Goal: Task Accomplishment & Management: Use online tool/utility

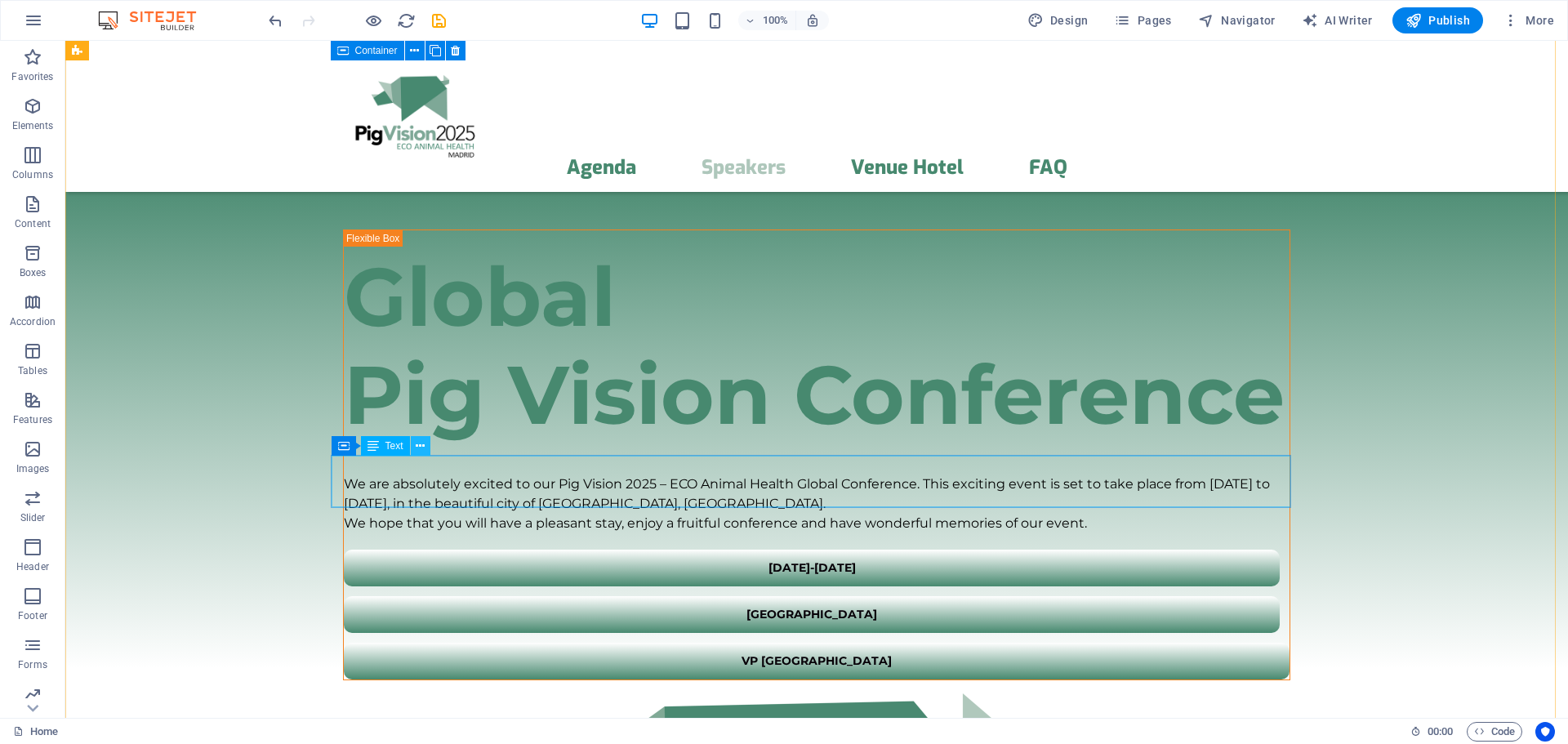
scroll to position [8377, 0]
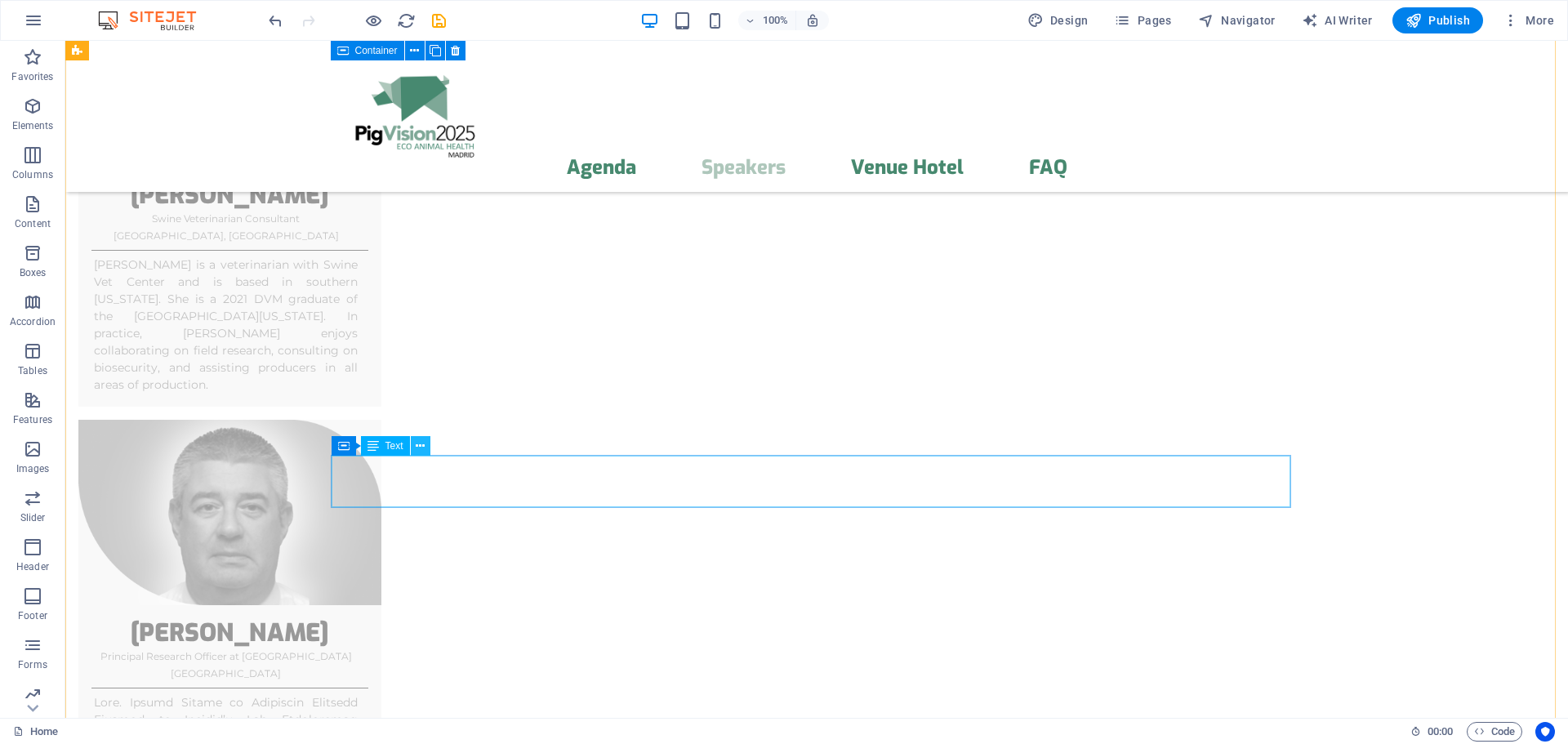
click at [415, 444] on button at bounding box center [421, 446] width 20 height 20
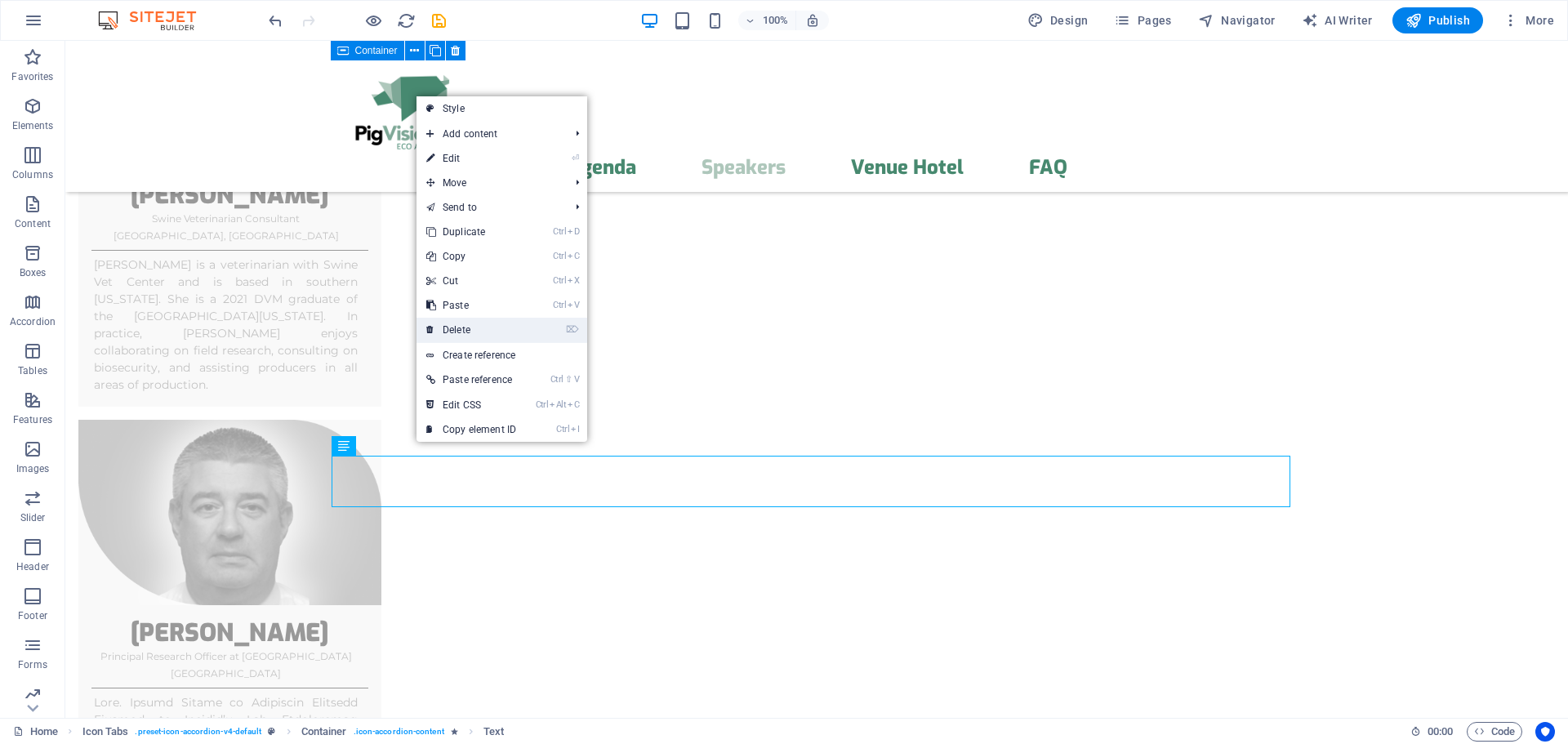
drag, startPoint x: 460, startPoint y: 334, endPoint x: 454, endPoint y: 310, distance: 24.7
click at [460, 334] on link "⌦ Delete" at bounding box center [470, 330] width 109 height 25
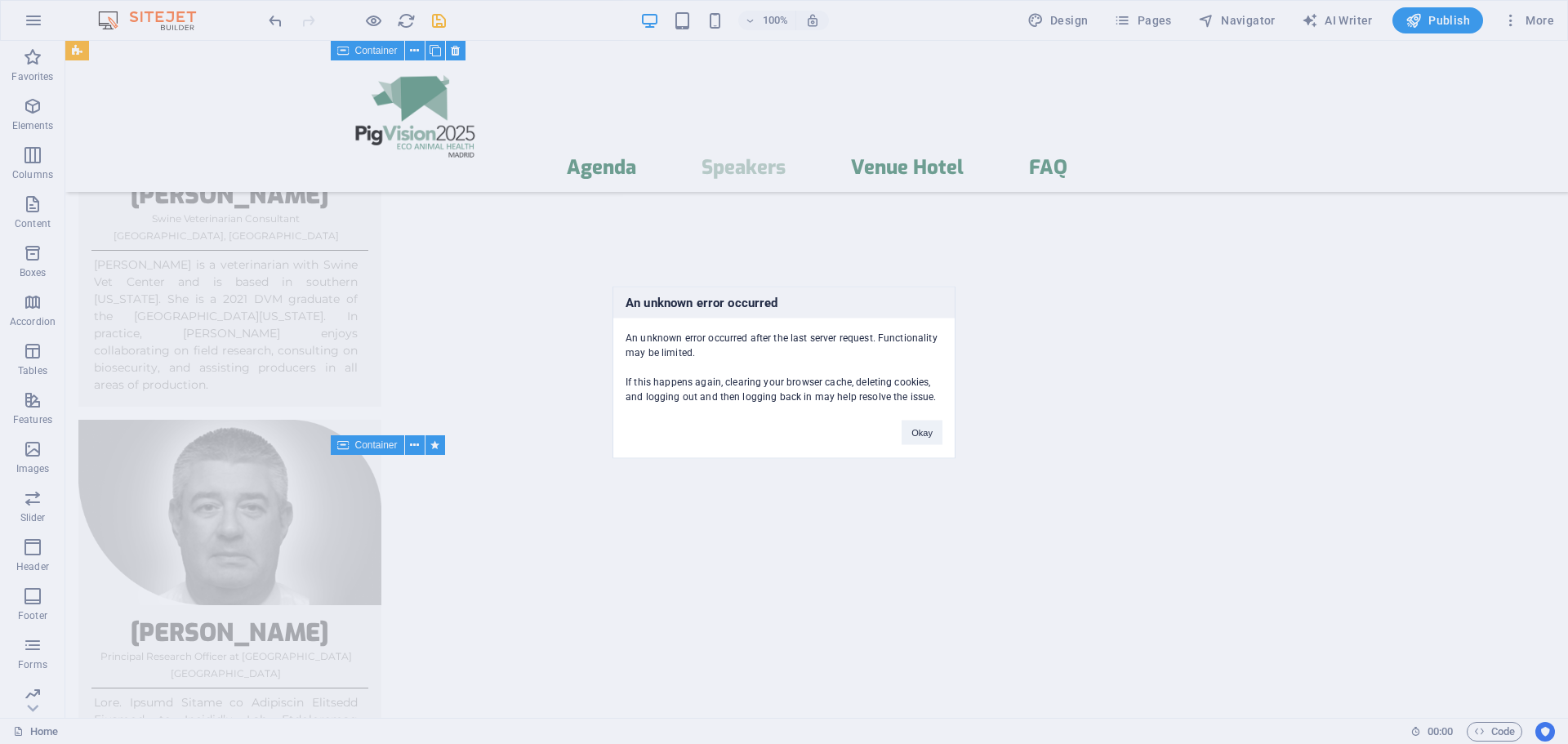
click at [883, 532] on div "An unknown error occurred An unknown error occurred after the last server reque…" at bounding box center [784, 372] width 1568 height 744
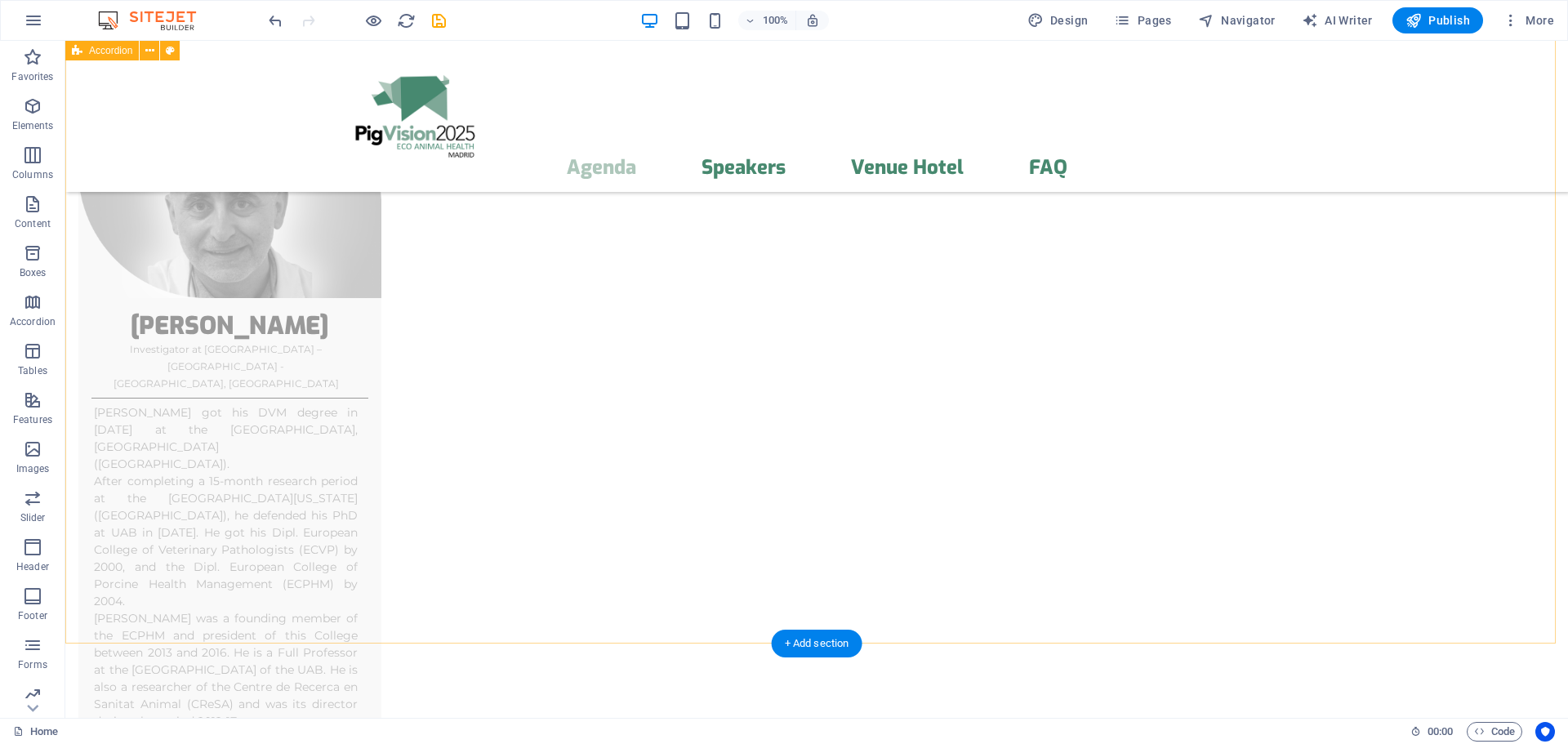
scroll to position [6633, 0]
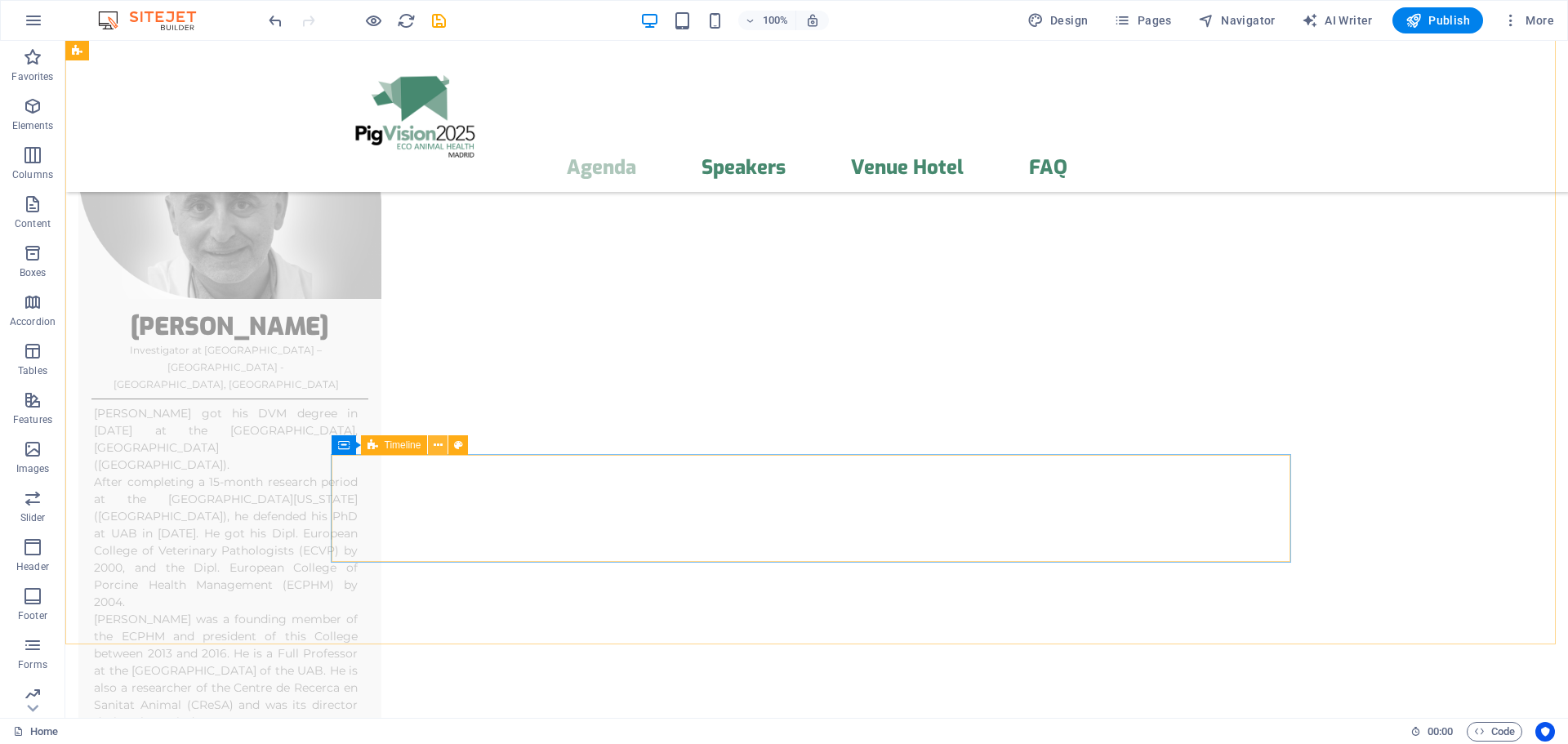
click at [435, 447] on icon at bounding box center [438, 445] width 9 height 17
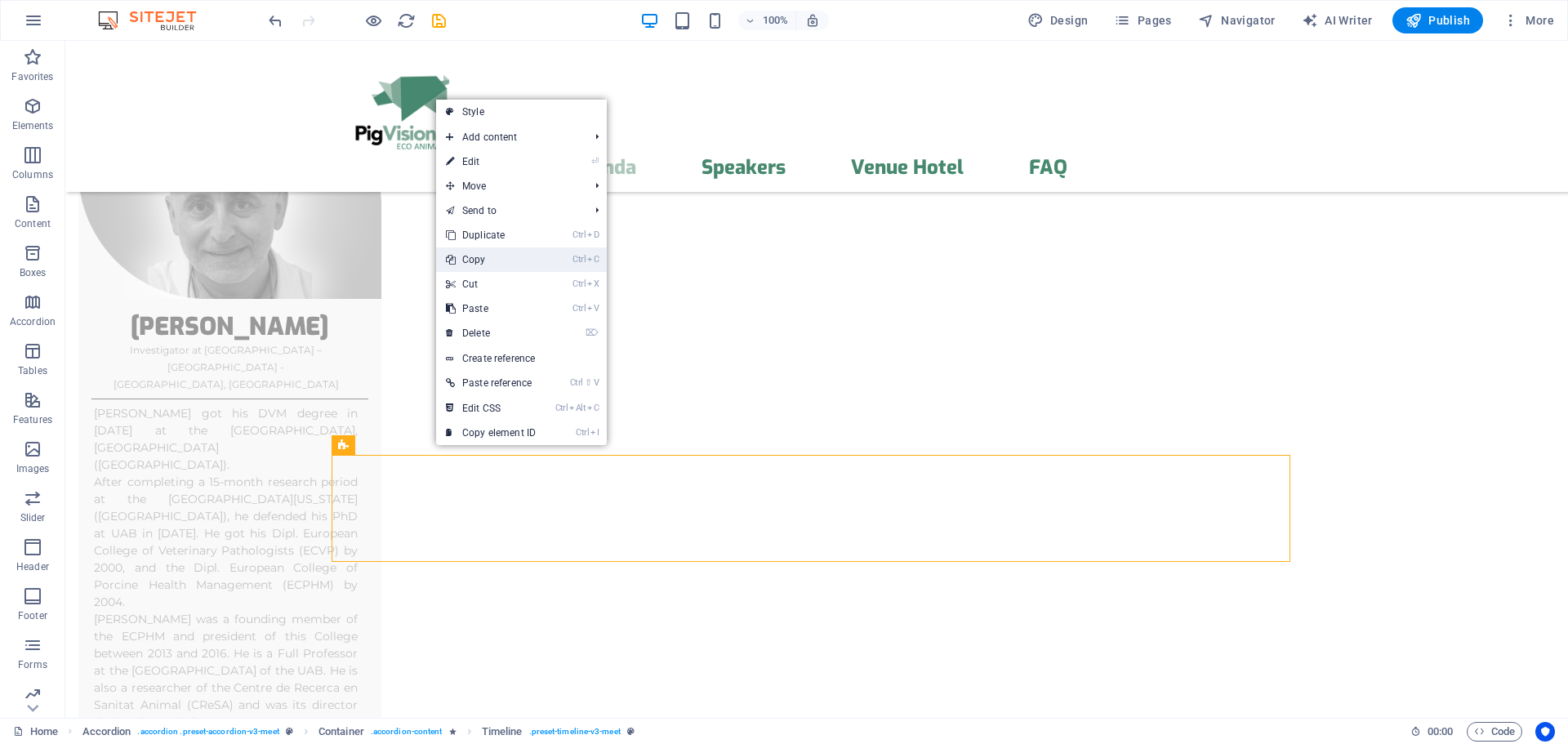
click at [508, 266] on link "Ctrl C Copy" at bounding box center [490, 260] width 109 height 25
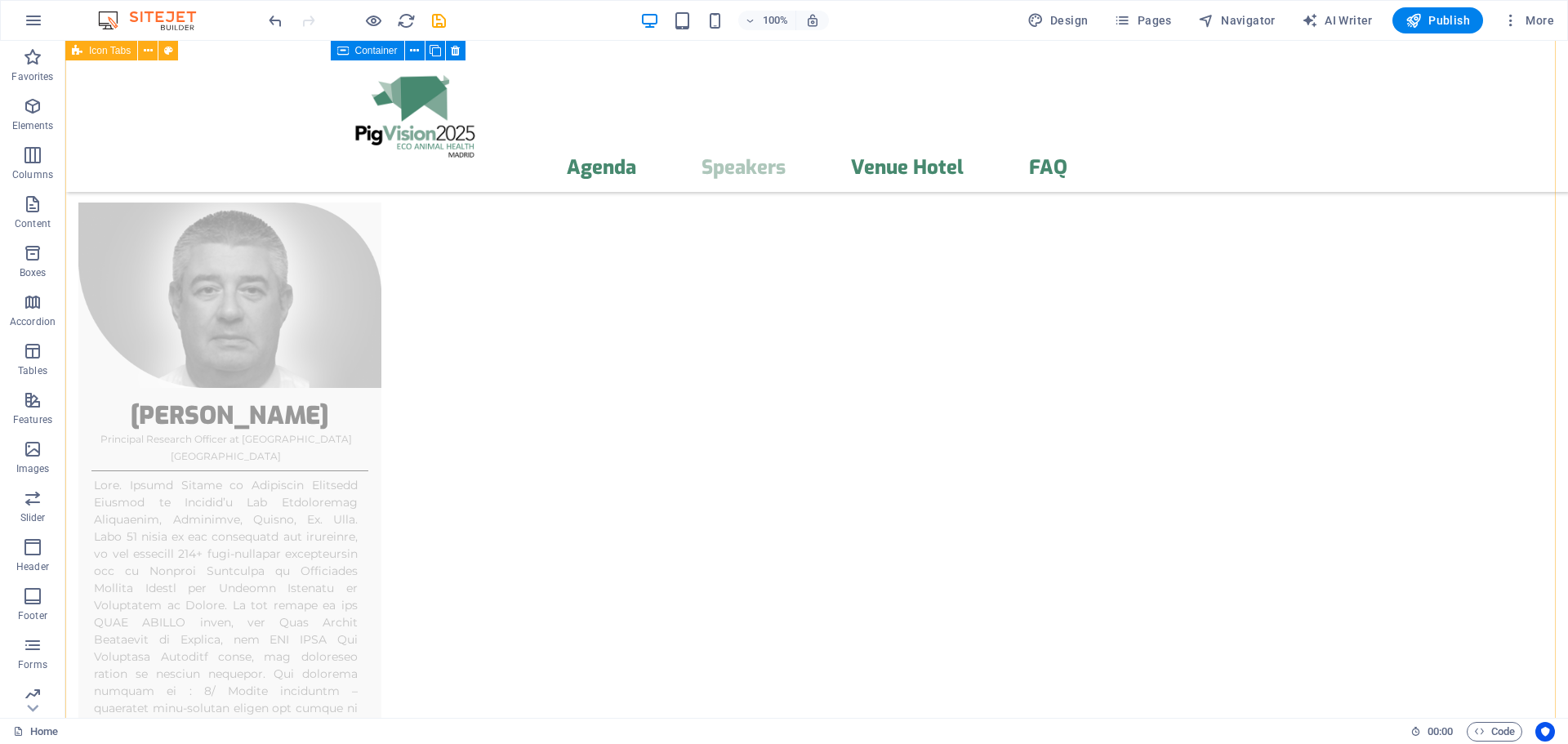
scroll to position [9358, 0]
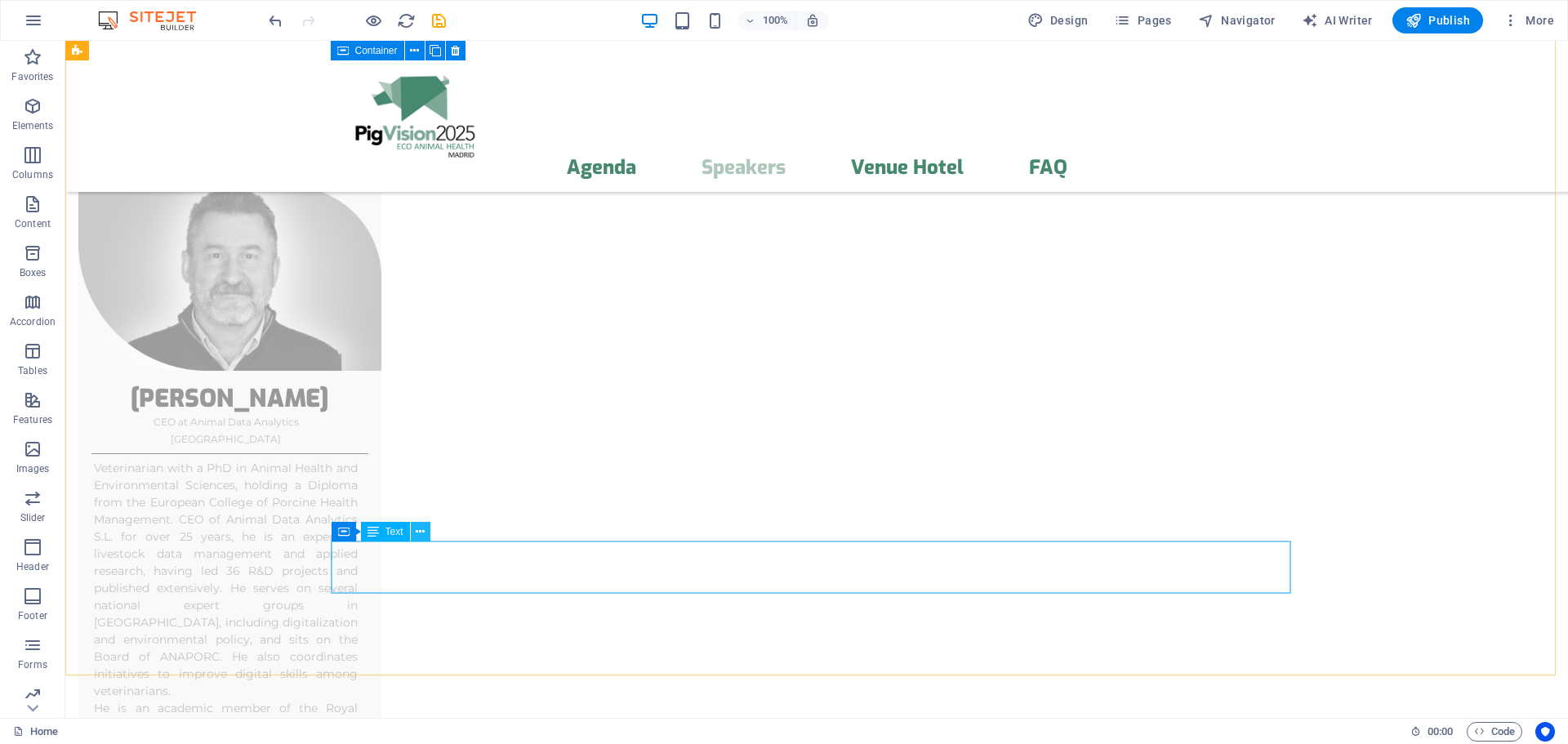
click at [419, 531] on icon at bounding box center [420, 531] width 9 height 17
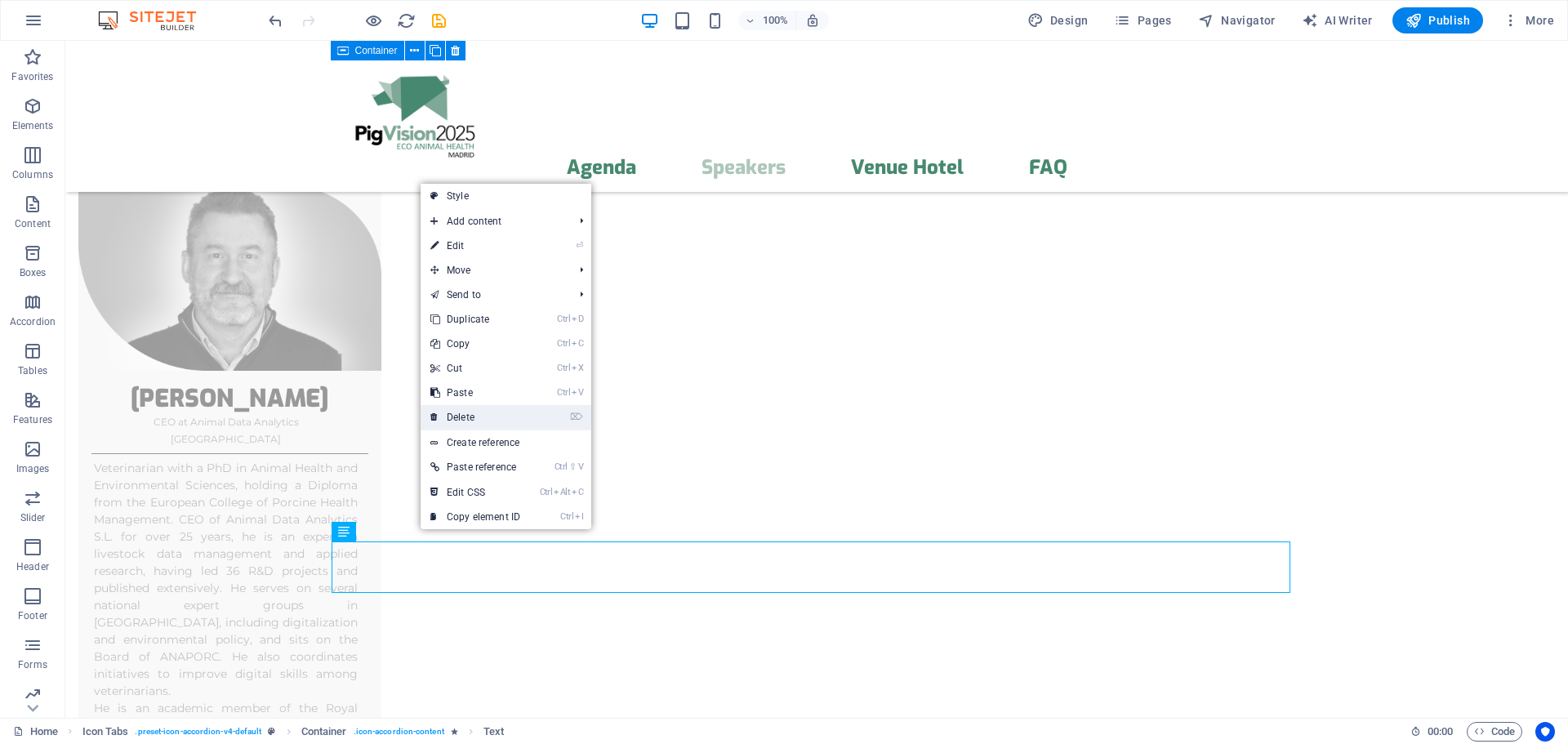
click at [472, 422] on link "⌦ Delete" at bounding box center [475, 417] width 109 height 25
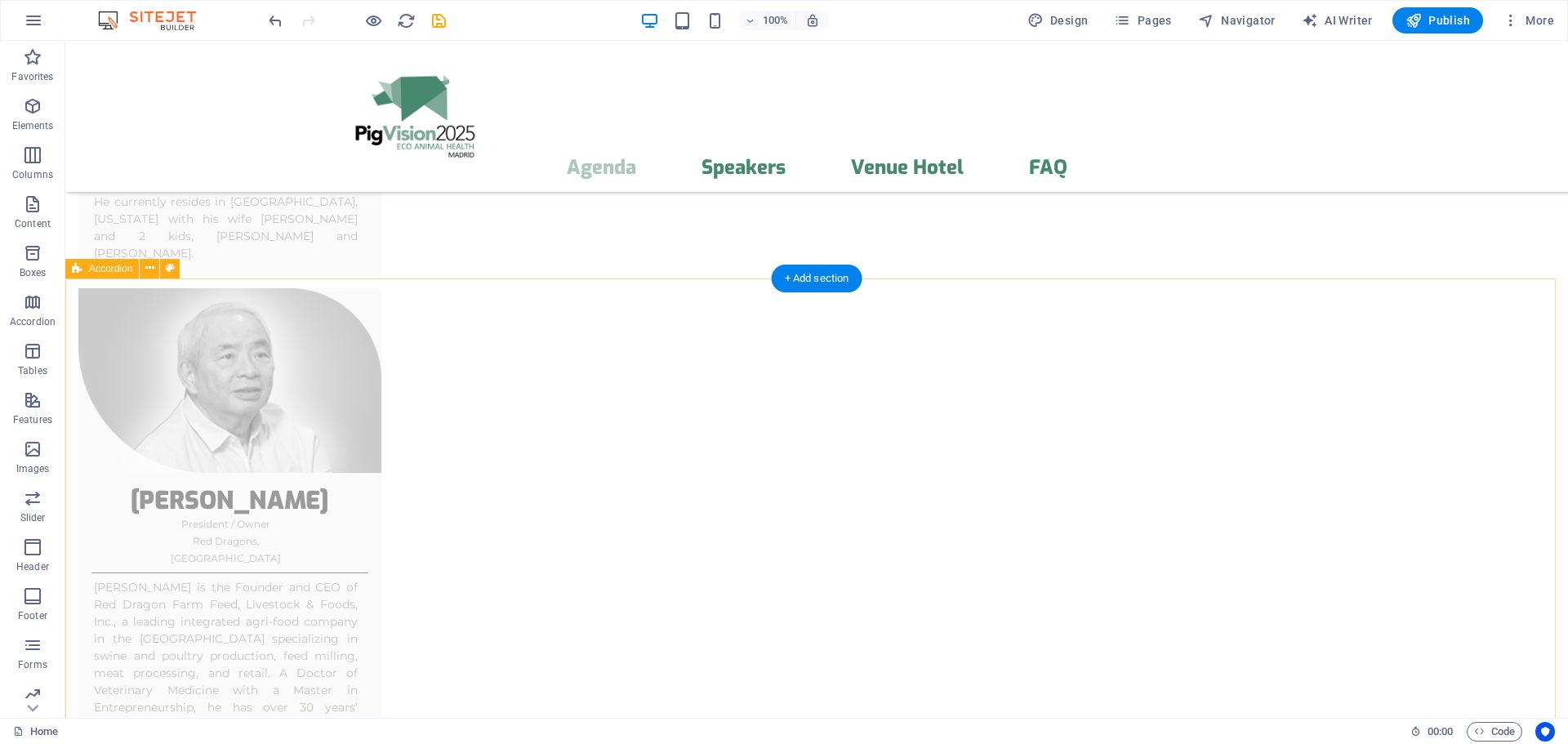
scroll to position [4455, 0]
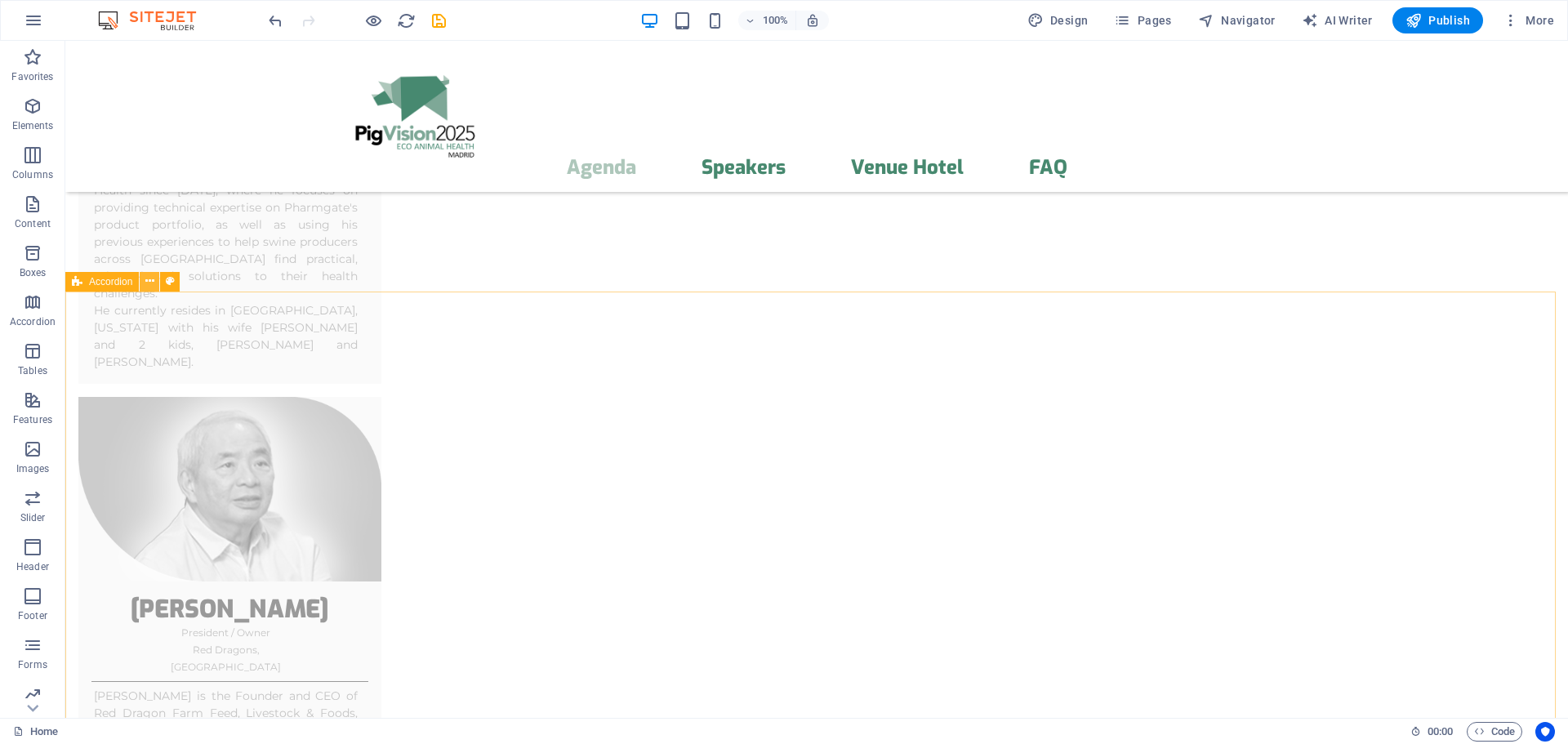
click at [151, 282] on icon at bounding box center [150, 280] width 9 height 17
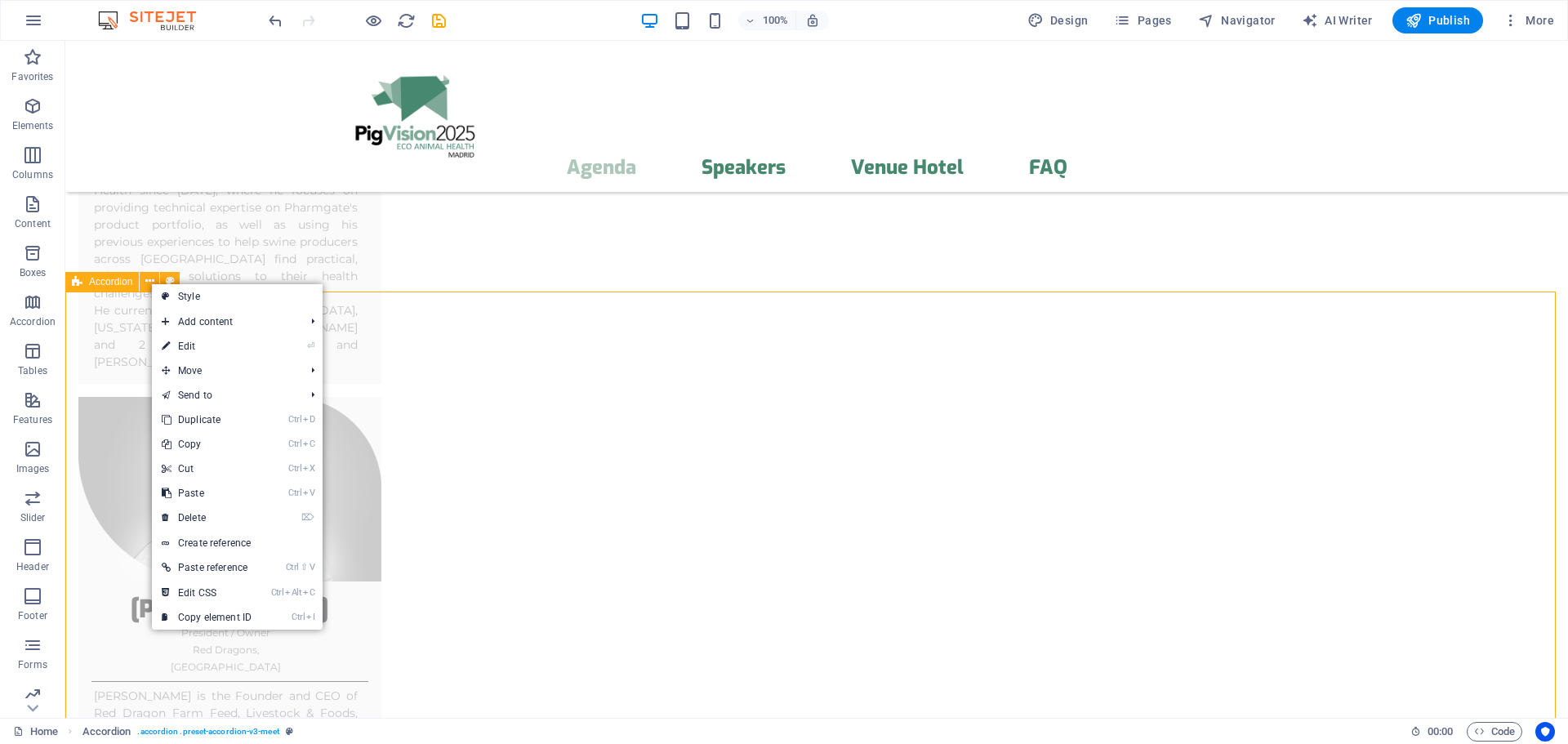
click at [105, 281] on span "Accordion" at bounding box center [111, 281] width 43 height 10
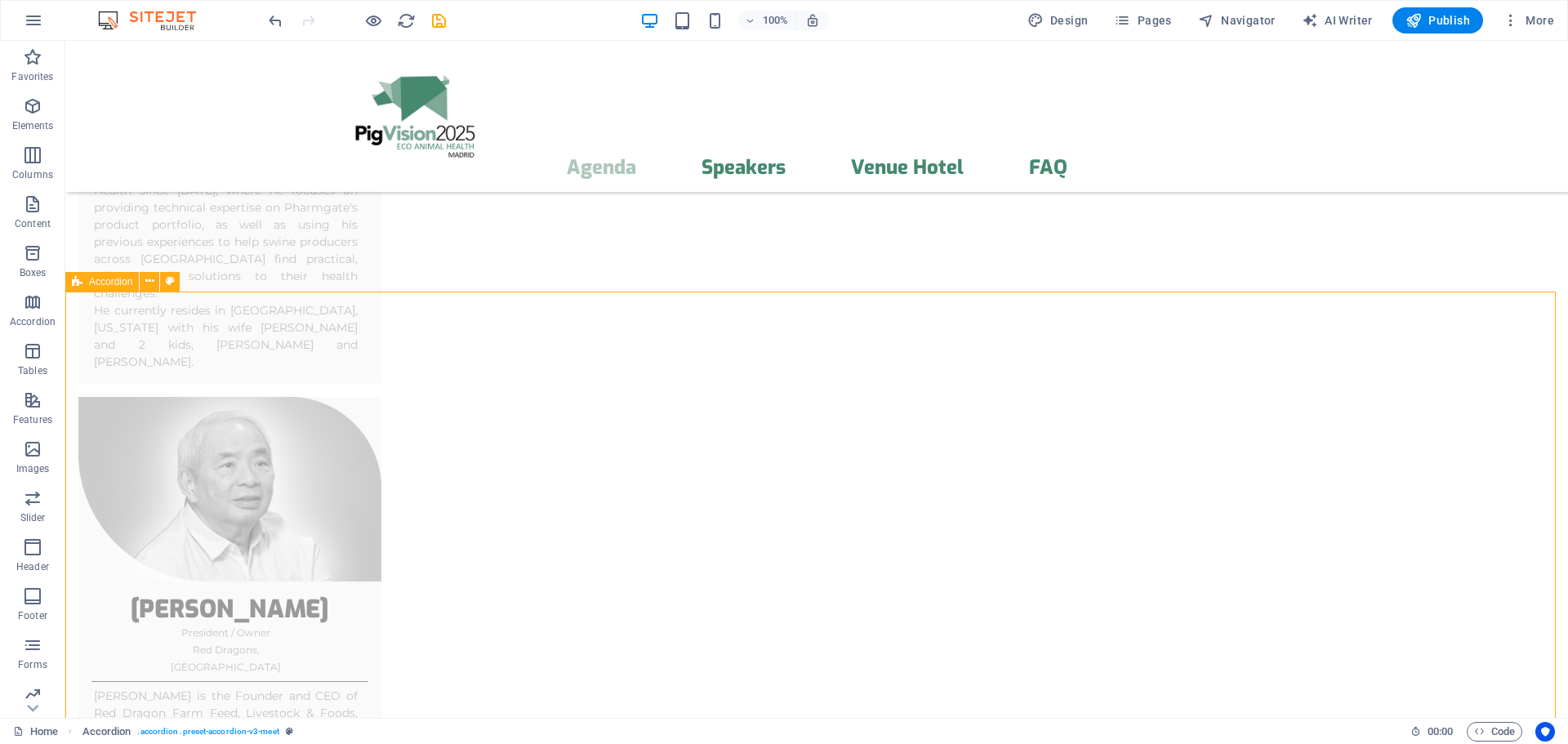
click at [105, 281] on span "Accordion" at bounding box center [111, 281] width 43 height 10
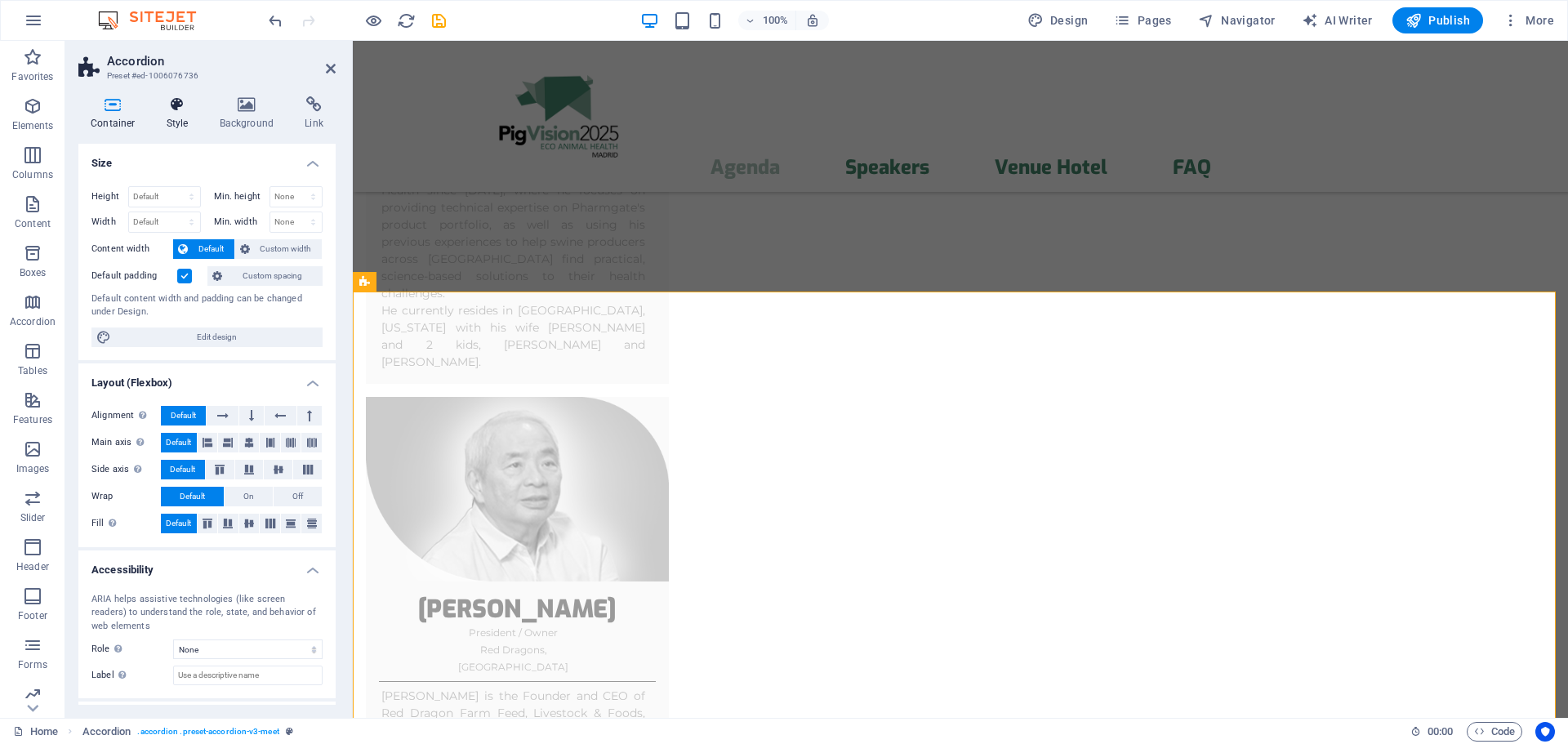
click at [181, 125] on h4 "Style" at bounding box center [181, 113] width 53 height 34
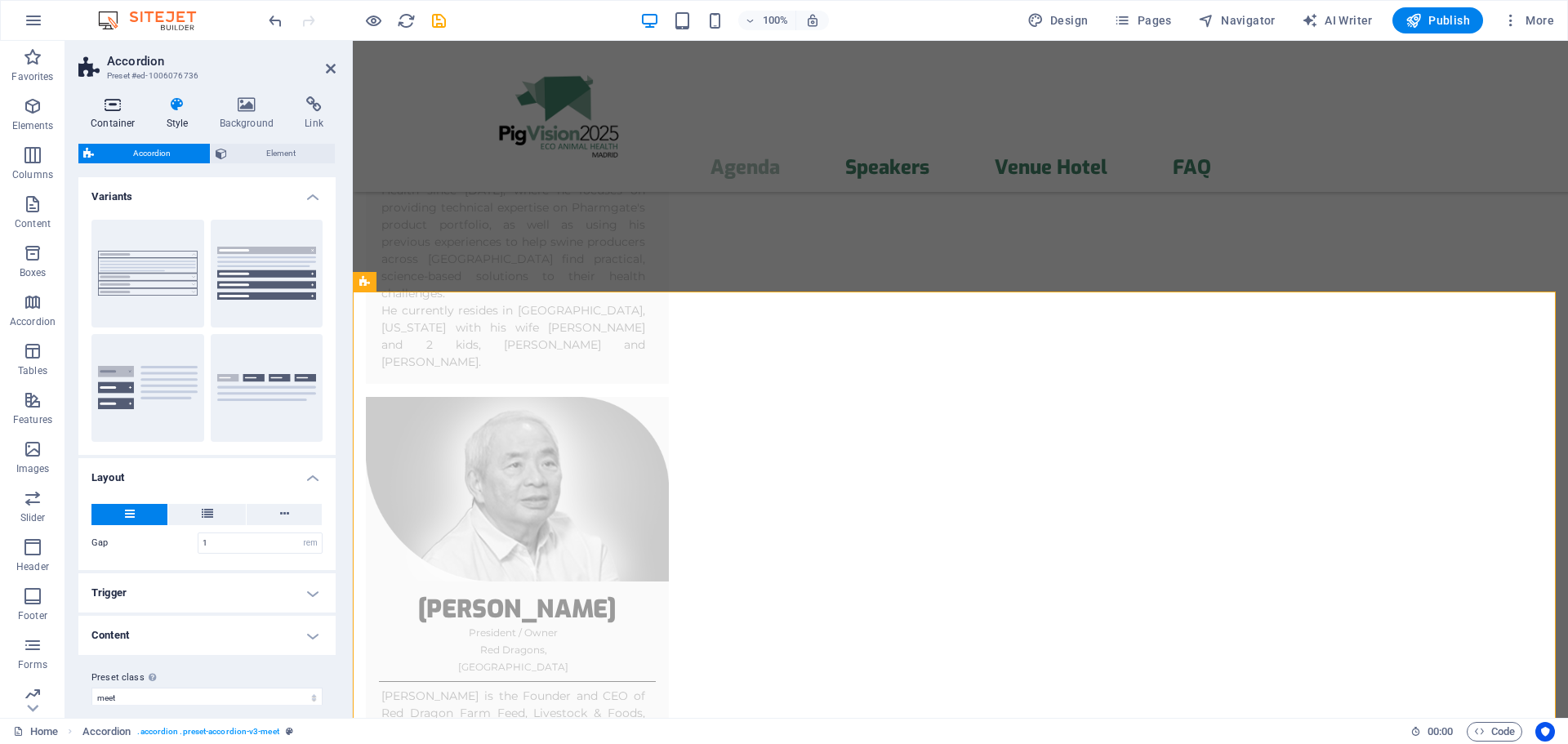
click at [118, 114] on h4 "Container" at bounding box center [116, 113] width 76 height 34
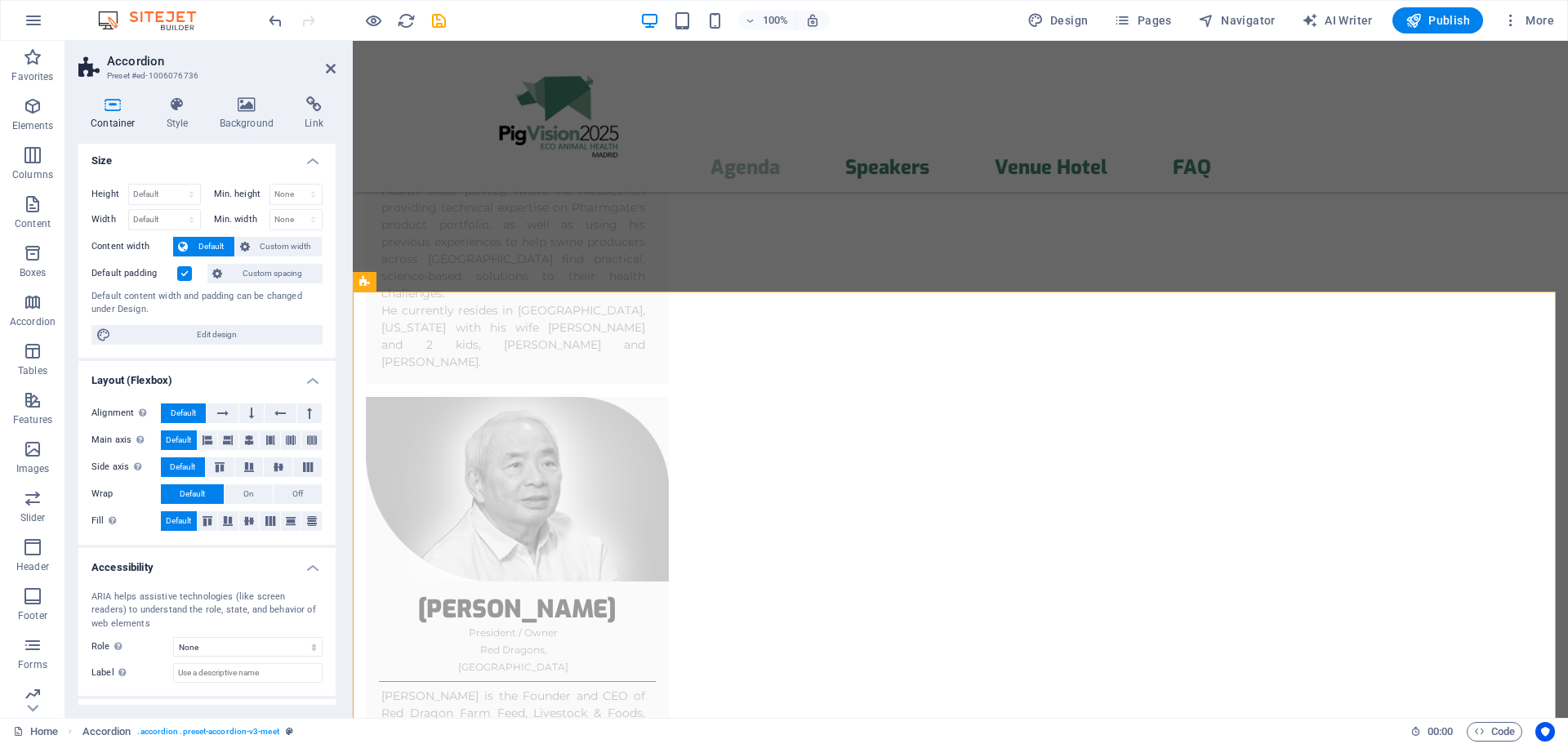
scroll to position [0, 0]
click at [242, 122] on h4 "Background" at bounding box center [250, 113] width 86 height 34
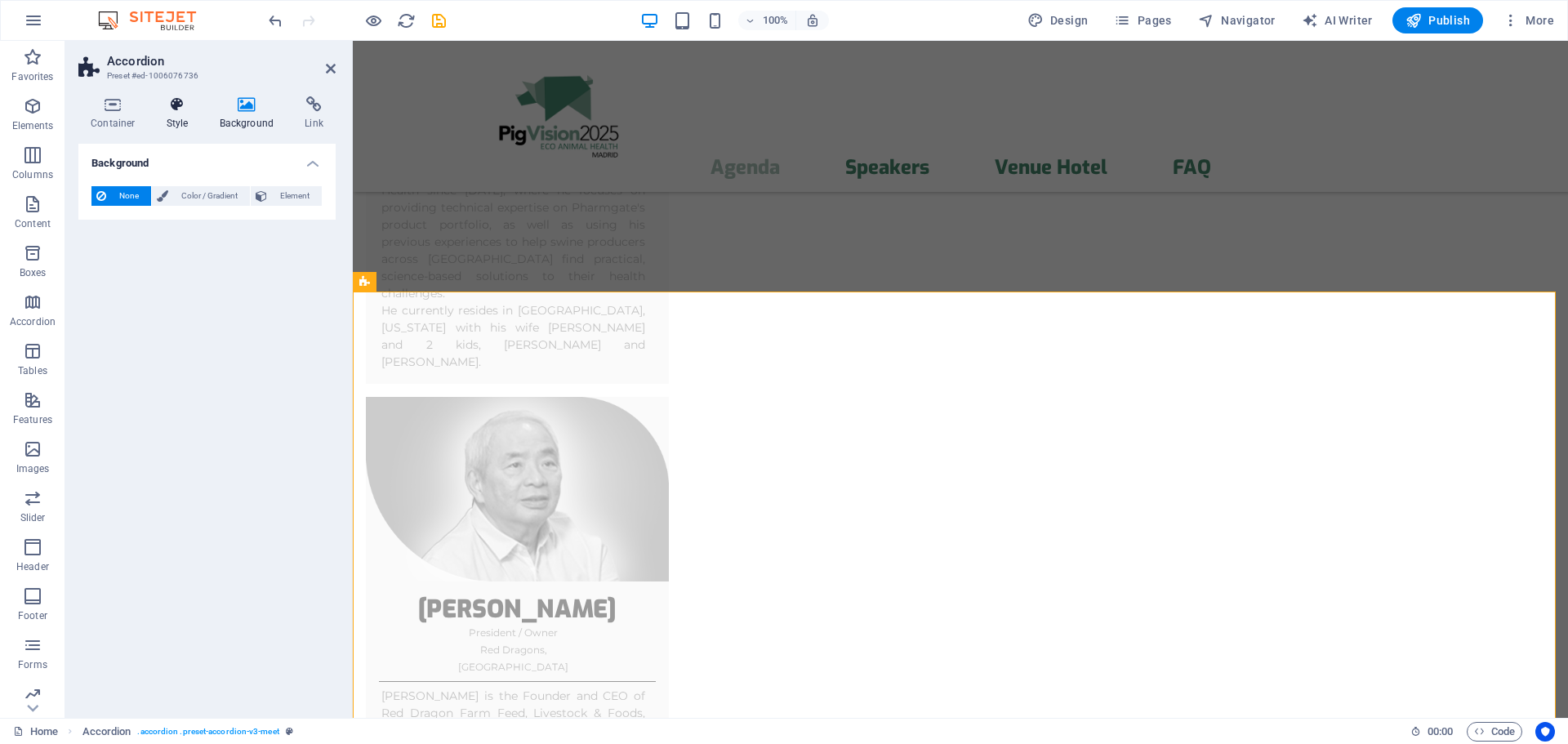
click at [170, 110] on icon at bounding box center [177, 104] width 46 height 17
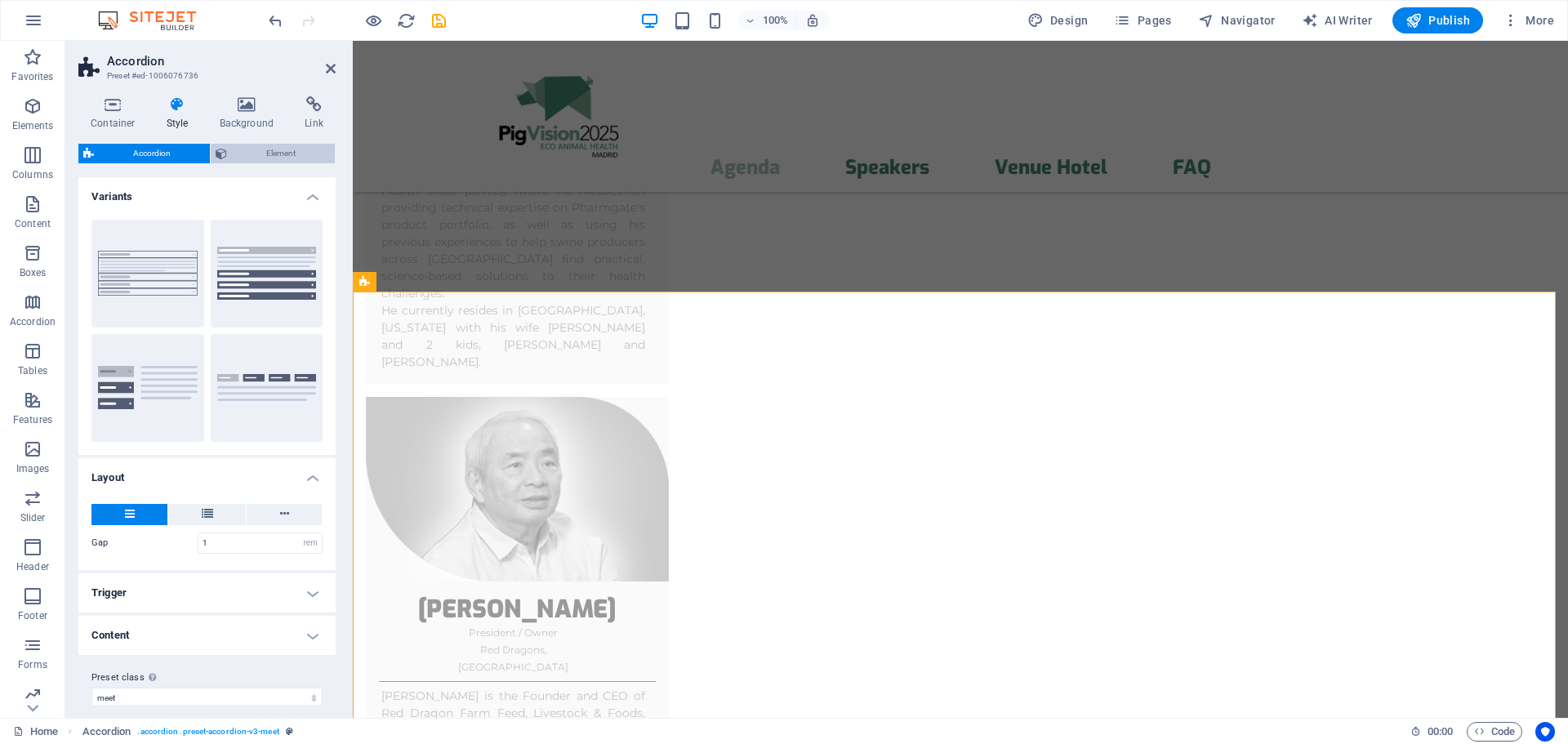
click at [274, 147] on span "Element" at bounding box center [281, 154] width 98 height 20
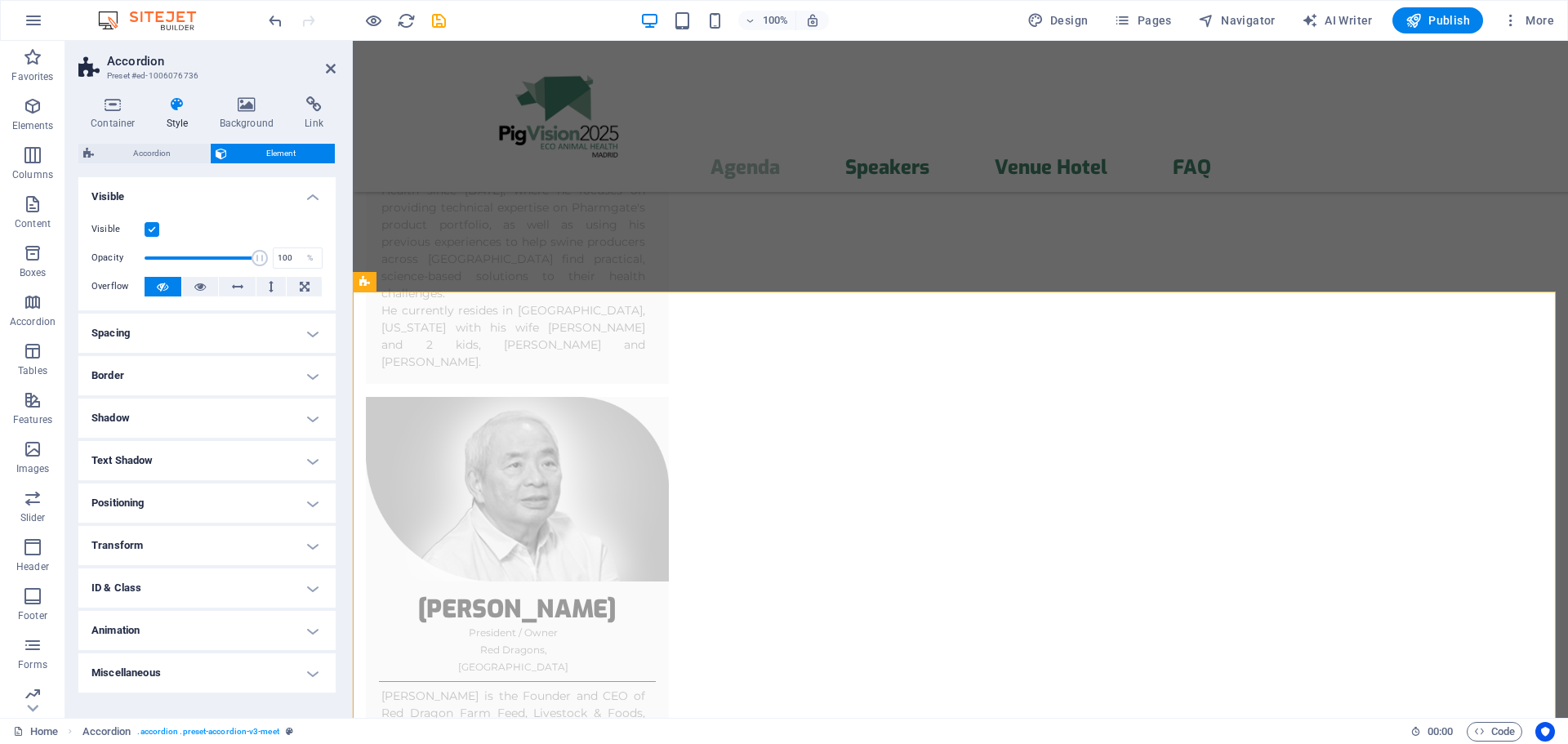
click at [153, 228] on label at bounding box center [151, 229] width 15 height 15
click at [0, 0] on input "Visible" at bounding box center [0, 0] width 0 height 0
drag, startPoint x: 330, startPoint y: 70, endPoint x: 271, endPoint y: 22, distance: 76.1
click at [330, 70] on icon at bounding box center [331, 68] width 10 height 13
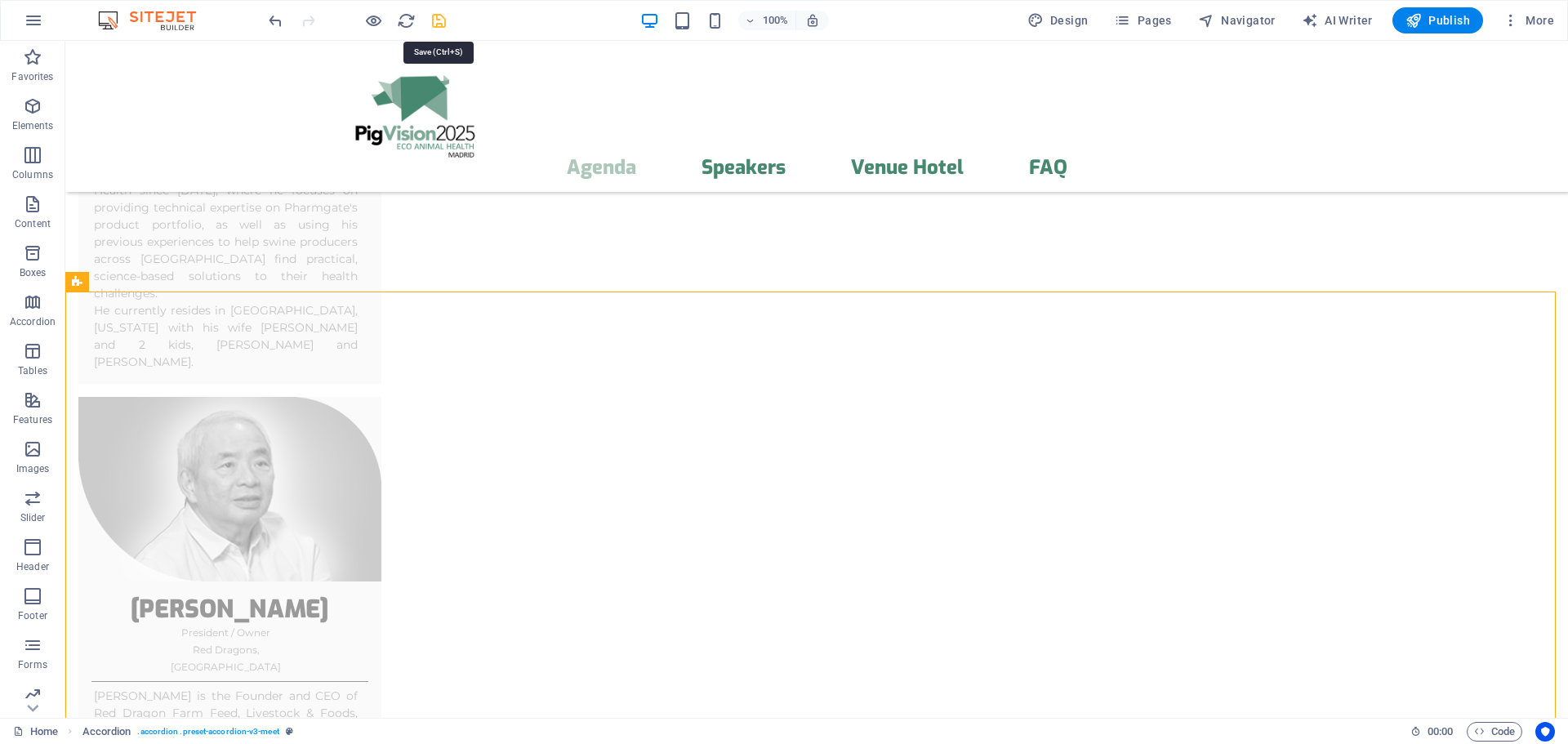
click at [439, 22] on icon "save" at bounding box center [439, 21] width 19 height 19
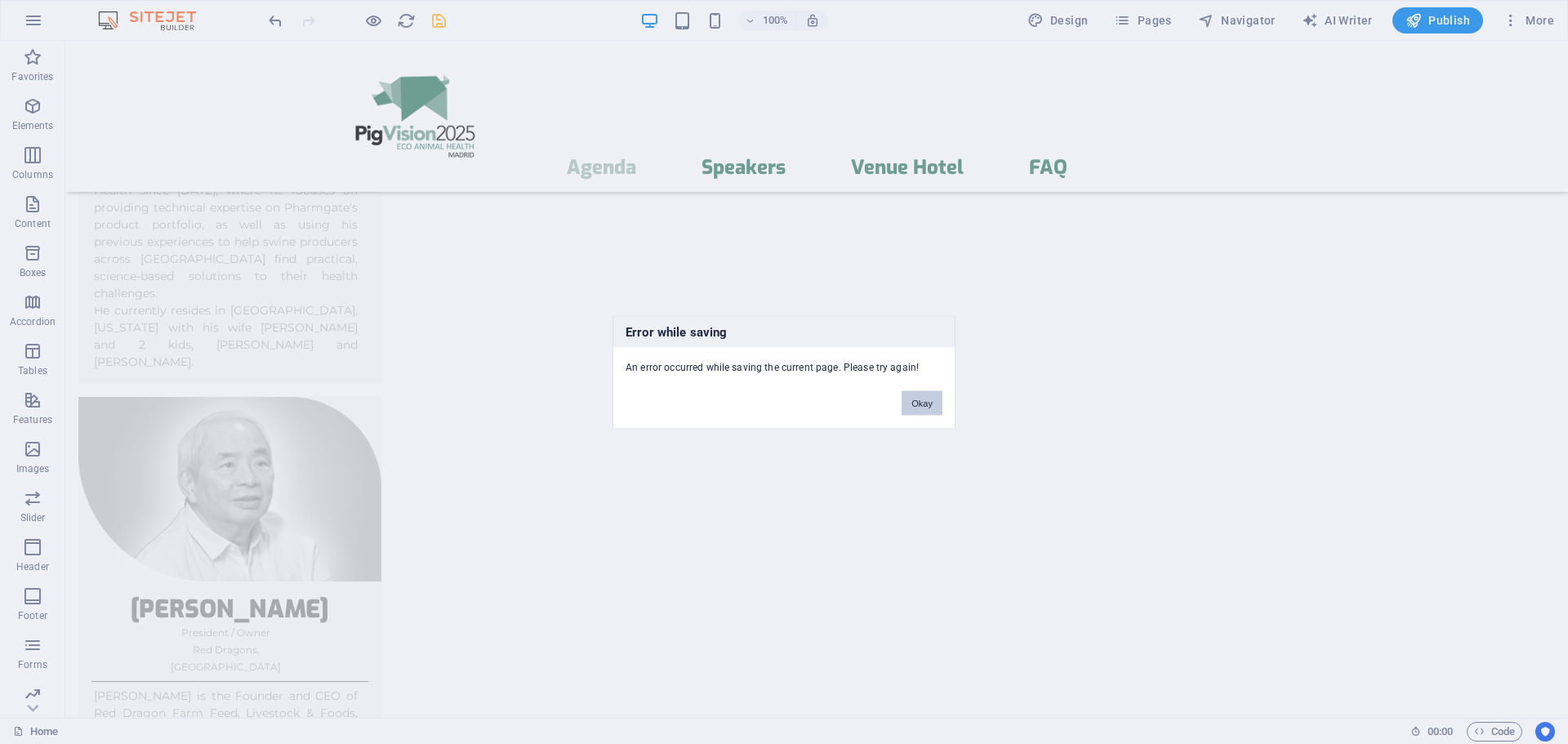
click at [930, 403] on button "Okay" at bounding box center [923, 403] width 41 height 25
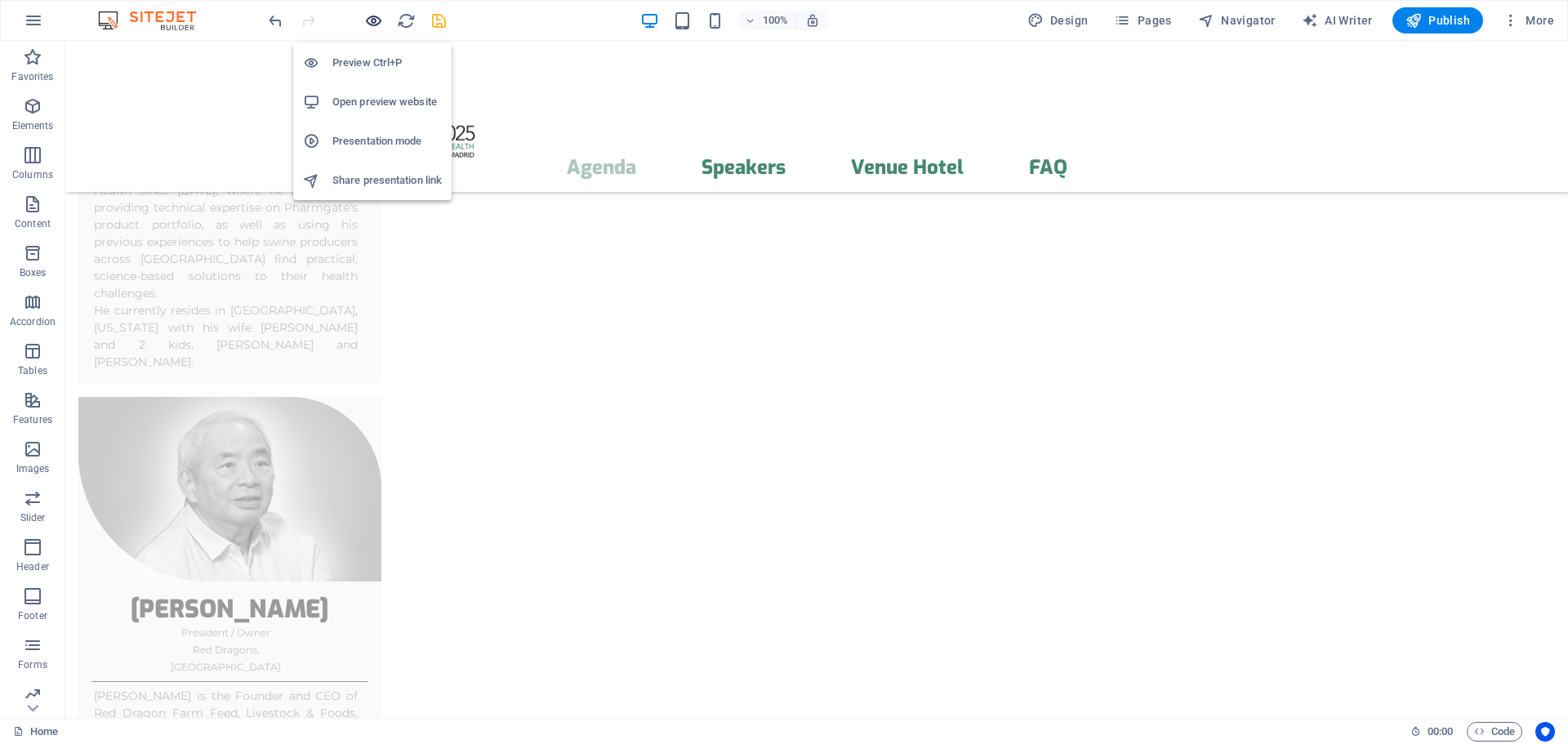
click at [373, 26] on icon "button" at bounding box center [373, 21] width 19 height 19
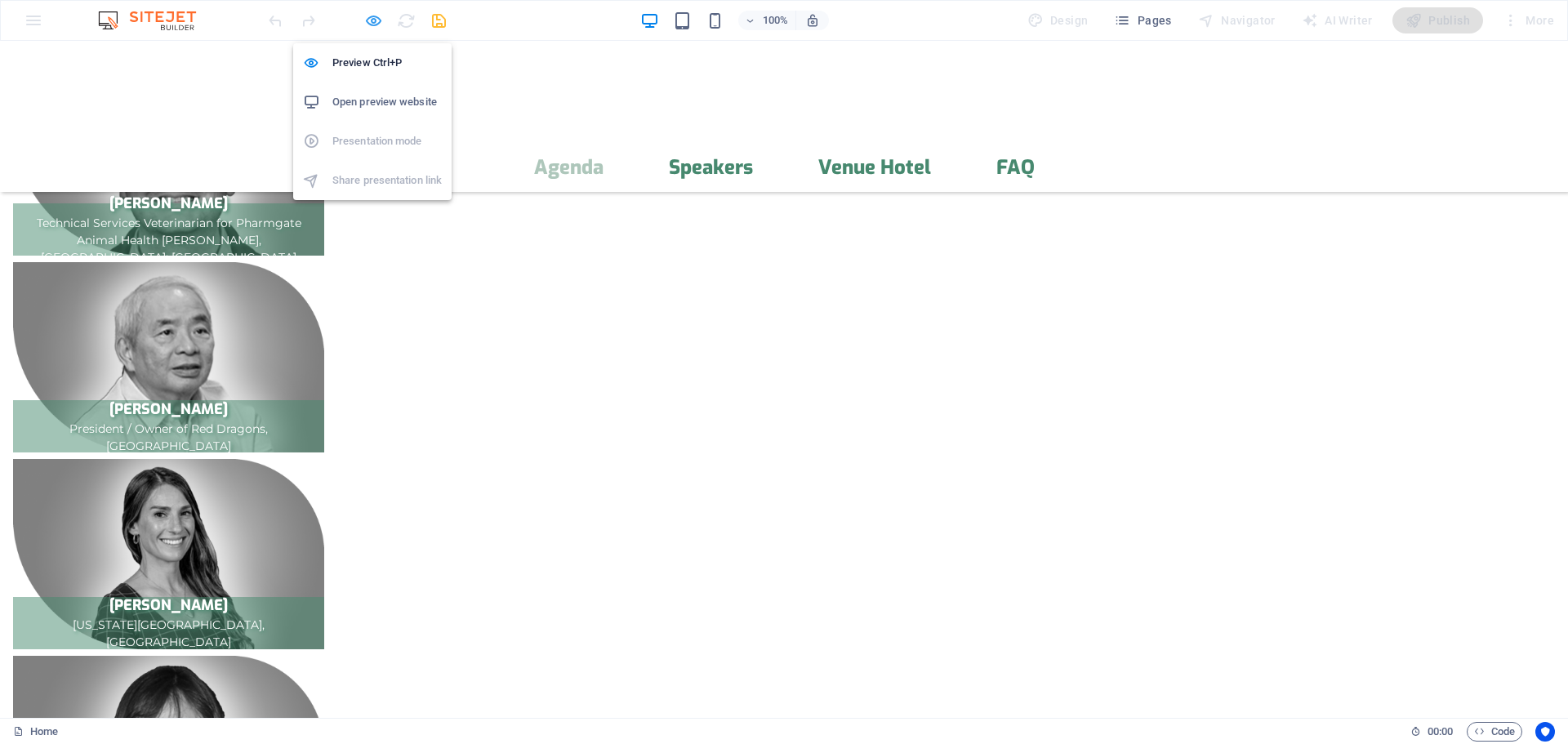
scroll to position [565, 0]
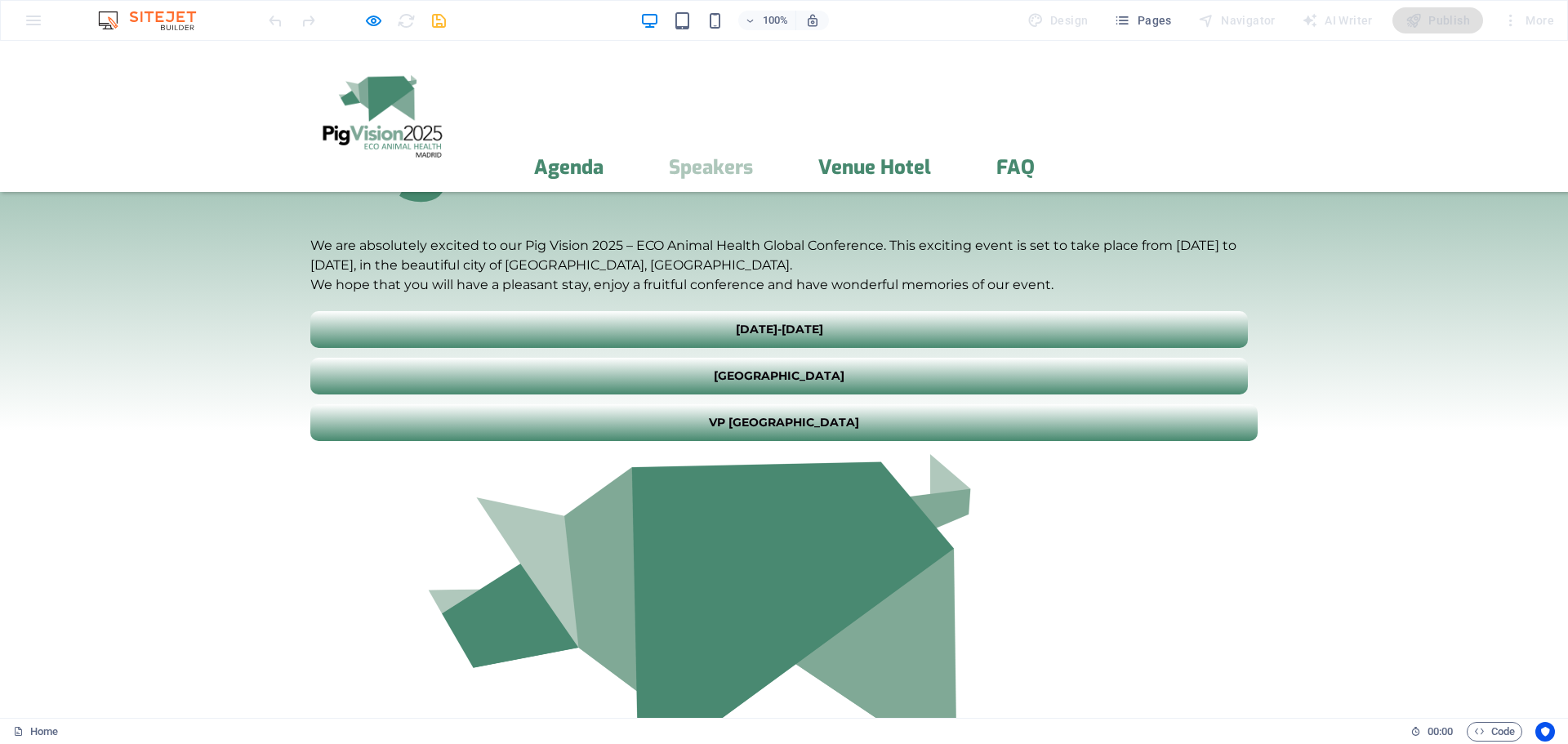
click at [754, 157] on link "Speakers" at bounding box center [711, 167] width 85 height 20
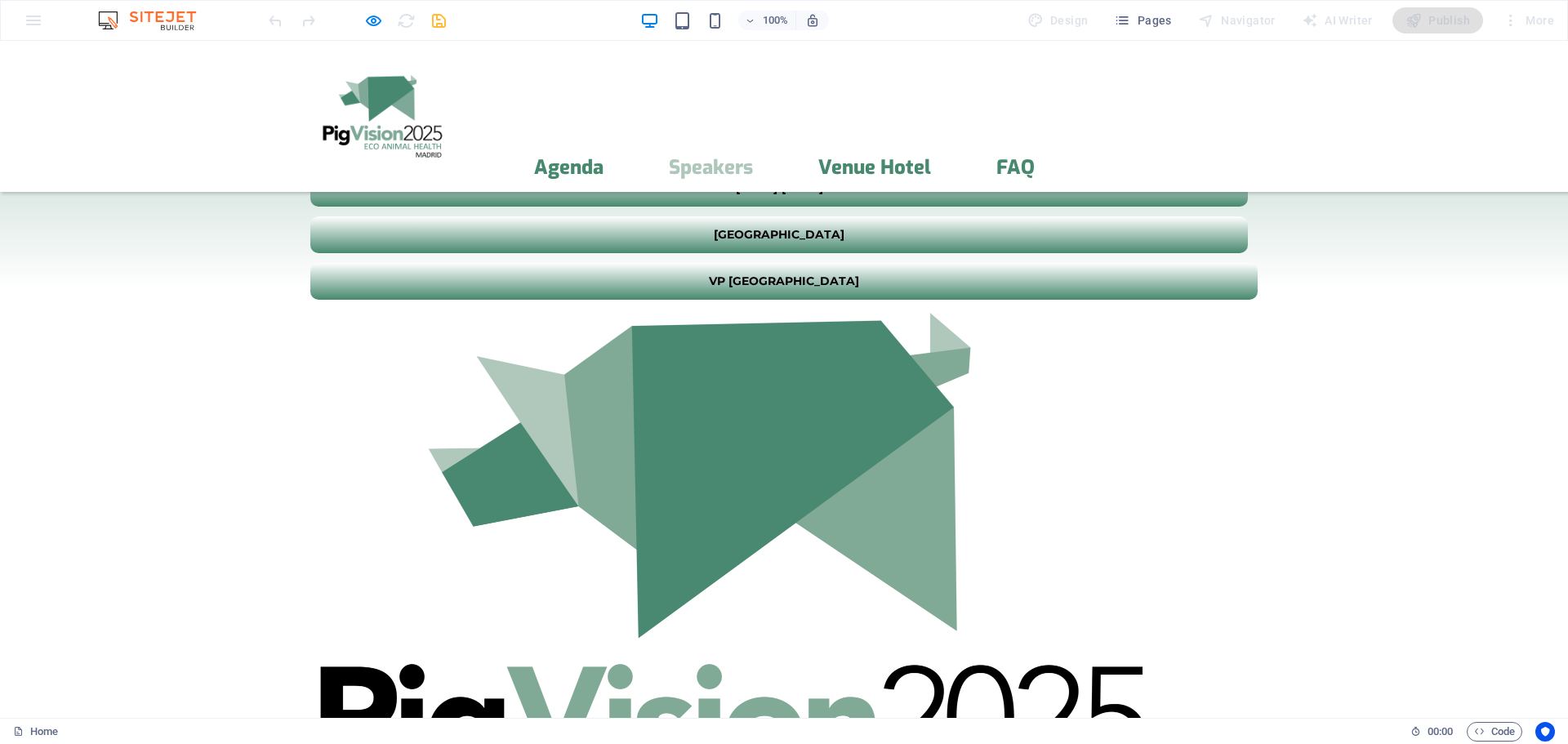
scroll to position [1391, 0]
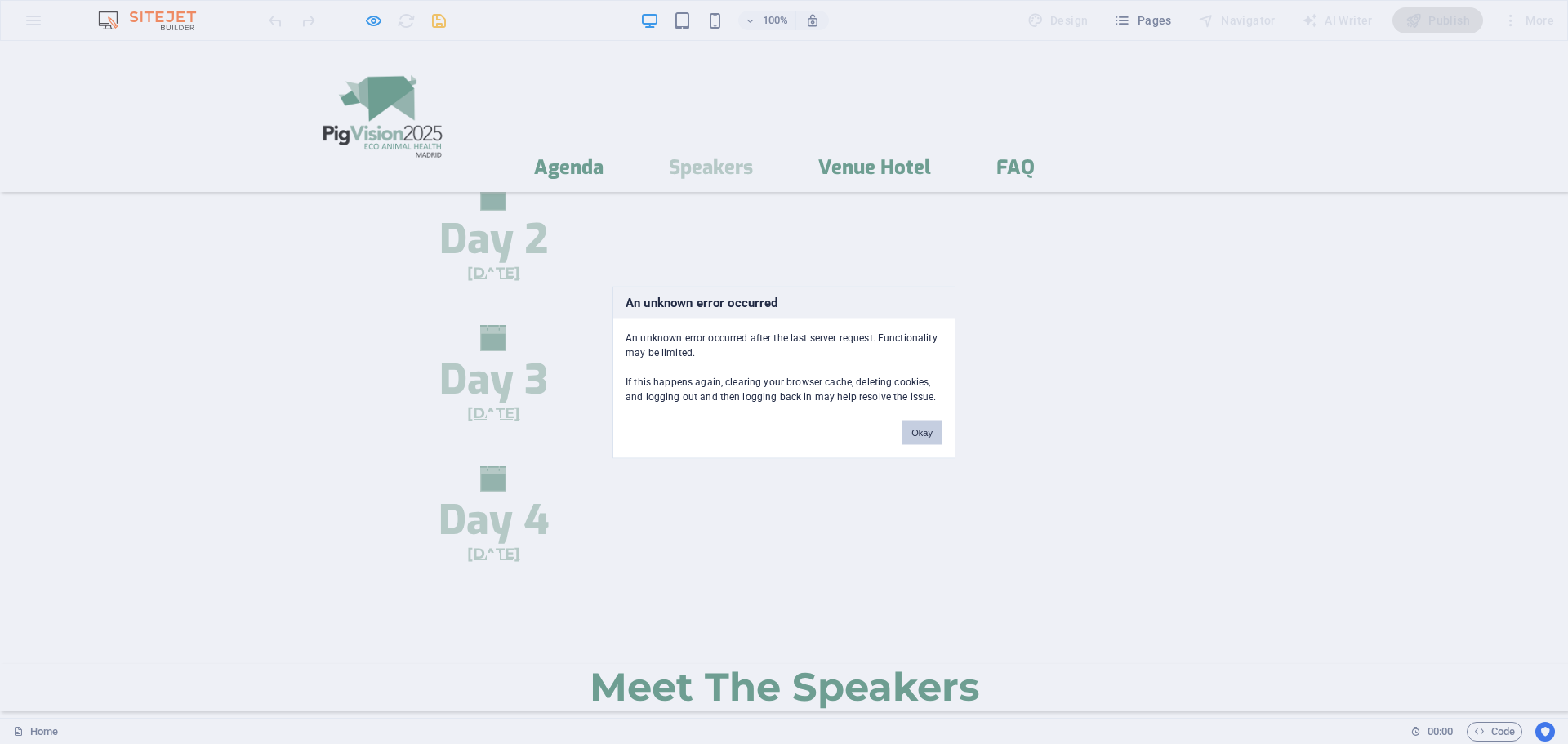
click at [925, 436] on button "Okay" at bounding box center [923, 432] width 41 height 25
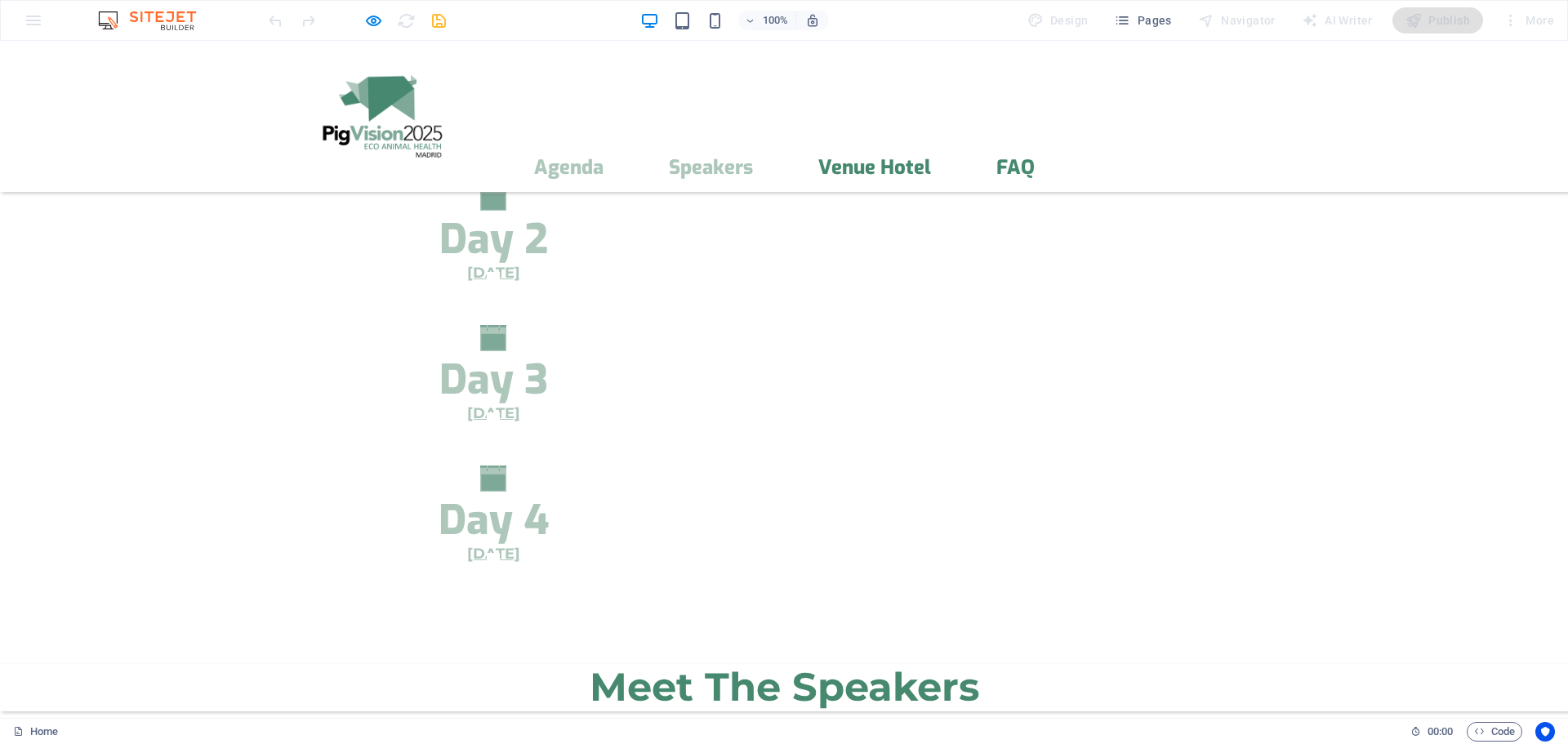
click at [604, 157] on link "Agenda" at bounding box center [569, 167] width 70 height 20
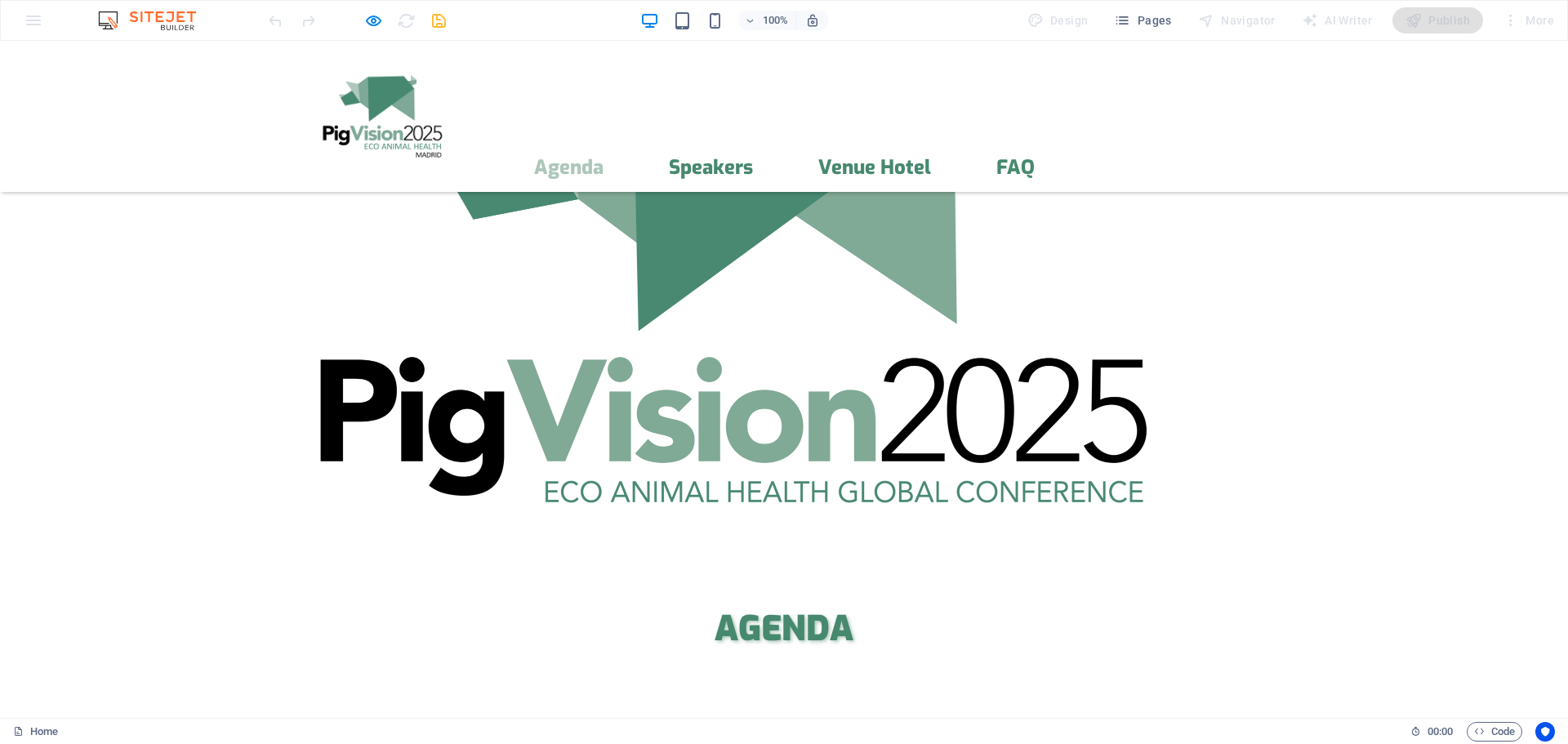
scroll to position [644, 0]
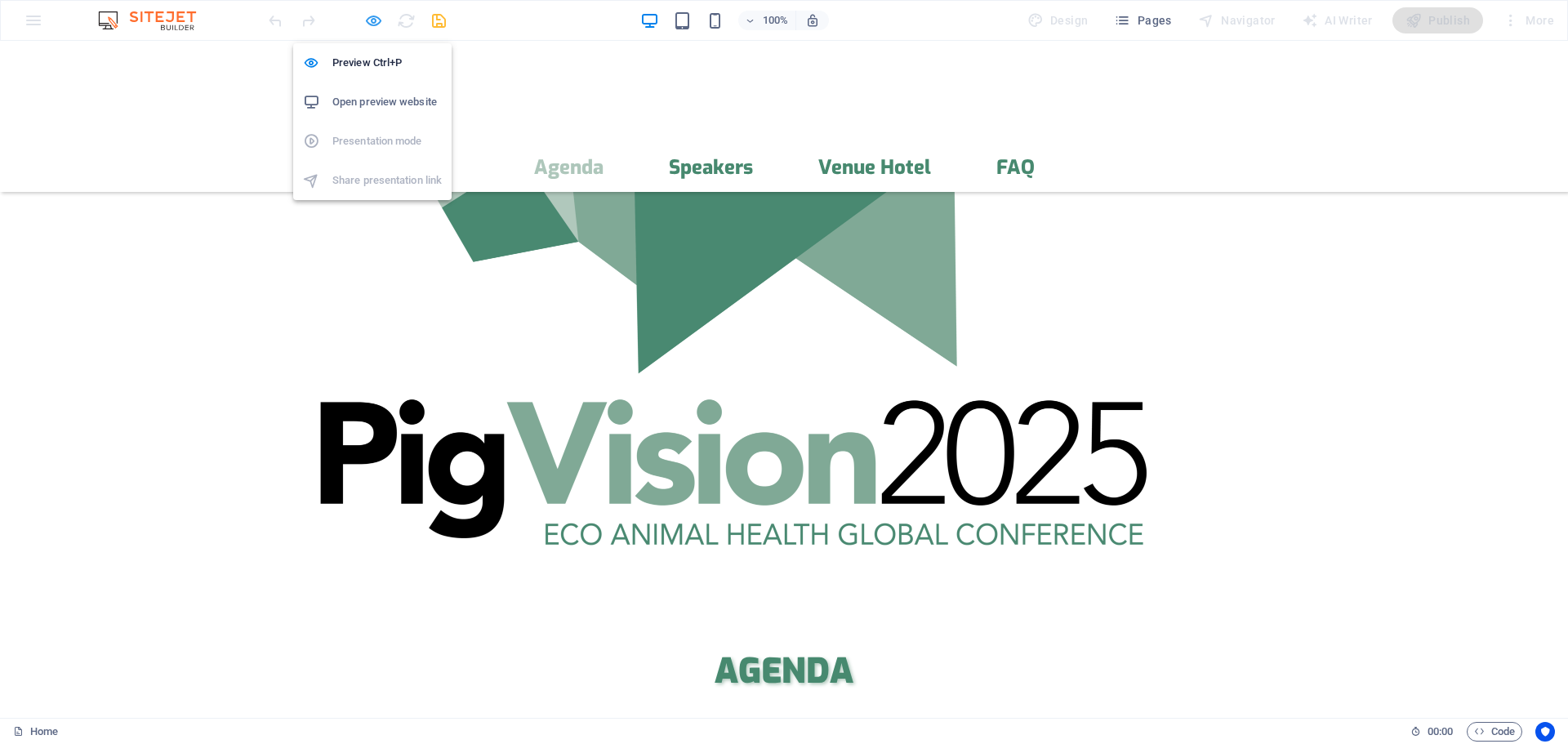
click at [378, 25] on icon "button" at bounding box center [373, 21] width 19 height 19
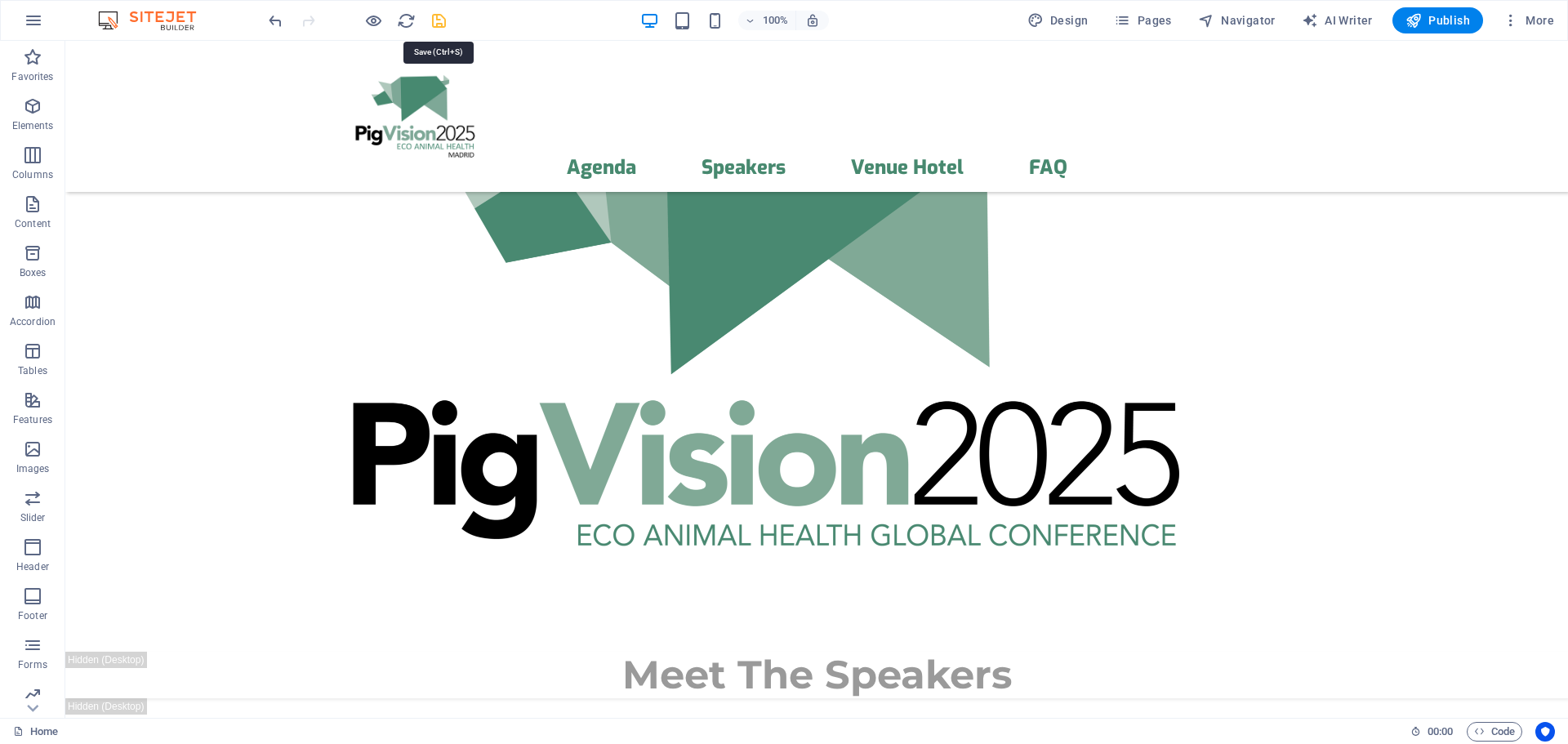
click at [444, 24] on icon "save" at bounding box center [439, 21] width 19 height 19
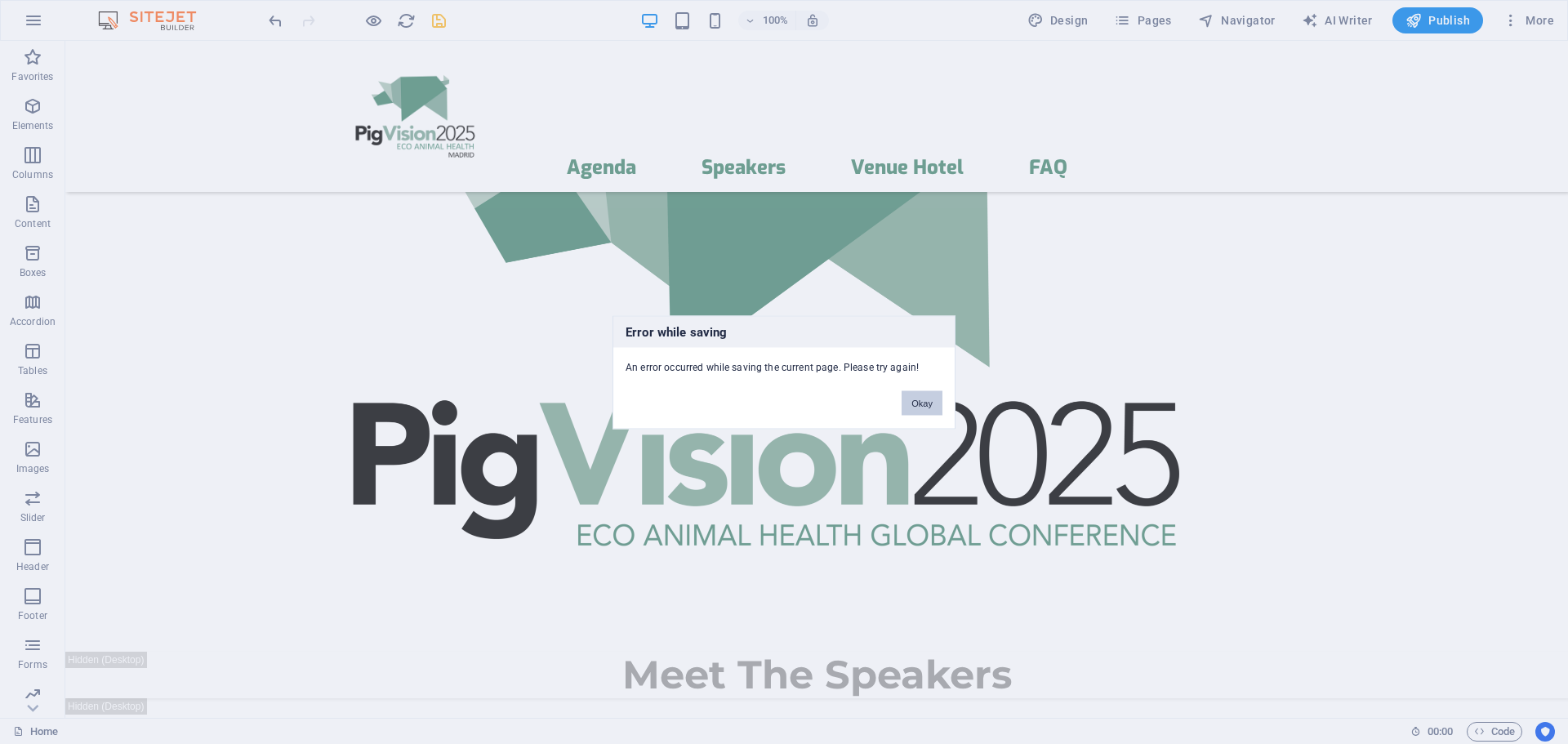
click at [917, 403] on button "Okay" at bounding box center [923, 403] width 41 height 25
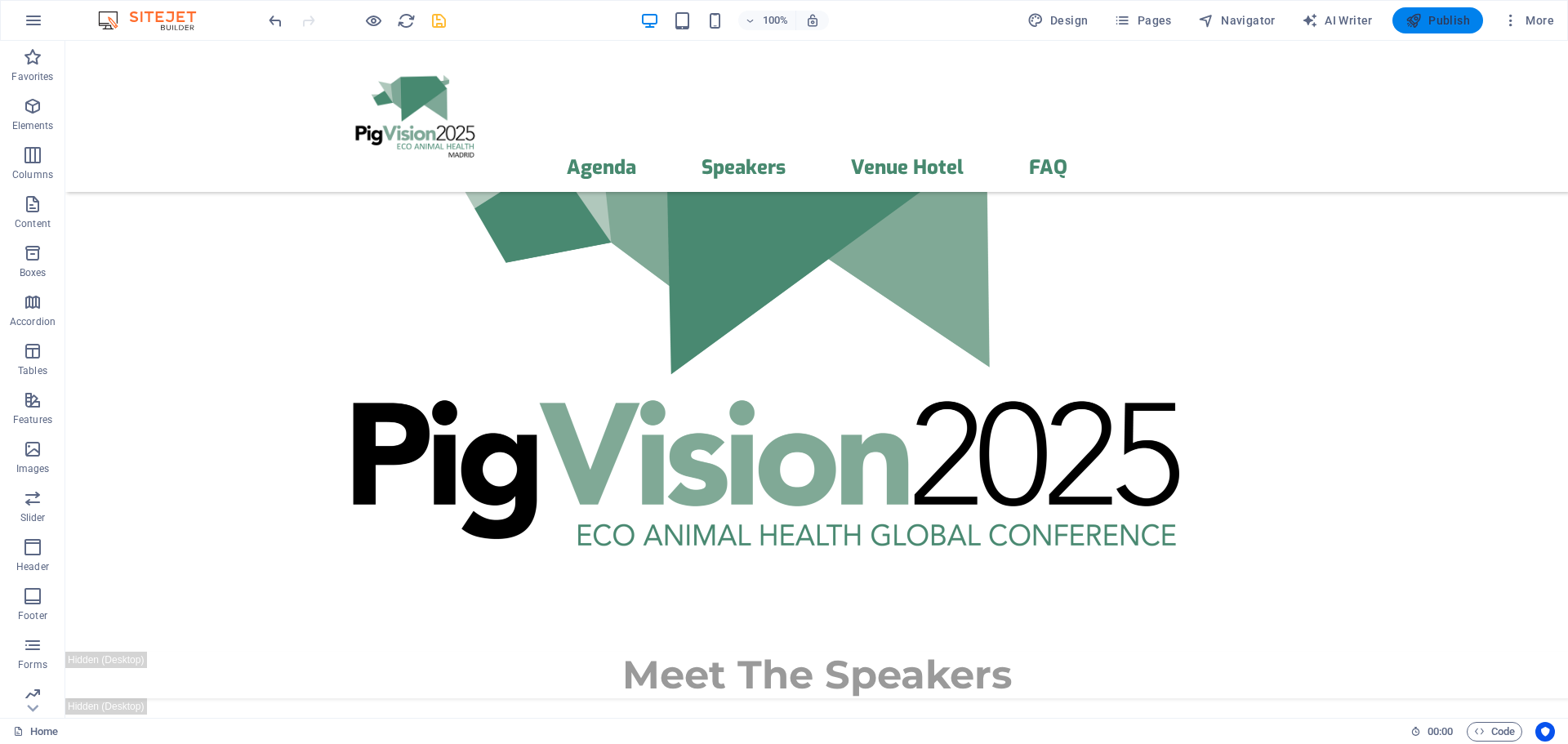
click at [1444, 21] on span "Publish" at bounding box center [1438, 20] width 65 height 17
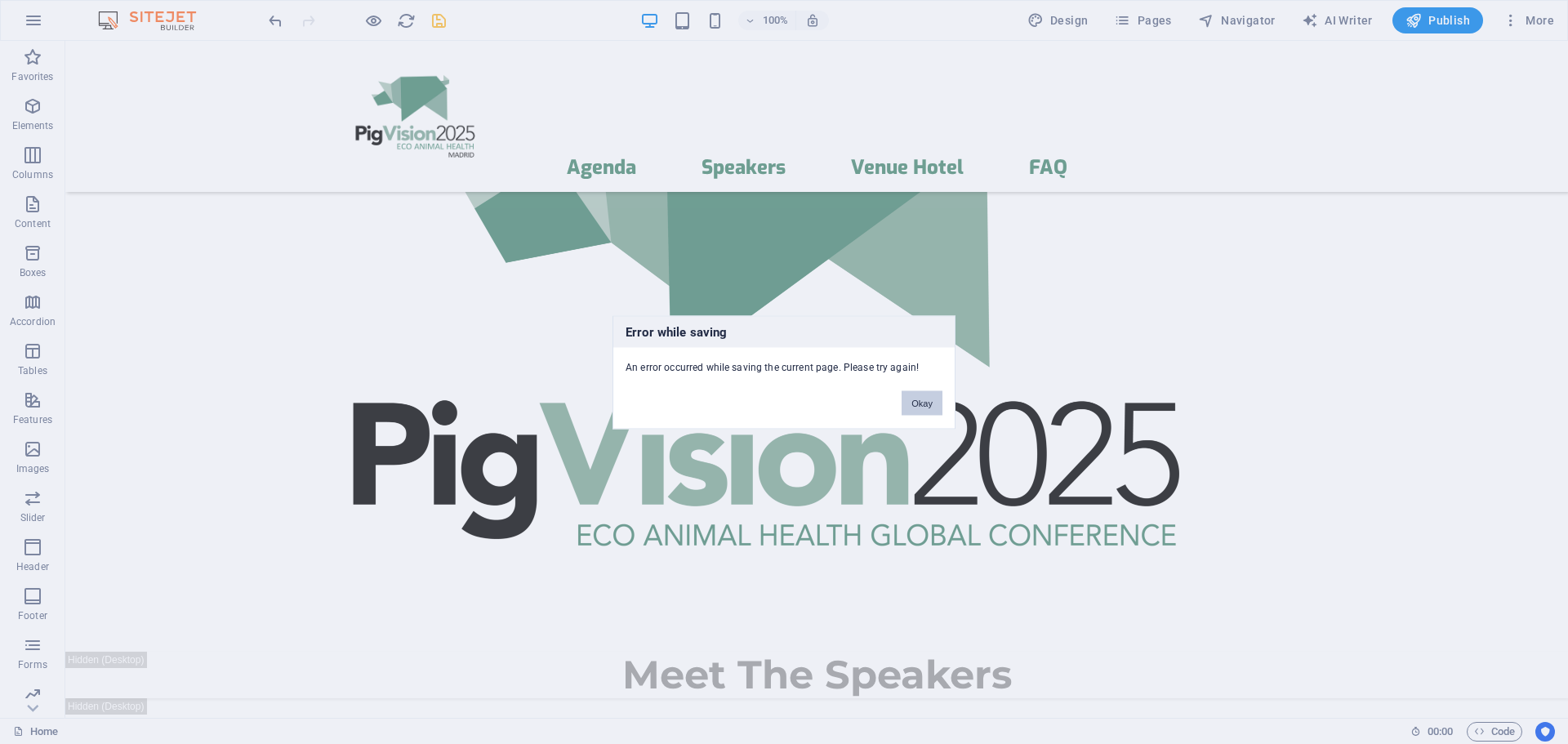
click at [918, 406] on button "Okay" at bounding box center [923, 403] width 41 height 25
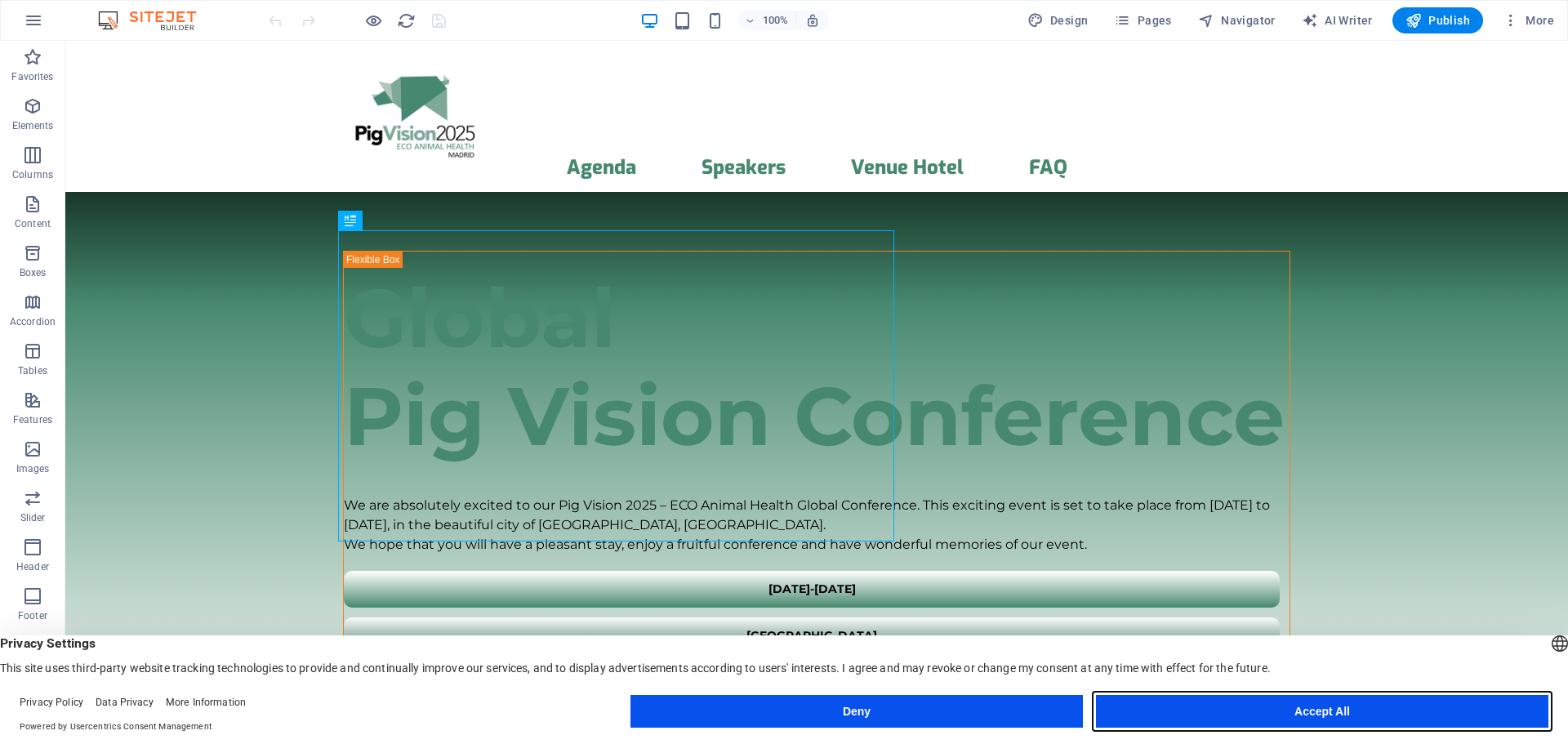
click at [1321, 713] on button "Accept All" at bounding box center [1322, 712] width 452 height 32
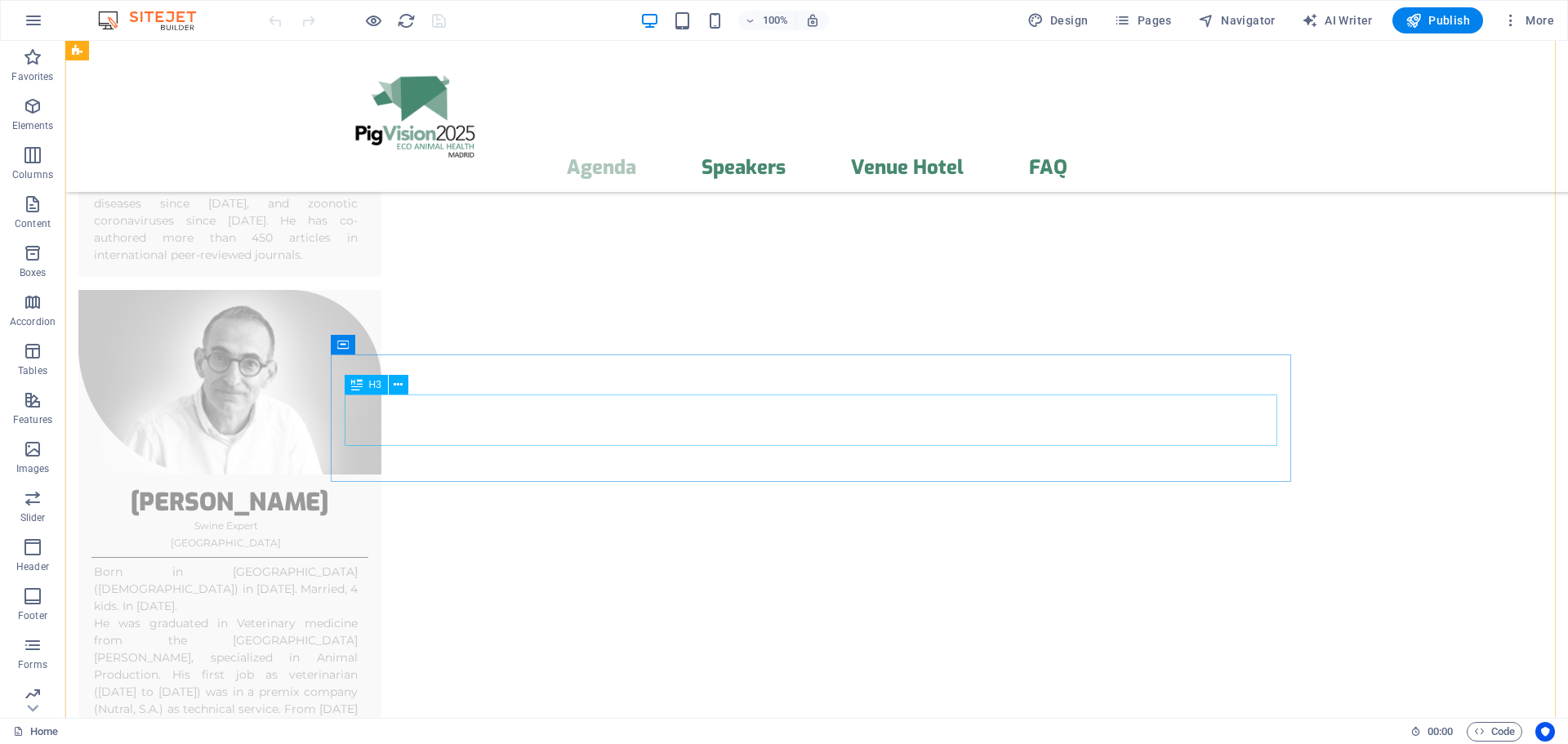
scroll to position [7518, 0]
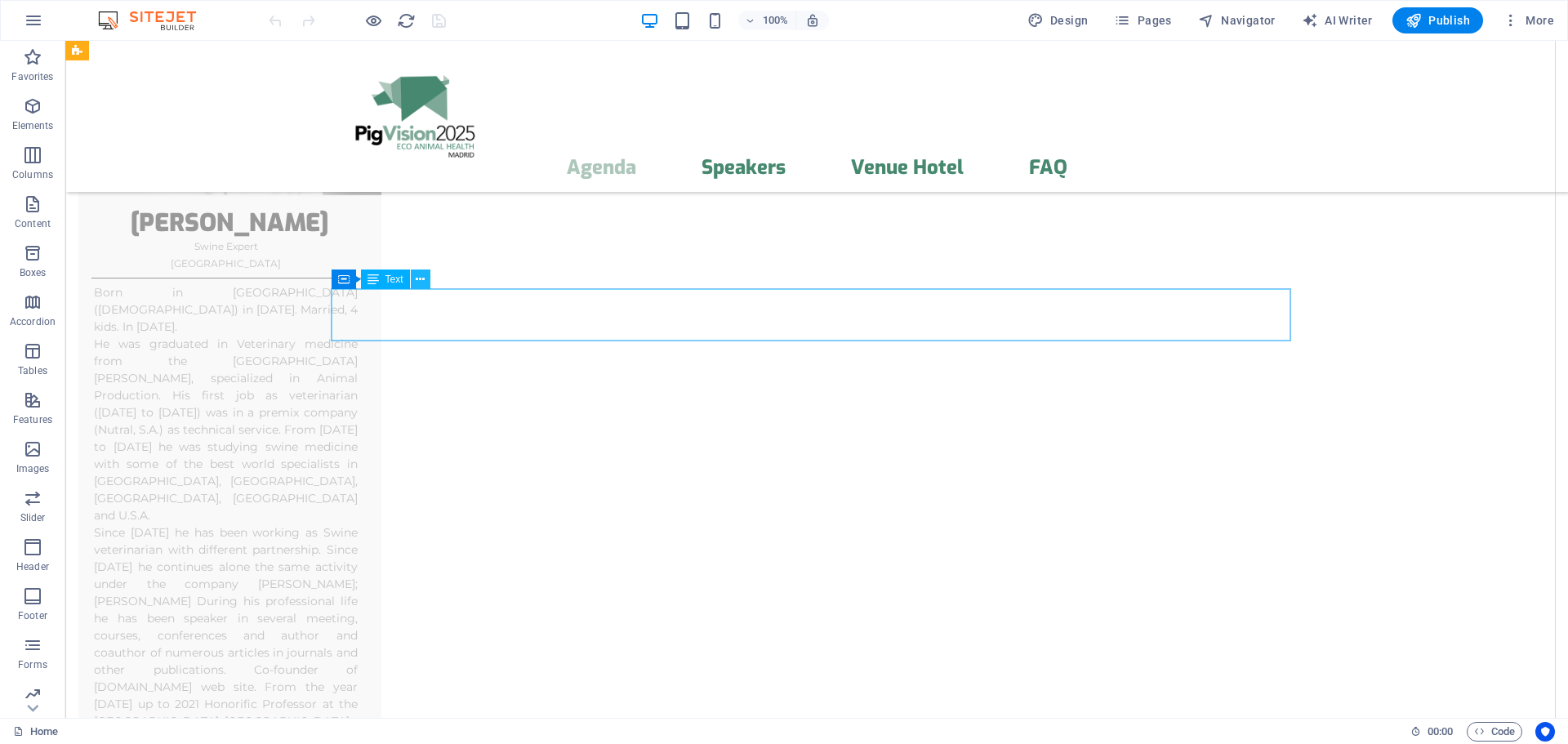
click at [418, 279] on icon at bounding box center [420, 279] width 9 height 17
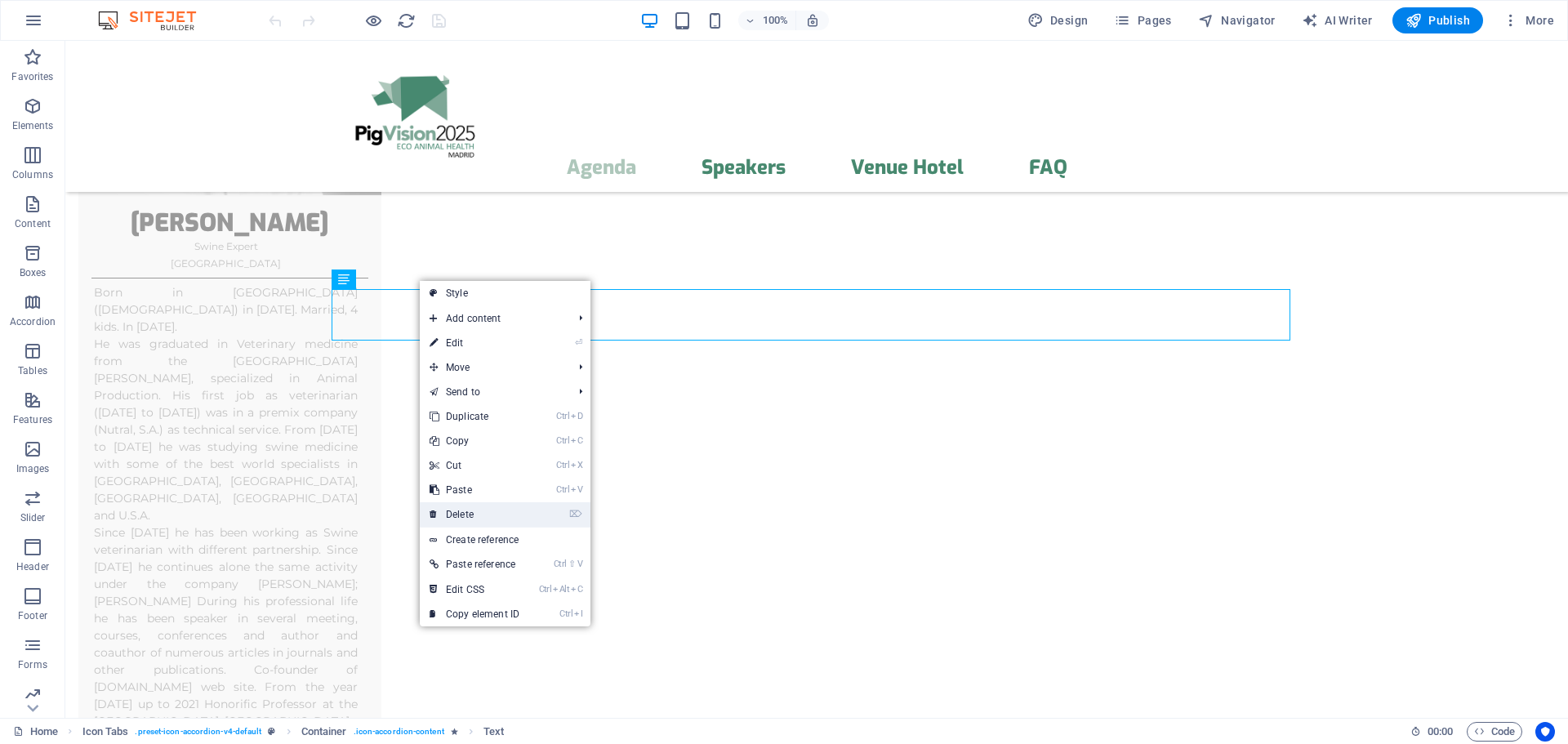
click at [474, 510] on link "⌦ Delete" at bounding box center [474, 515] width 109 height 25
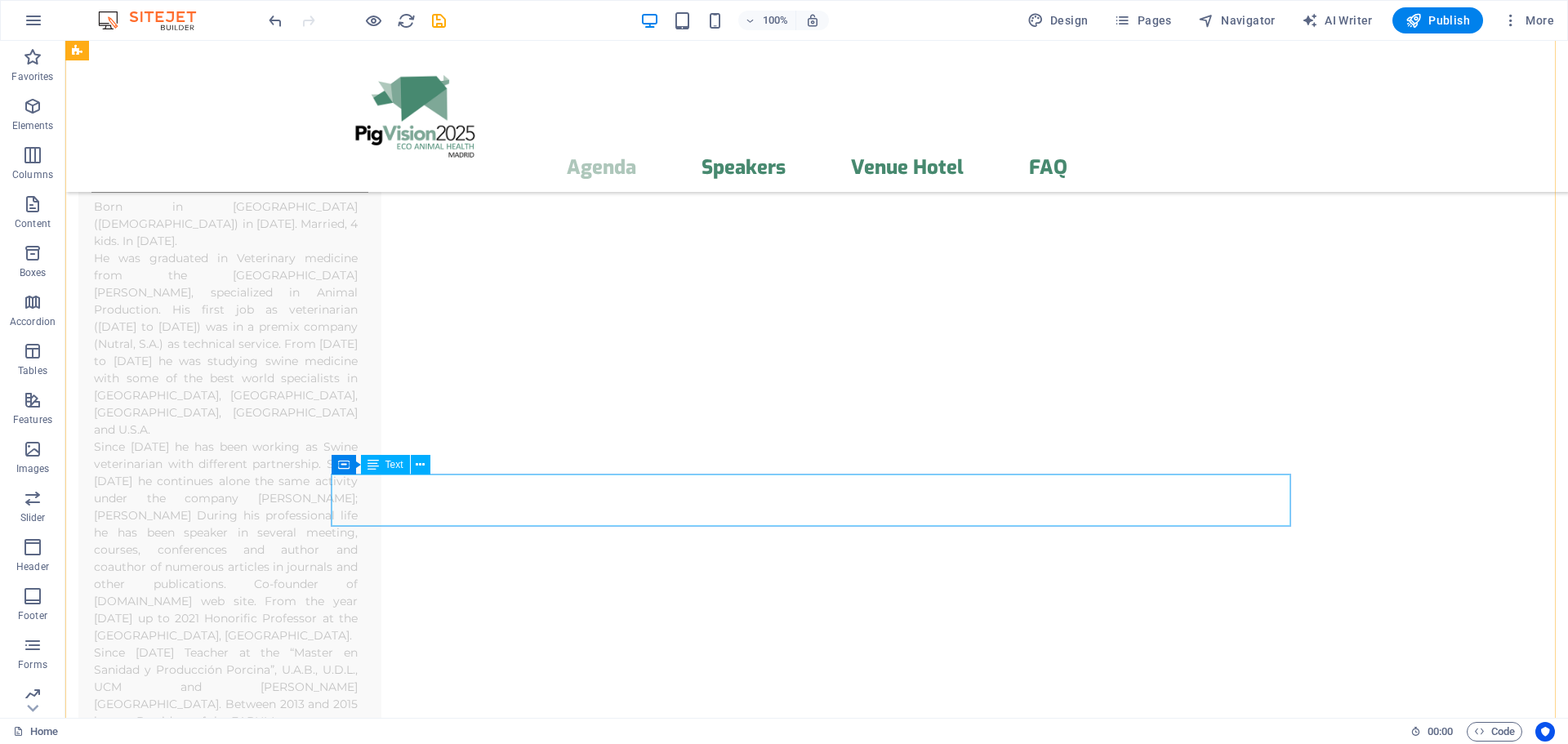
scroll to position [7626, 0]
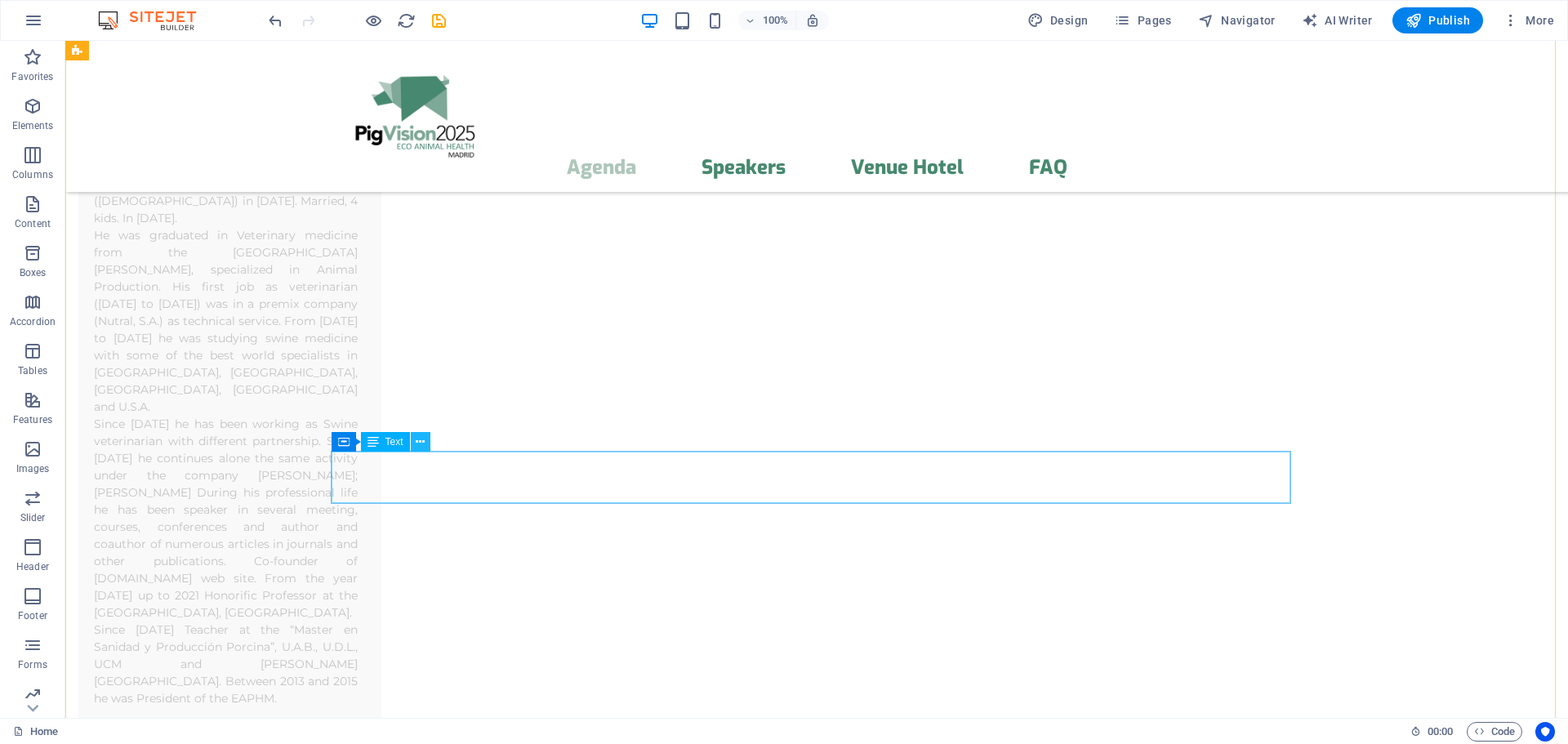
click at [421, 440] on icon at bounding box center [420, 442] width 9 height 17
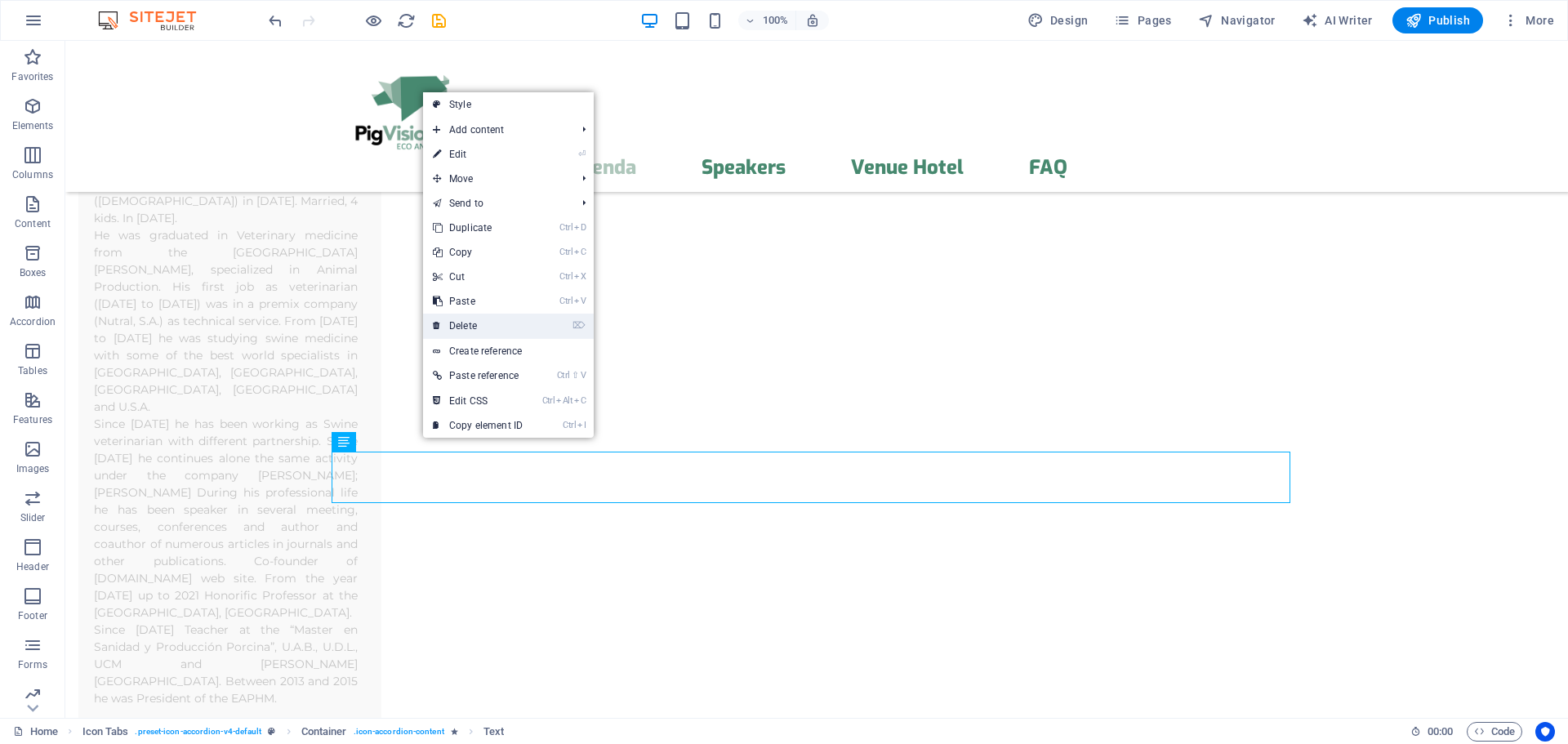
click at [489, 325] on link "⌦ Delete" at bounding box center [477, 326] width 109 height 25
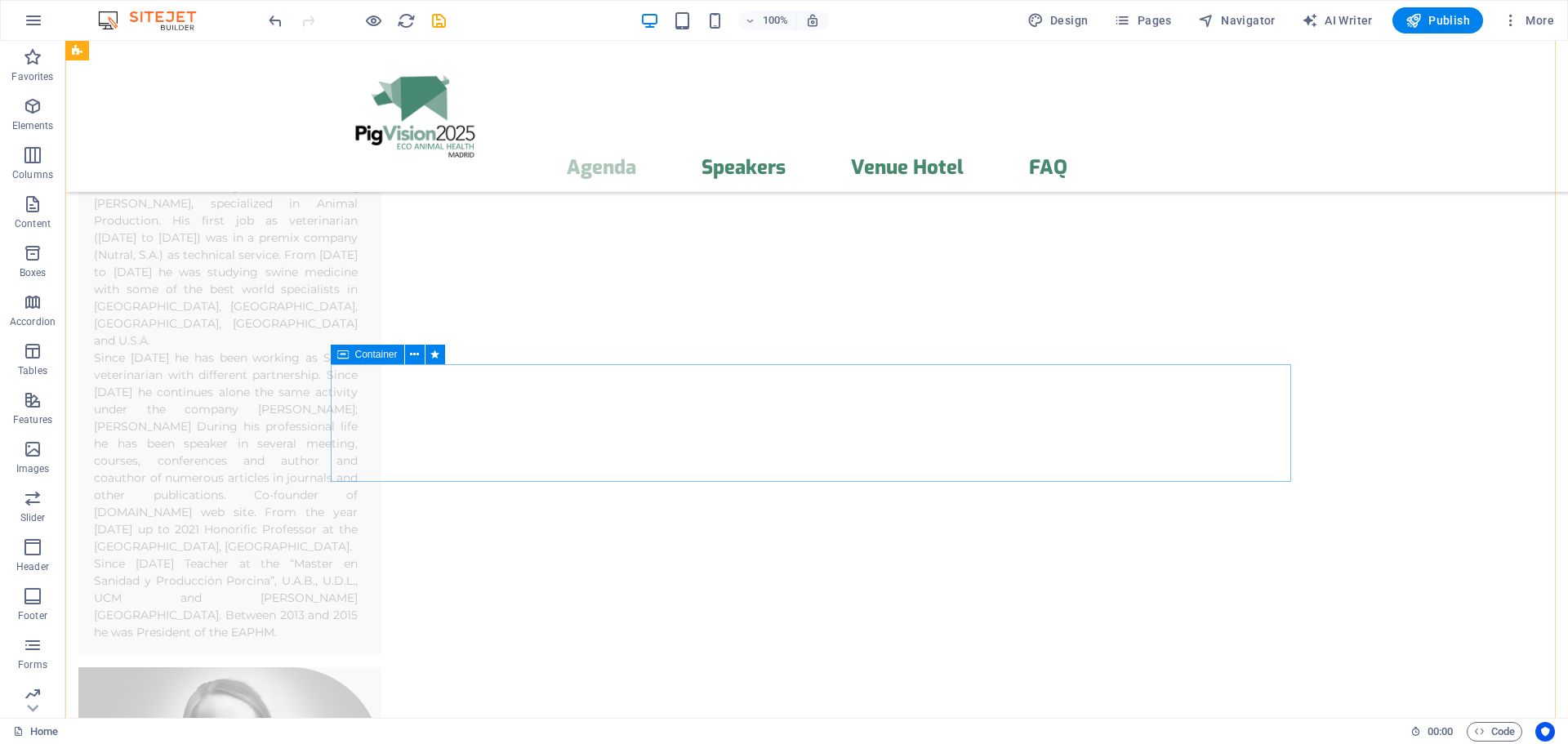
scroll to position [7844, 0]
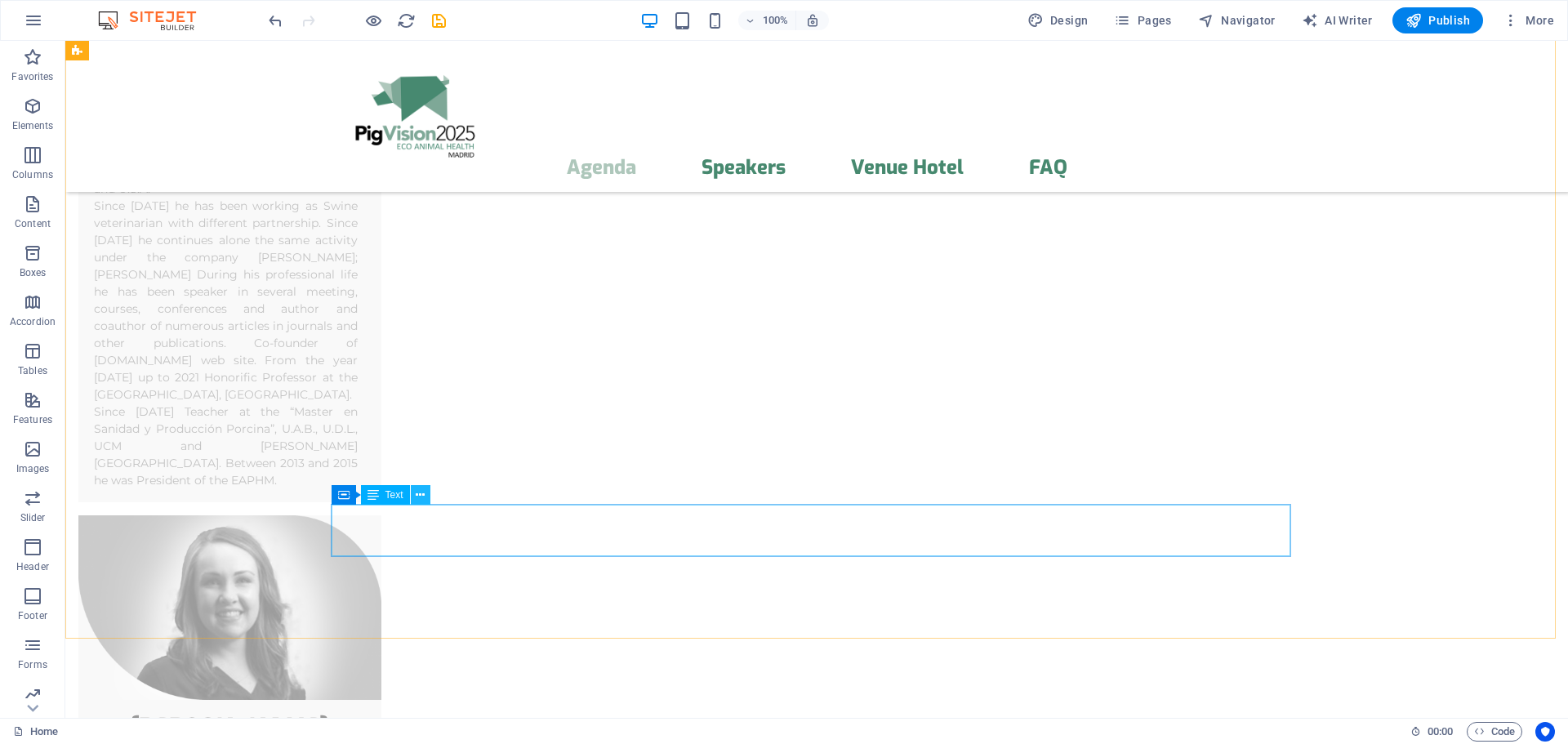
click at [416, 493] on icon at bounding box center [420, 495] width 9 height 17
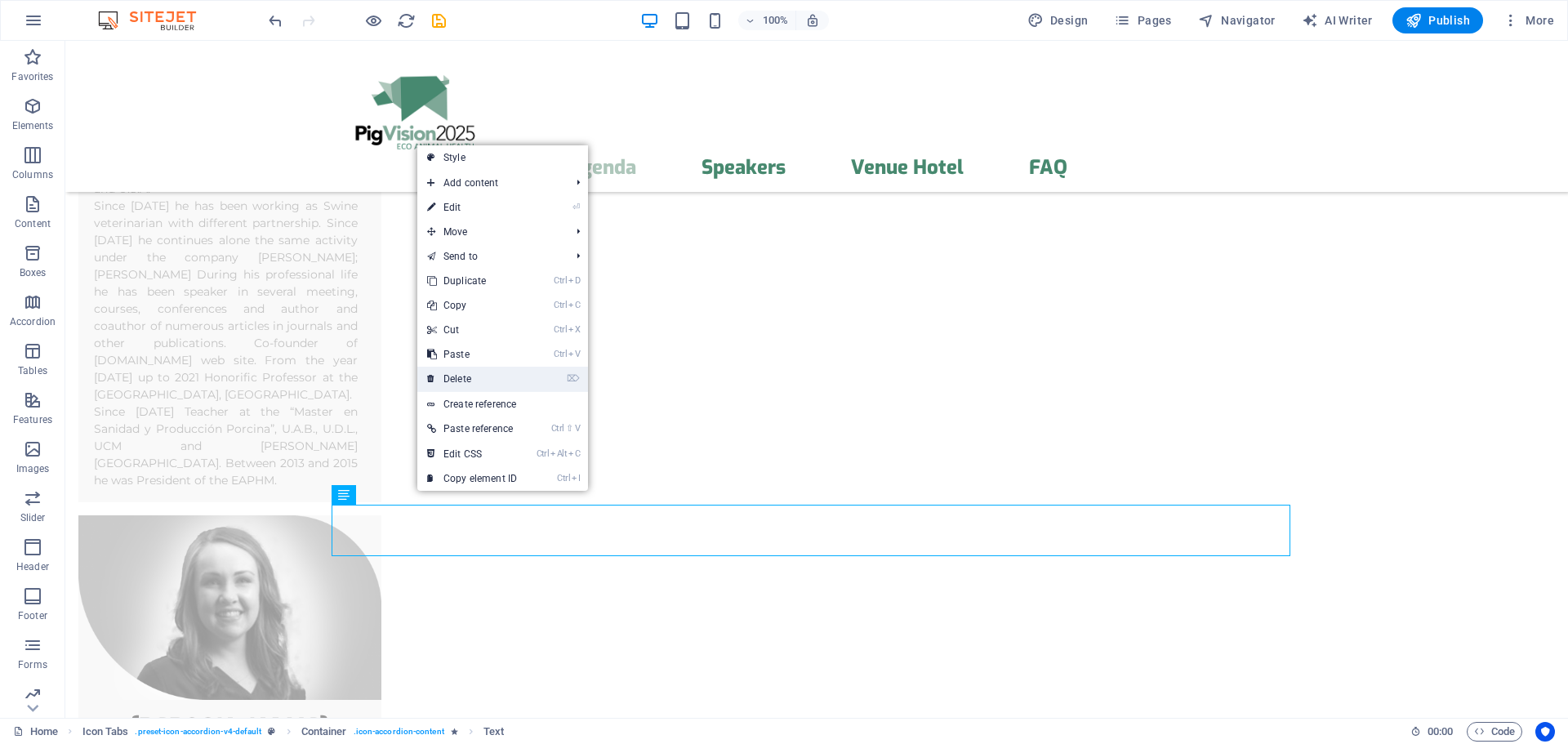
click at [470, 380] on link "⌦ Delete" at bounding box center [471, 379] width 109 height 25
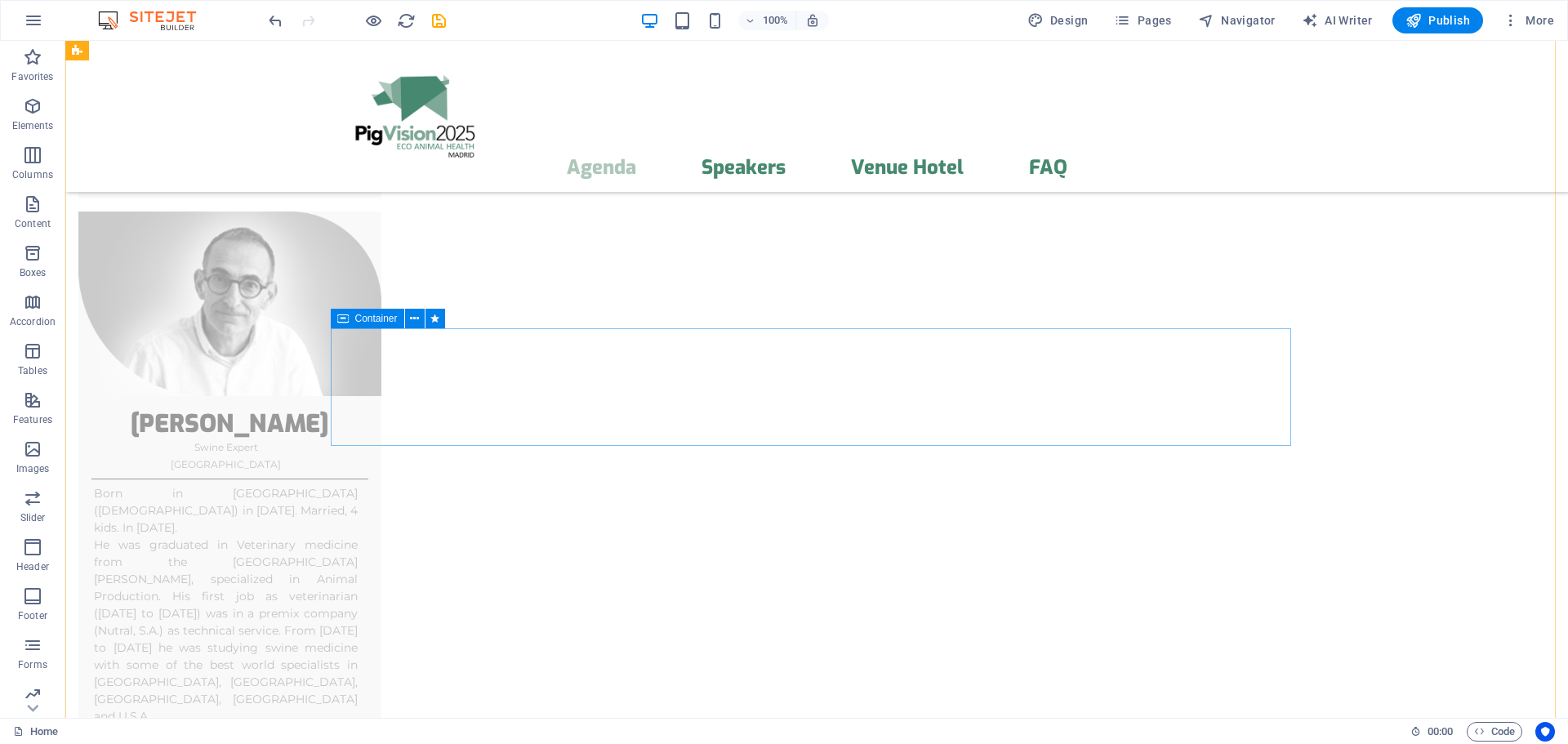
scroll to position [7299, 0]
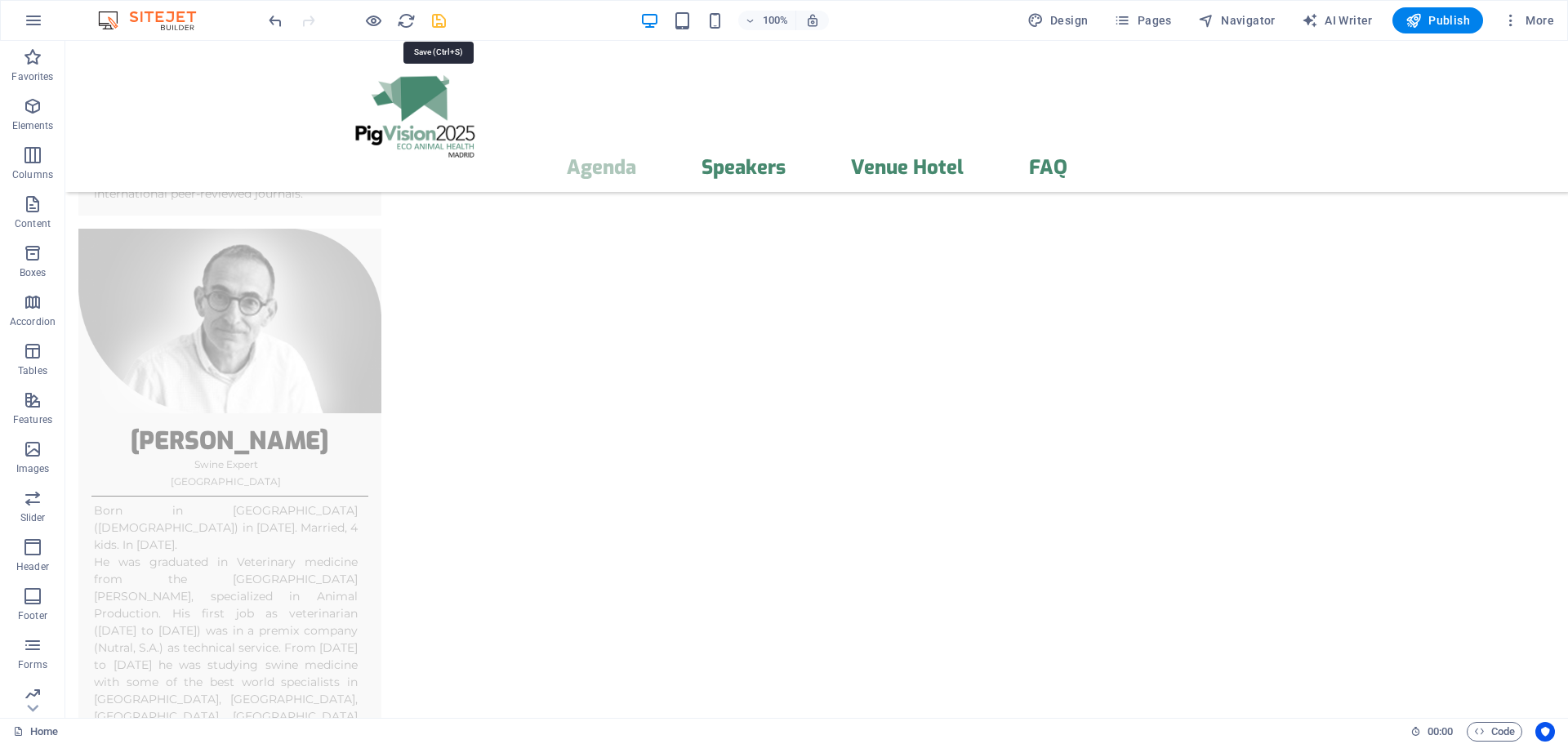
click at [440, 22] on icon "save" at bounding box center [439, 21] width 19 height 19
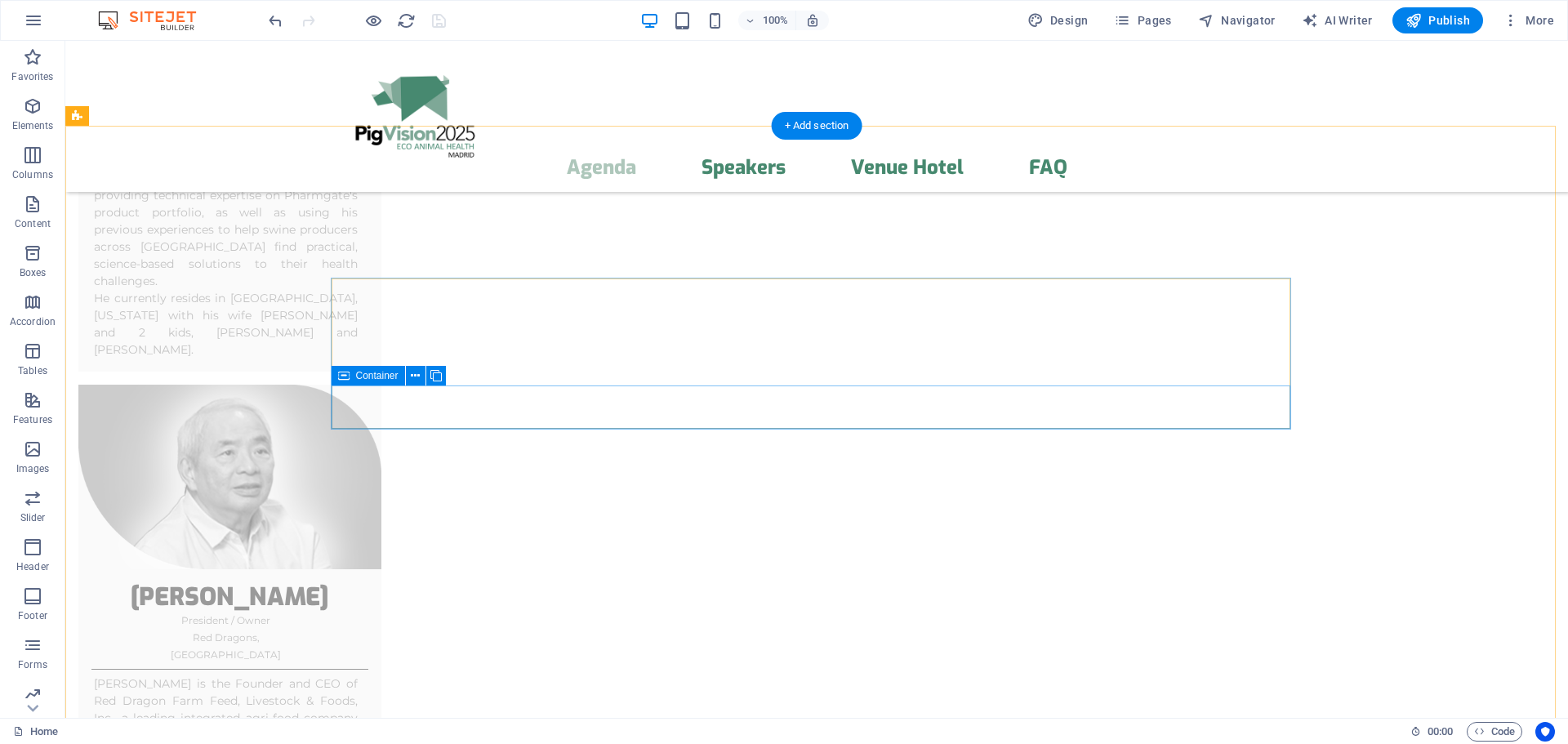
scroll to position [4684, 0]
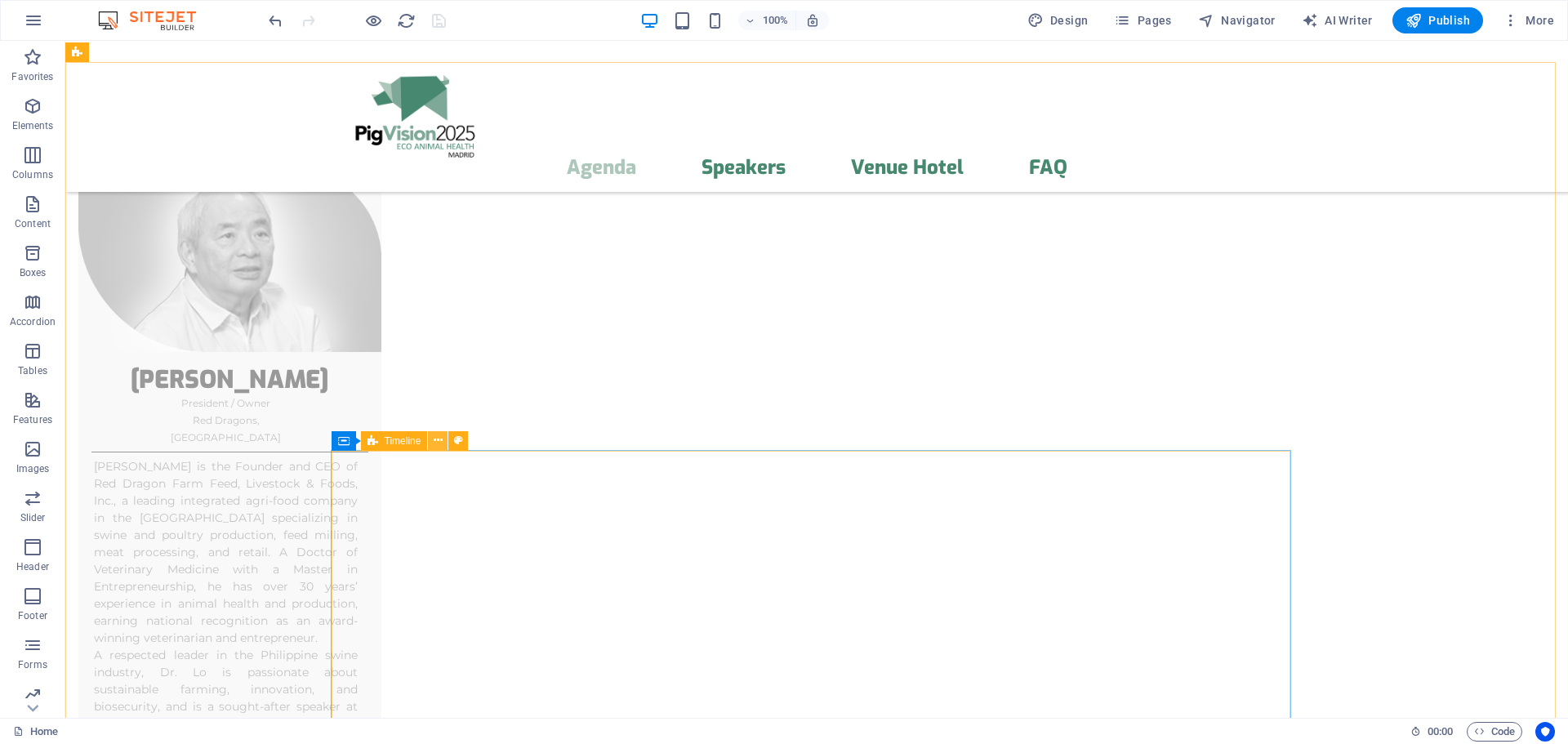
click at [443, 444] on button at bounding box center [438, 441] width 20 height 20
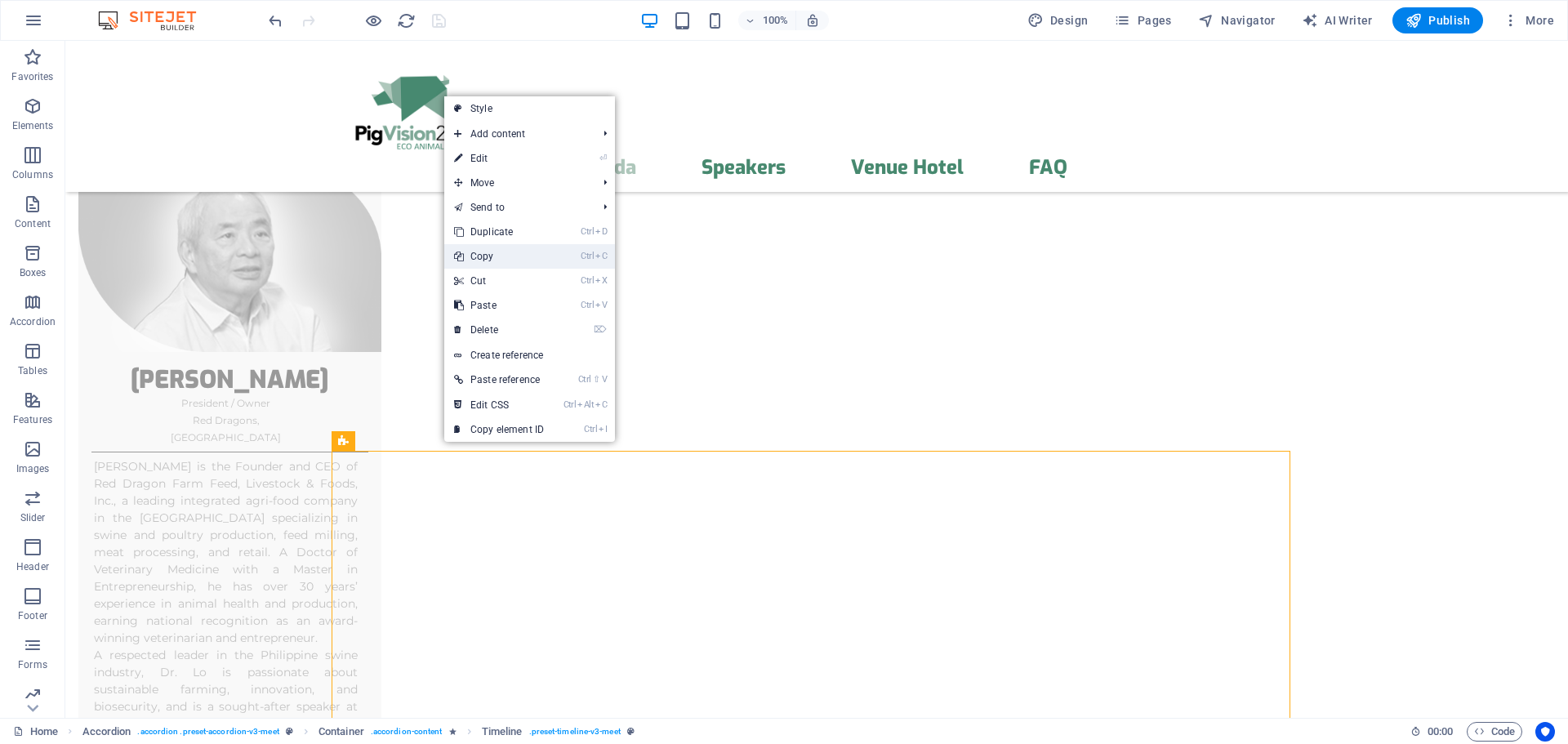
click at [526, 257] on link "Ctrl C Copy" at bounding box center [499, 256] width 109 height 25
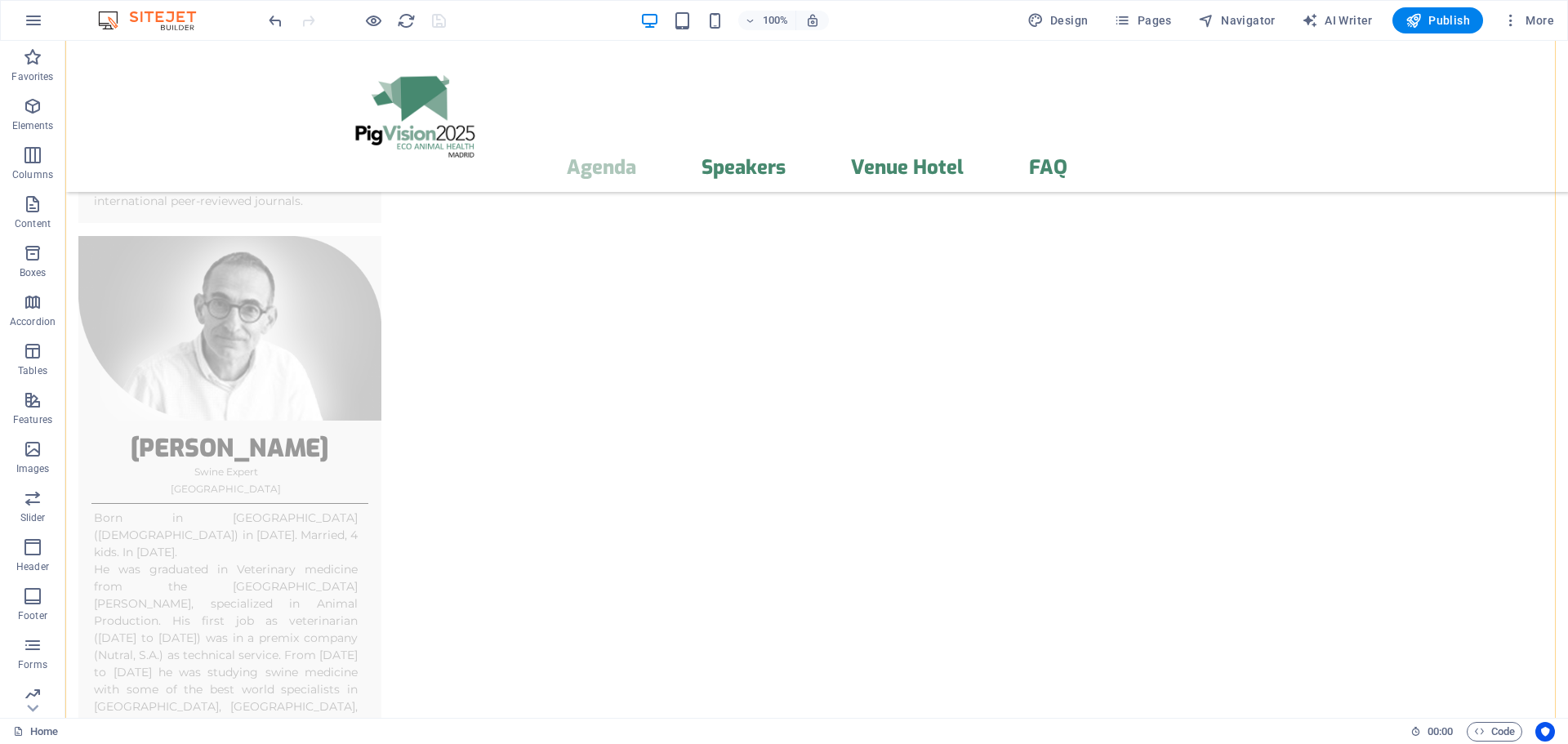
scroll to position [7299, 0]
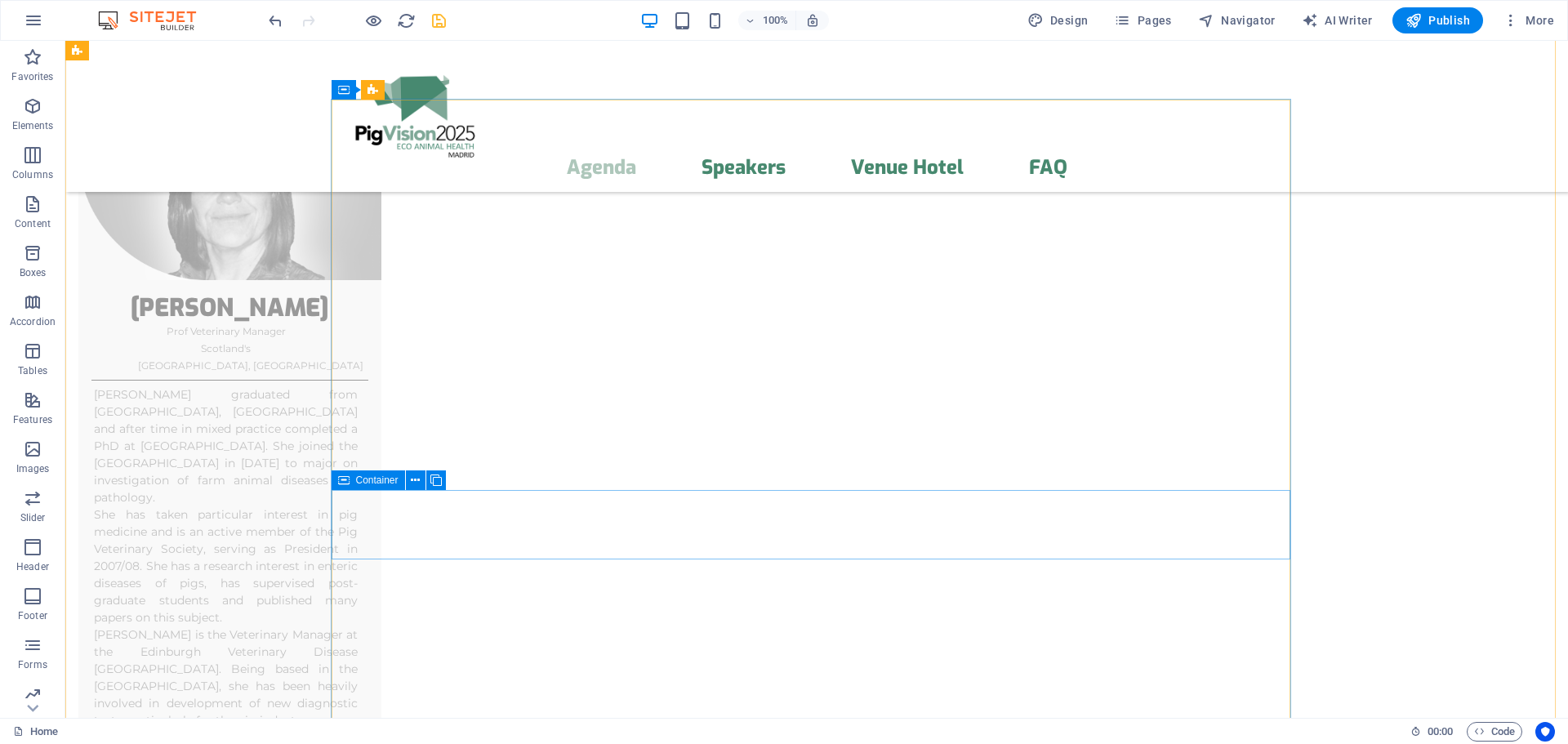
scroll to position [5556, 0]
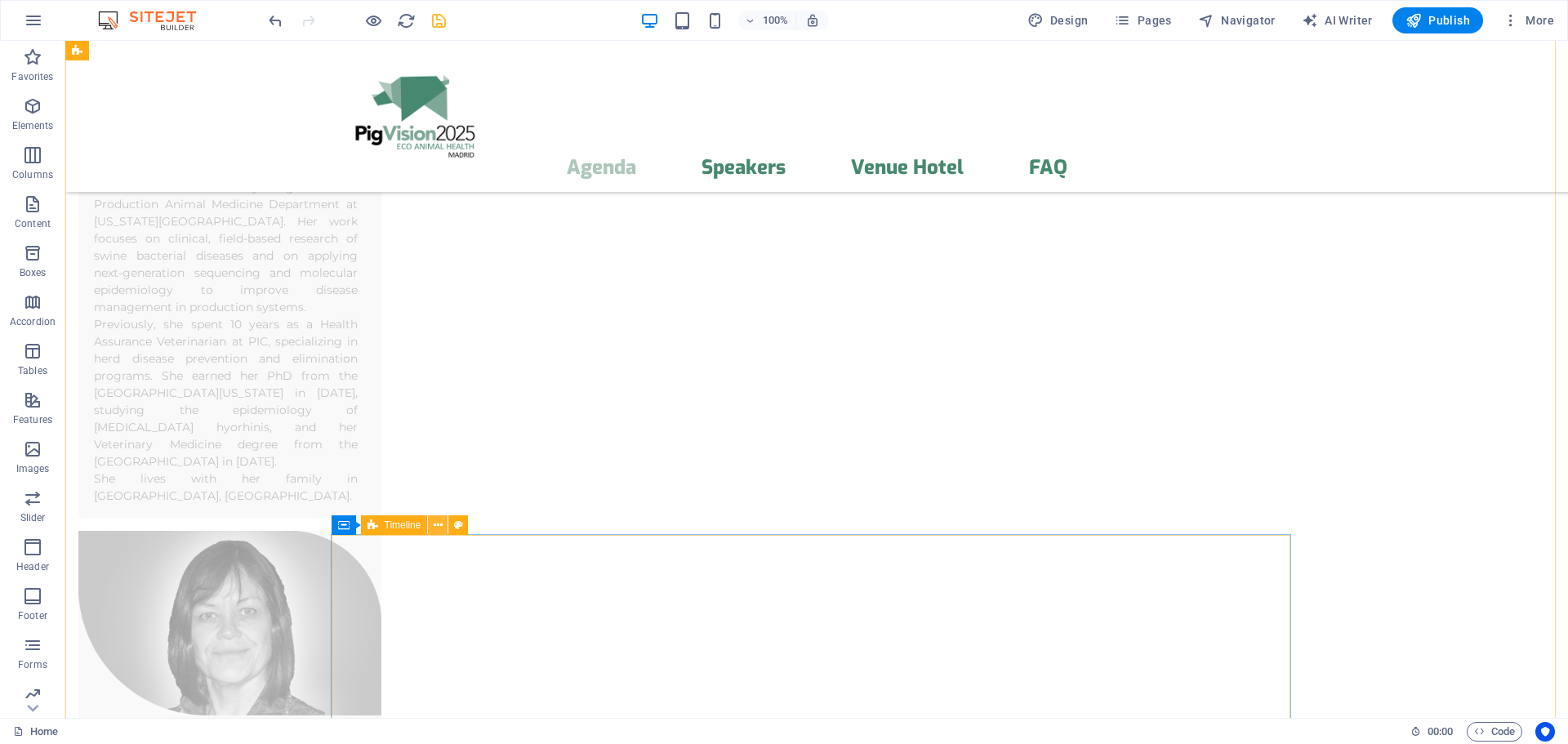
click at [436, 527] on icon at bounding box center [438, 526] width 9 height 17
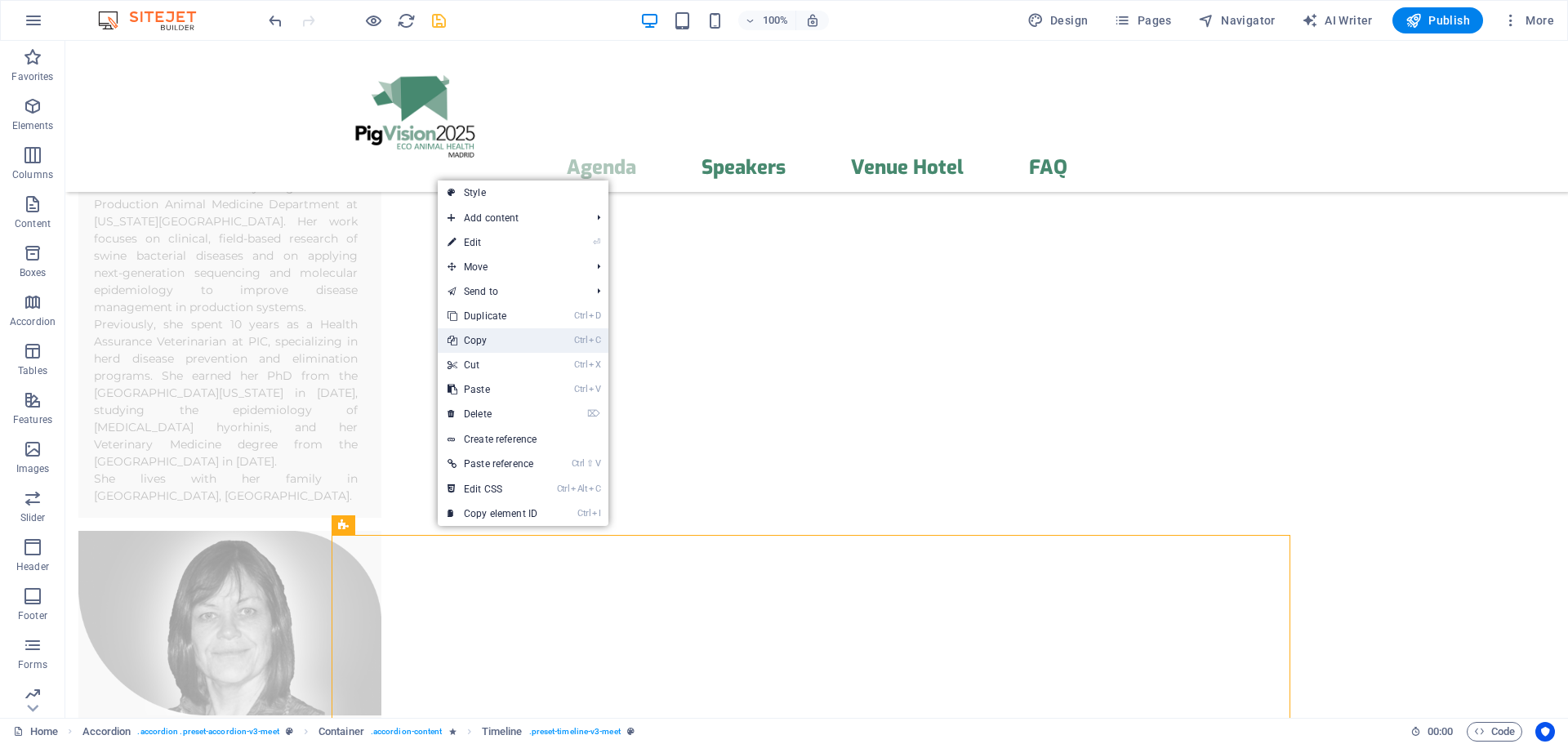
click at [495, 348] on link "Ctrl C Copy" at bounding box center [492, 341] width 109 height 25
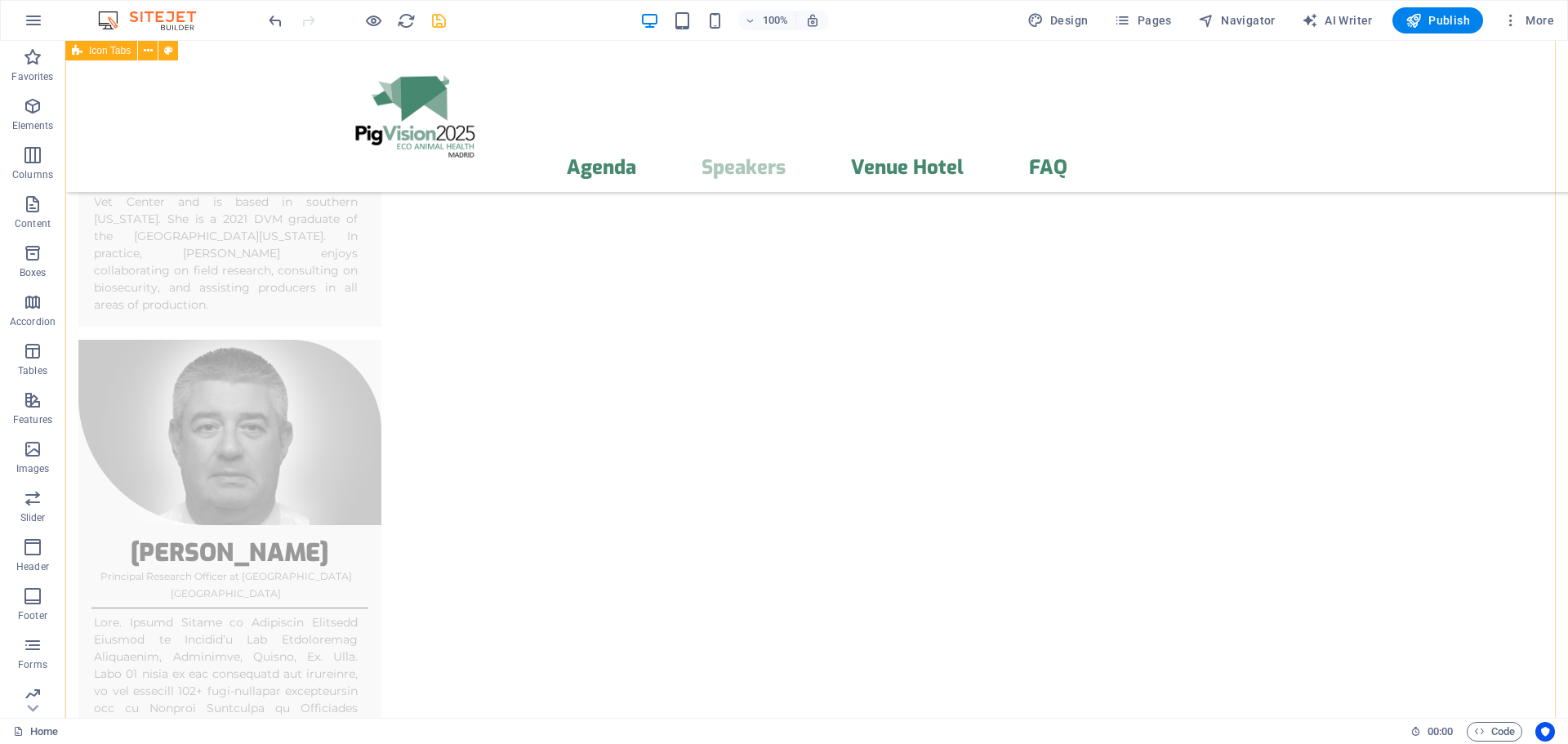
scroll to position [8390, 0]
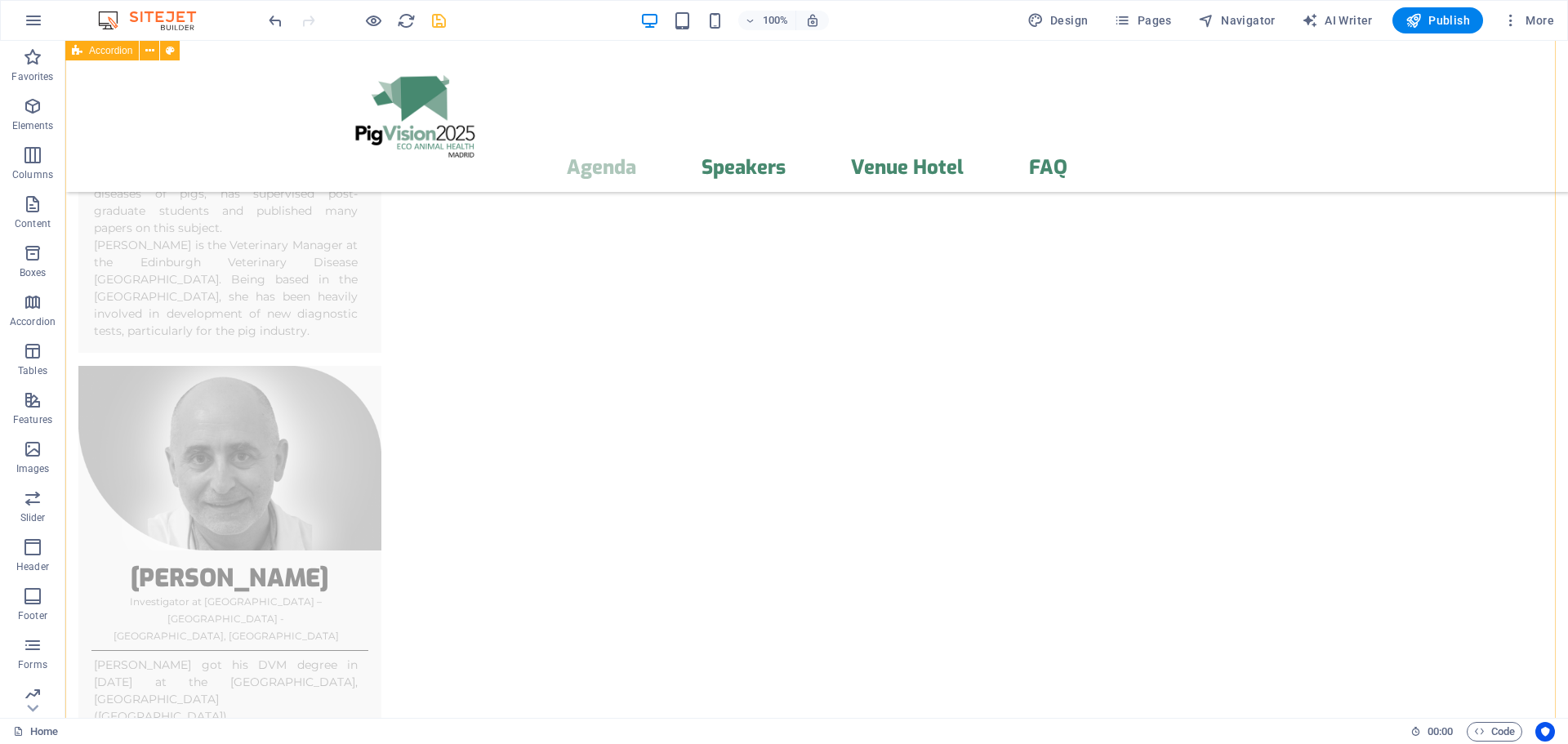
scroll to position [6537, 0]
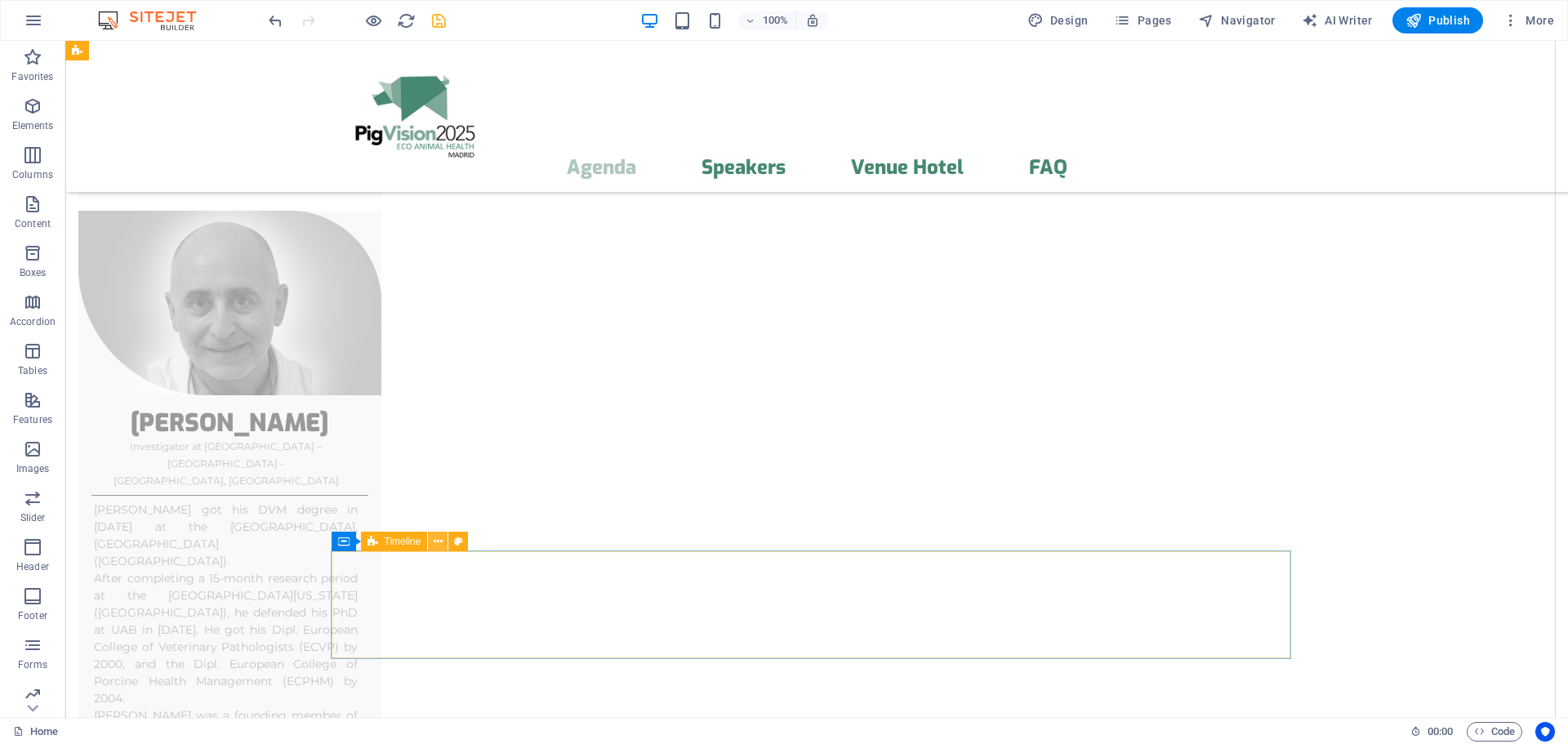
click at [434, 541] on icon at bounding box center [438, 541] width 9 height 17
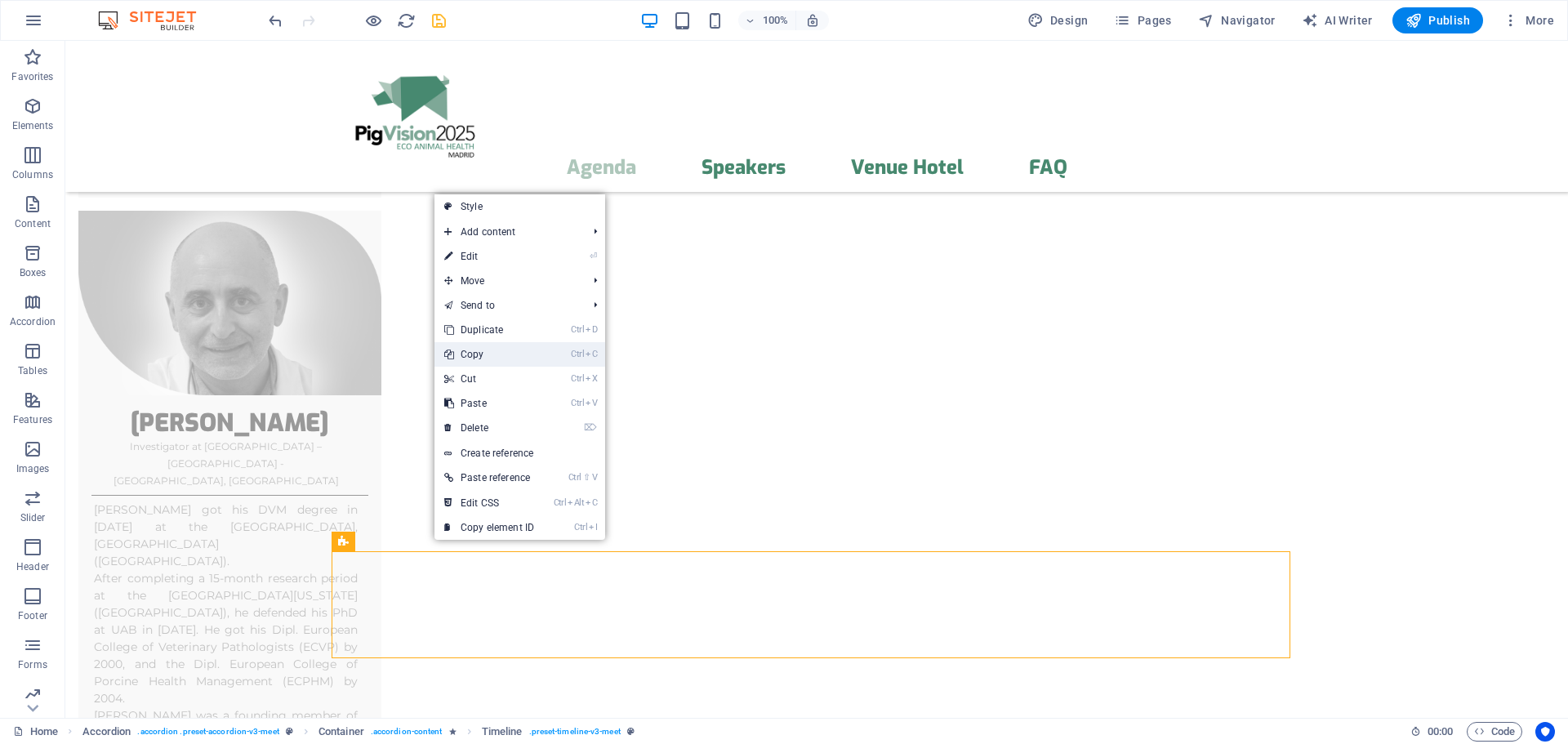
click at [489, 354] on link "Ctrl C Copy" at bounding box center [489, 354] width 109 height 25
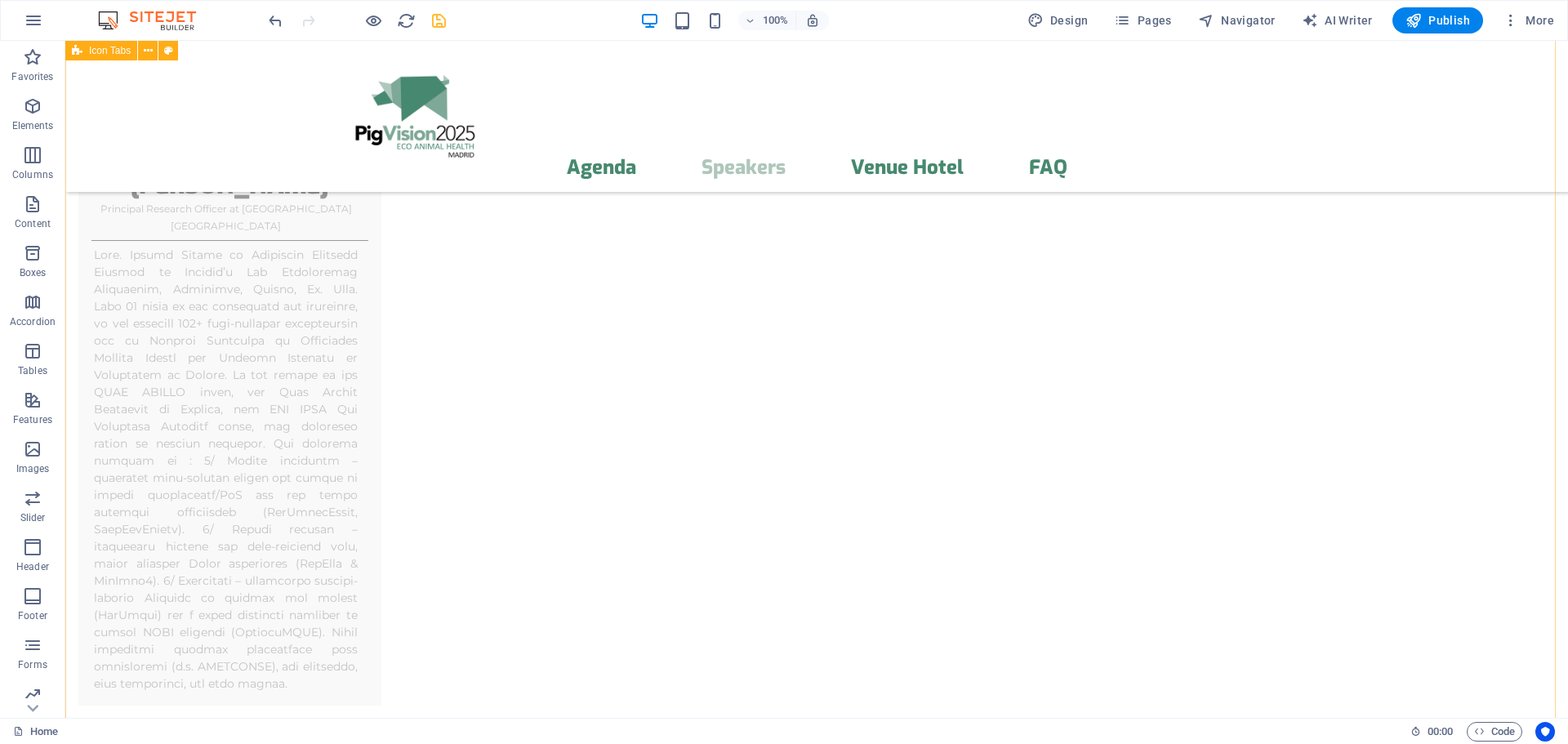
scroll to position [9478, 0]
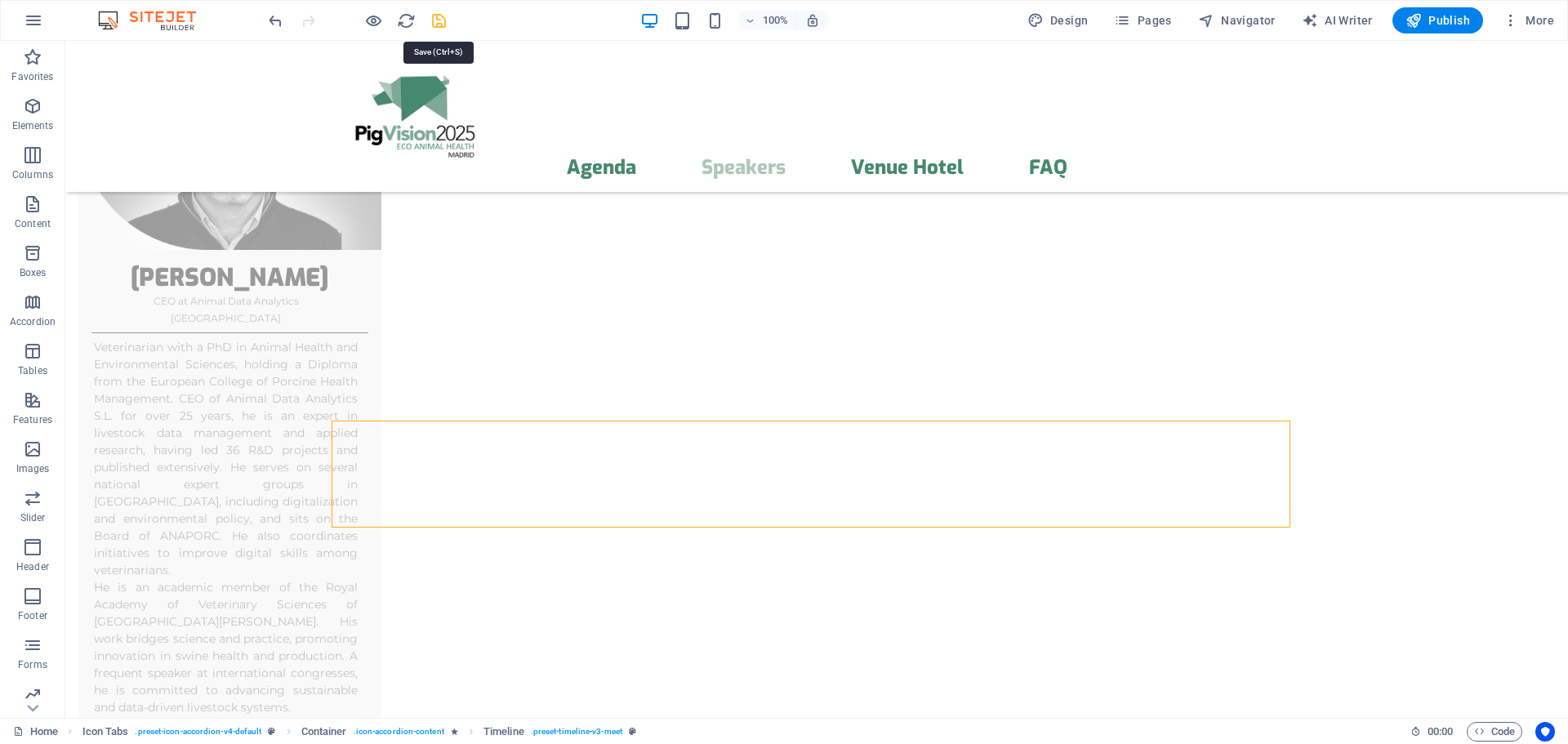
click at [443, 27] on icon "save" at bounding box center [439, 21] width 19 height 19
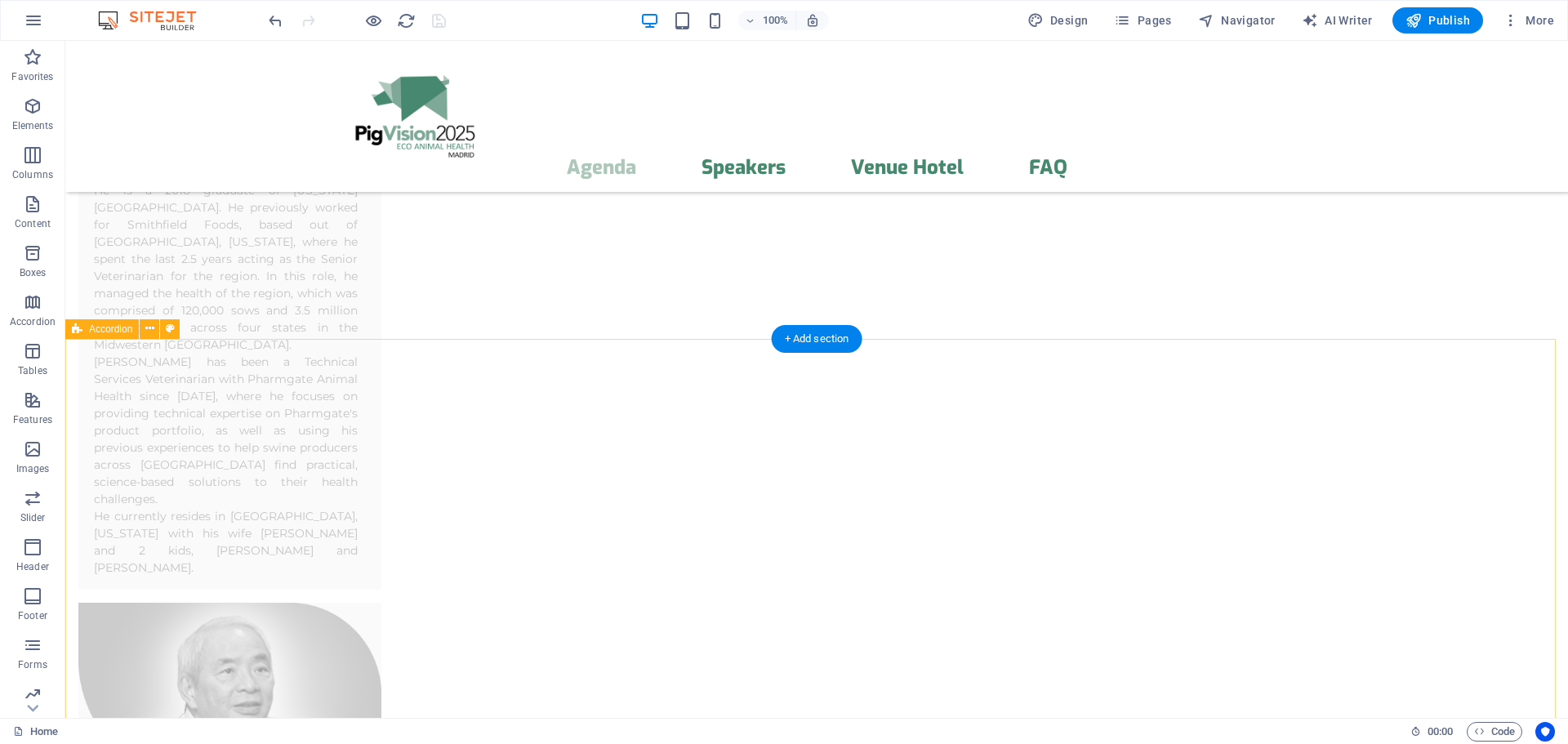
scroll to position [4467, 0]
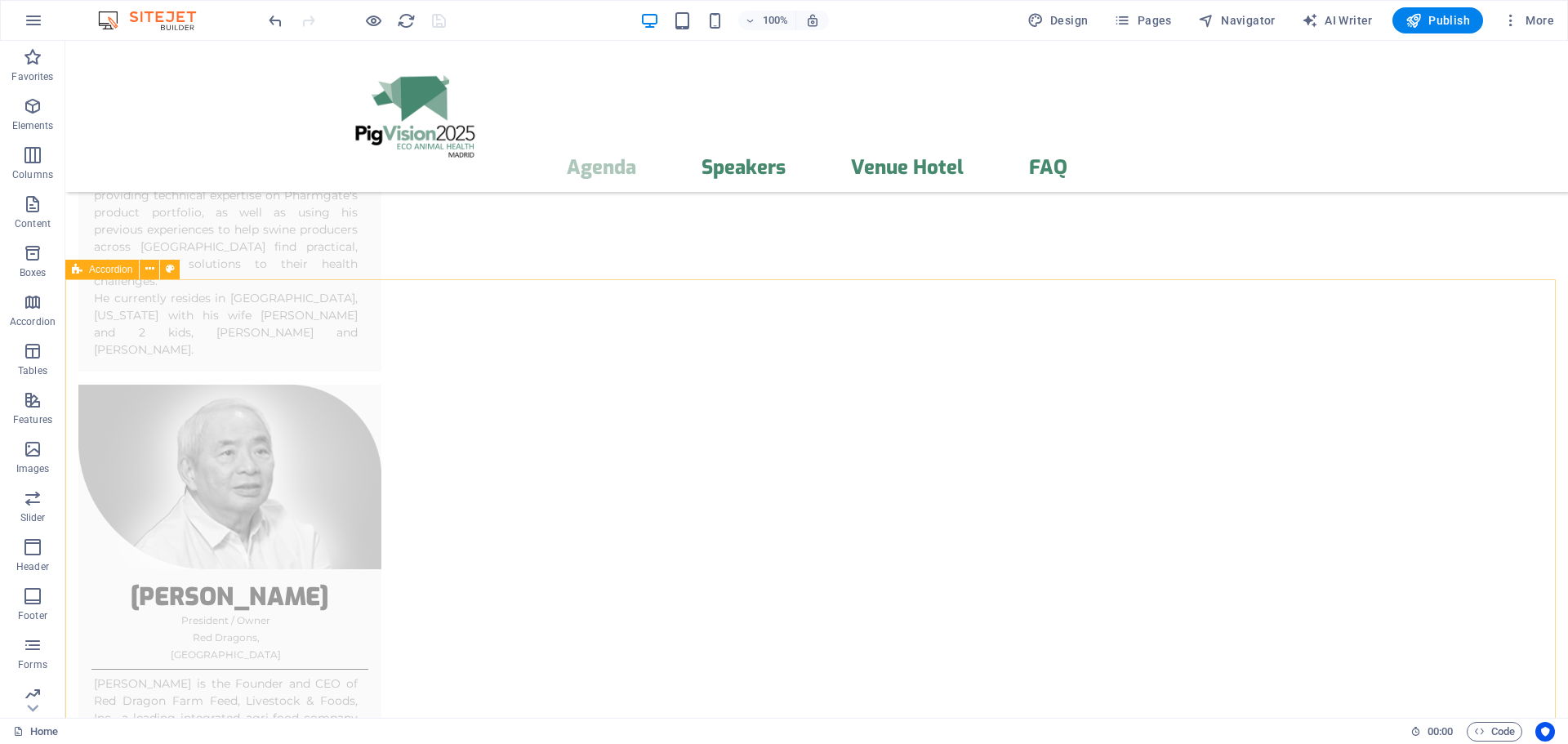
click at [123, 269] on span "Accordion" at bounding box center [111, 270] width 43 height 10
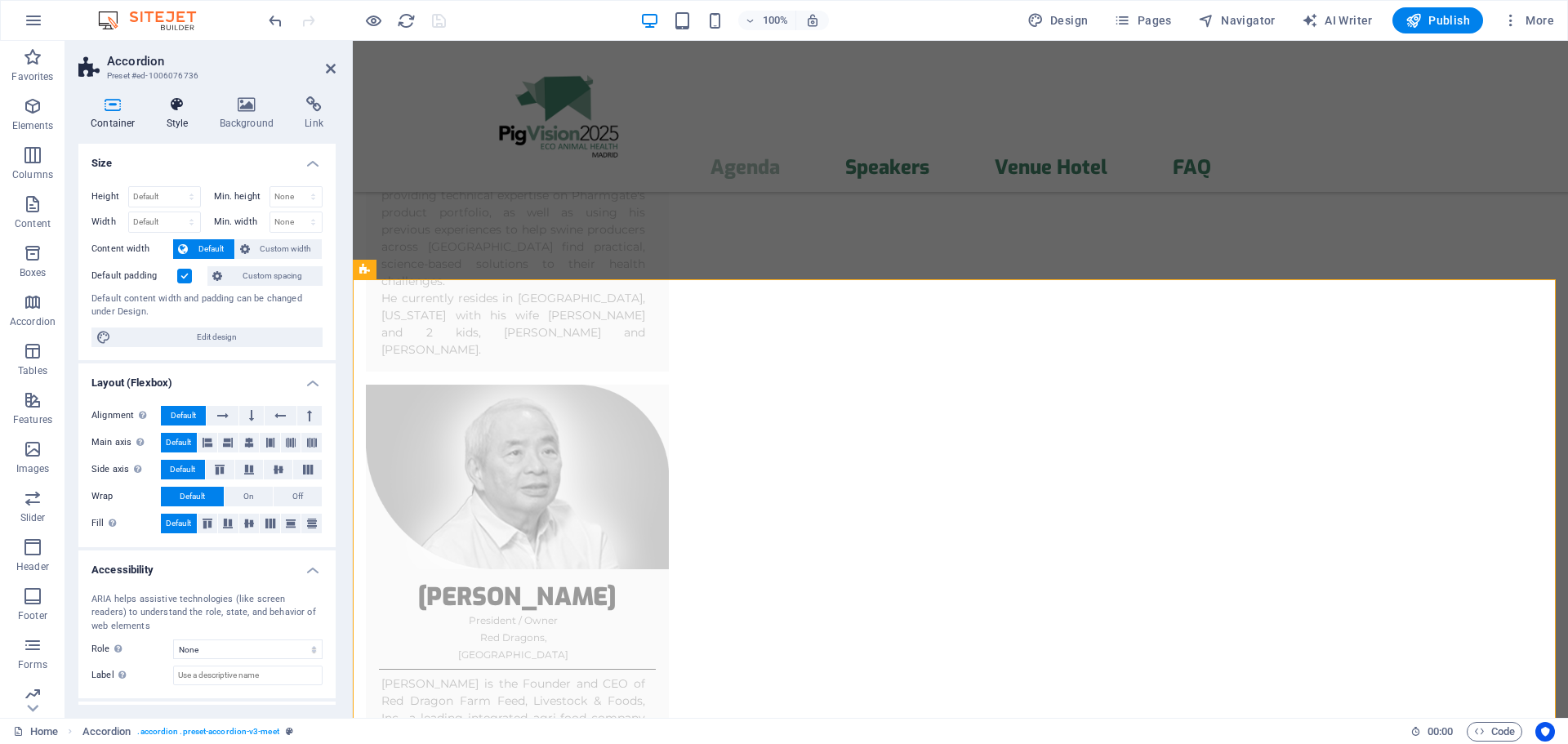
click at [195, 108] on icon at bounding box center [177, 104] width 46 height 17
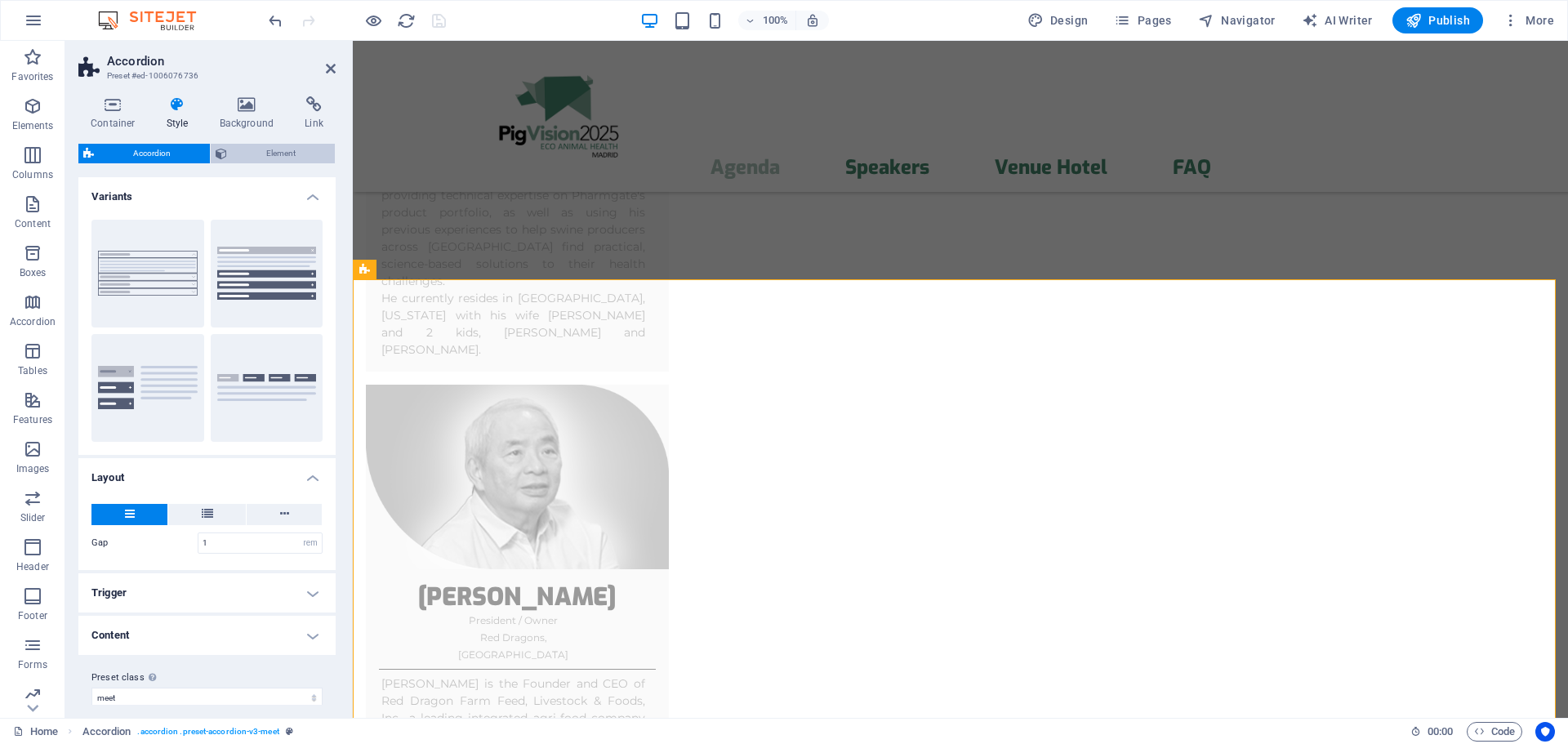
click at [257, 159] on span "Element" at bounding box center [281, 154] width 98 height 20
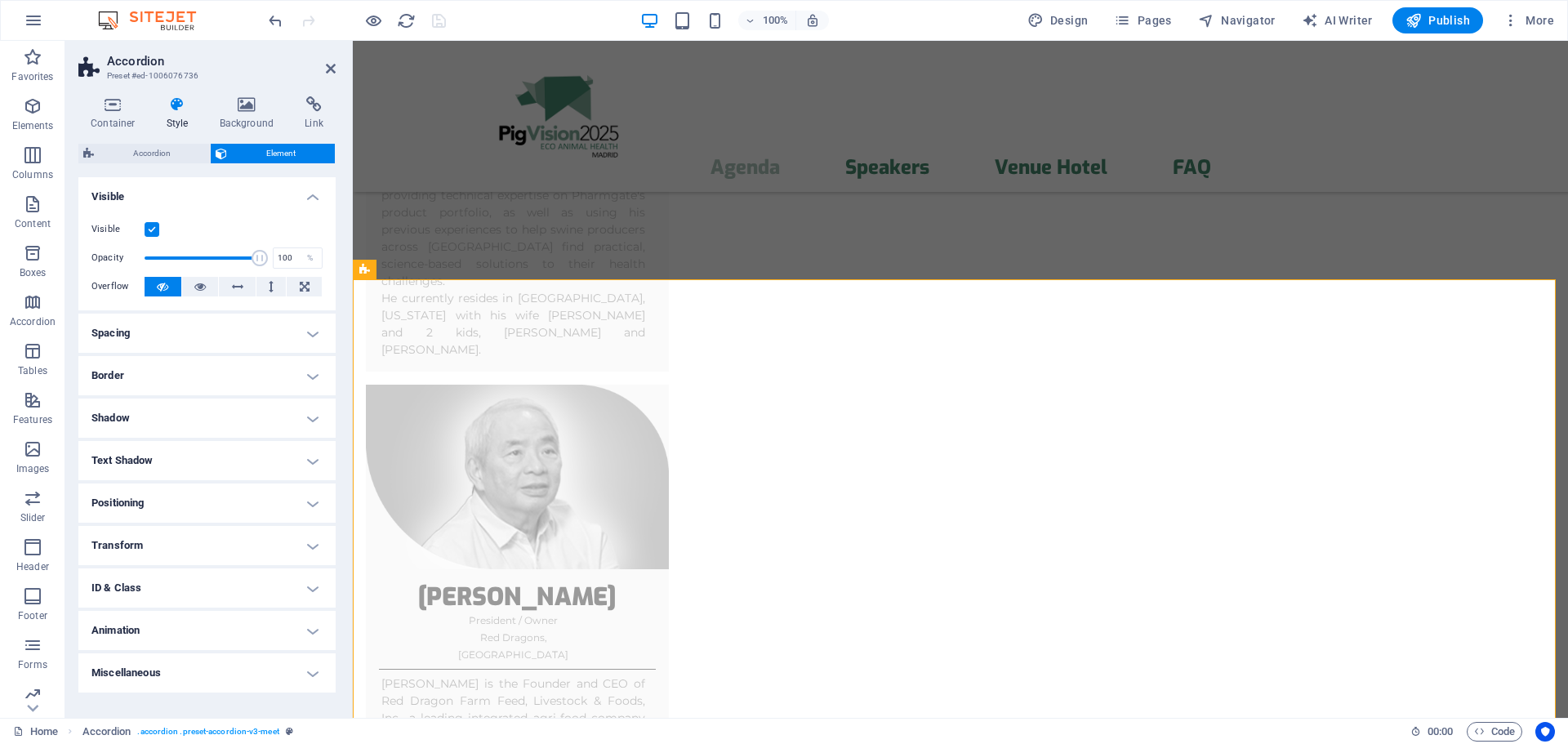
click at [150, 231] on label at bounding box center [151, 229] width 15 height 15
click at [0, 0] on input "Visible" at bounding box center [0, 0] width 0 height 0
click at [332, 70] on icon at bounding box center [331, 68] width 10 height 13
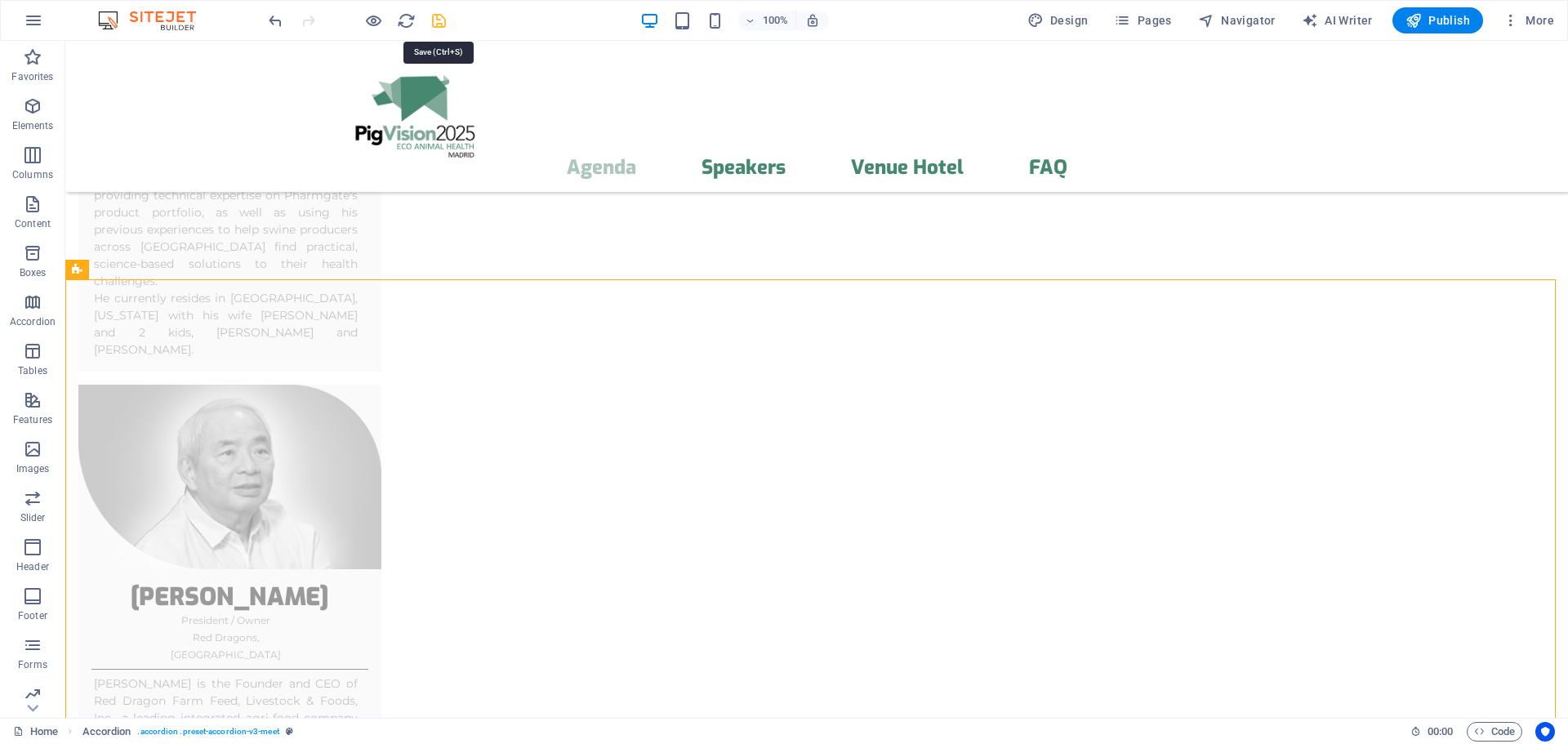
click at [436, 22] on icon "save" at bounding box center [439, 21] width 19 height 19
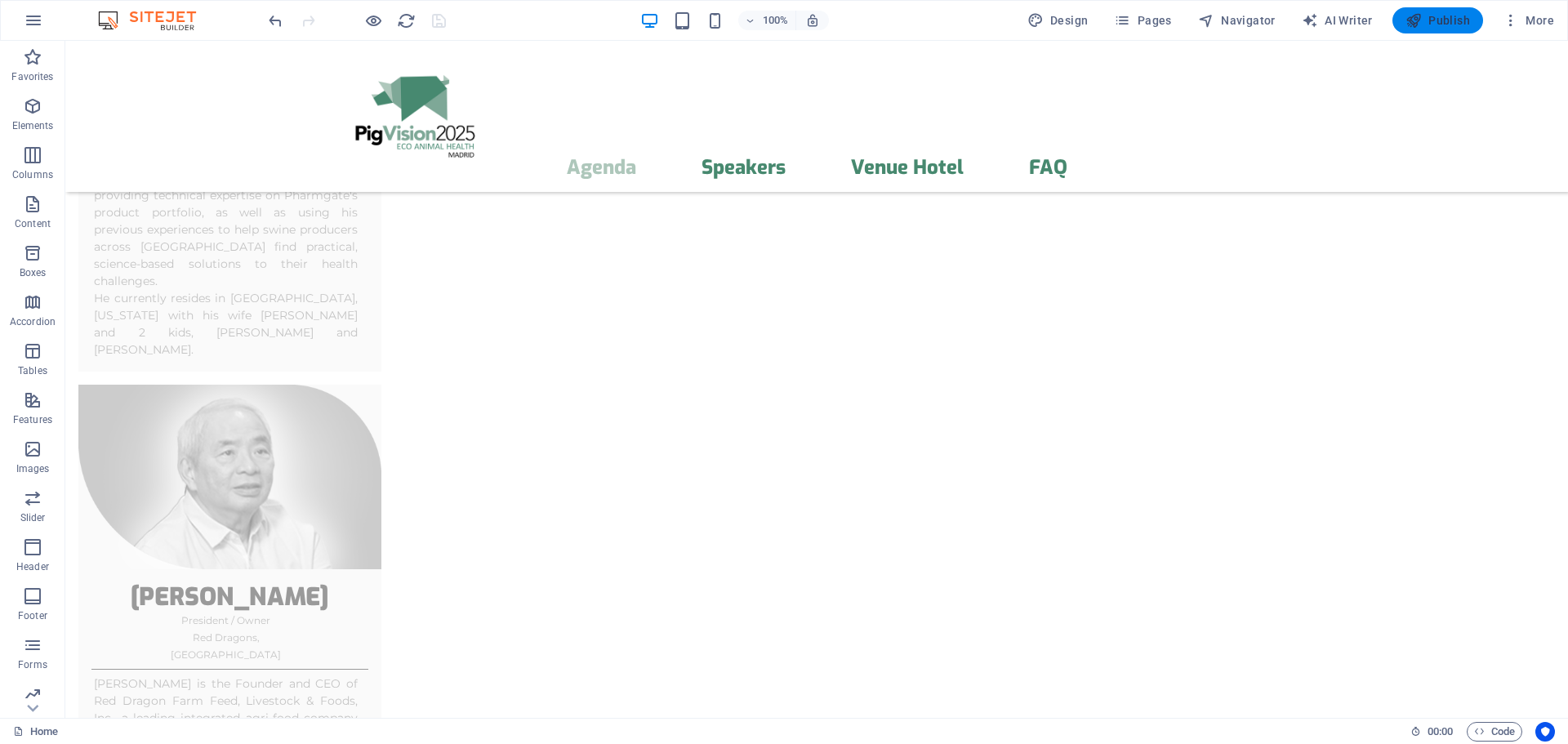
click at [1466, 22] on span "Publish" at bounding box center [1438, 20] width 65 height 17
